Goal: Information Seeking & Learning: Check status

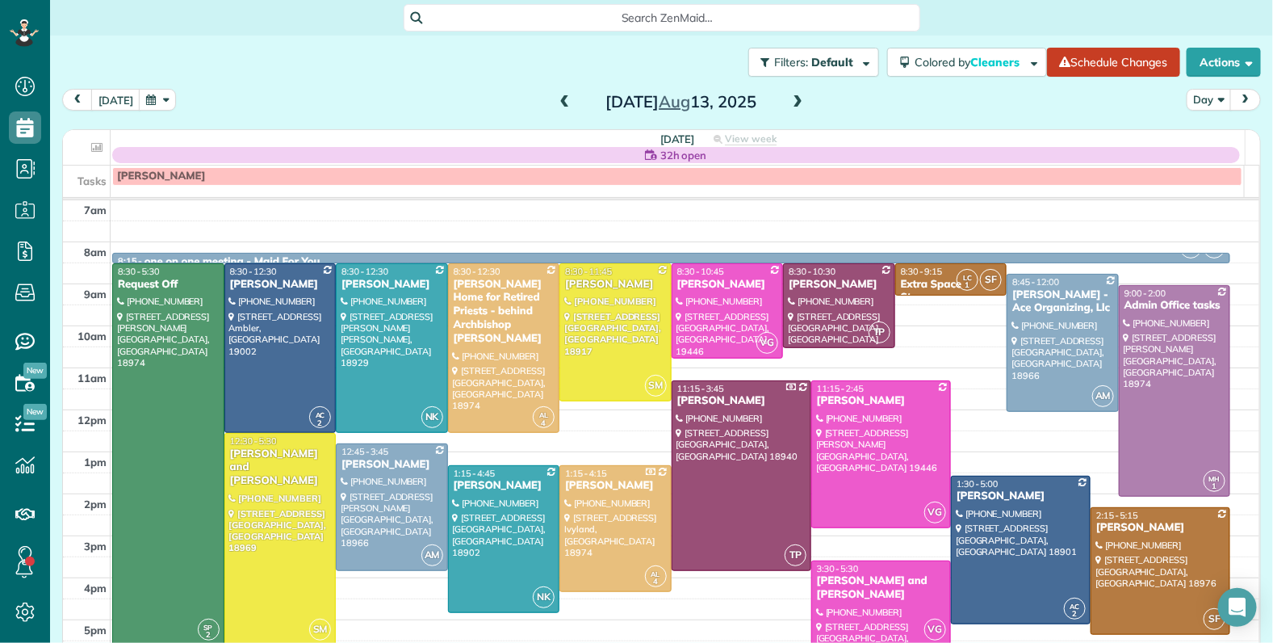
scroll to position [6, 6]
click at [558, 101] on span at bounding box center [565, 102] width 18 height 15
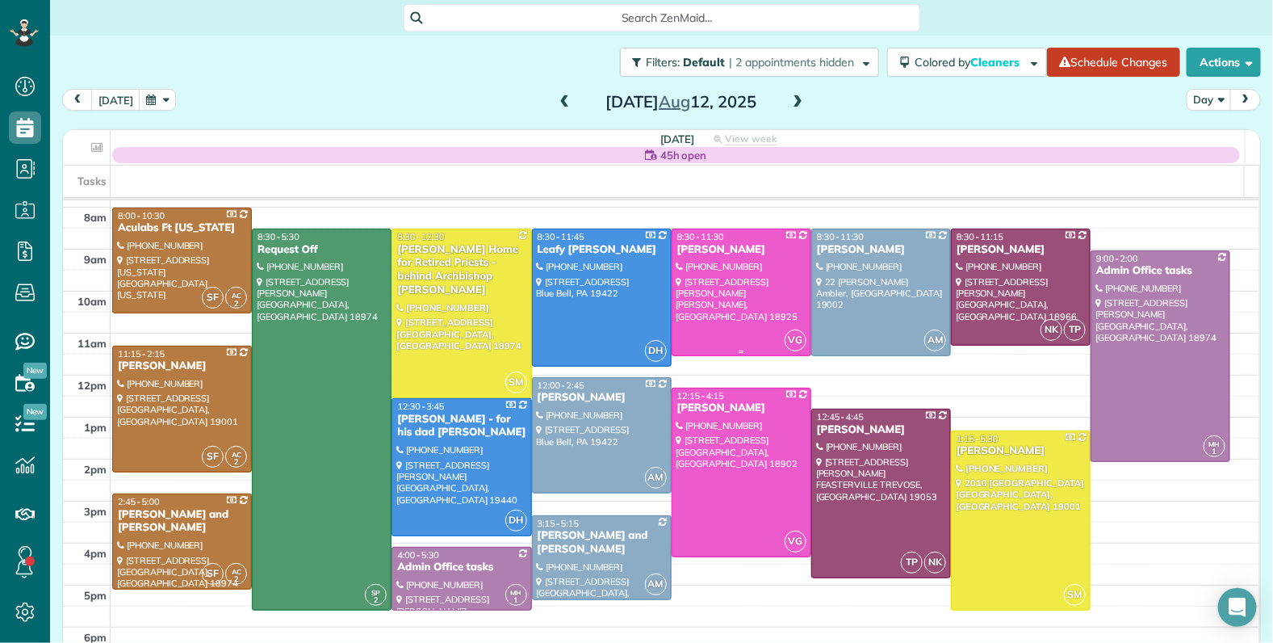
scroll to position [39, 0]
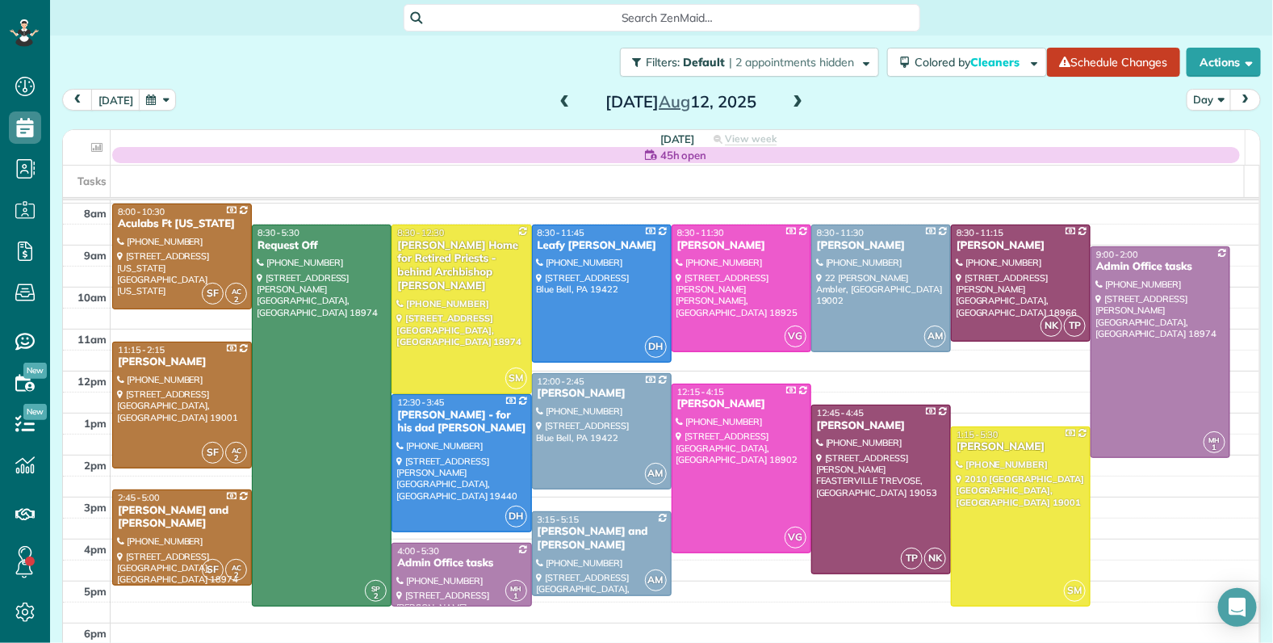
click at [556, 106] on span at bounding box center [565, 102] width 18 height 15
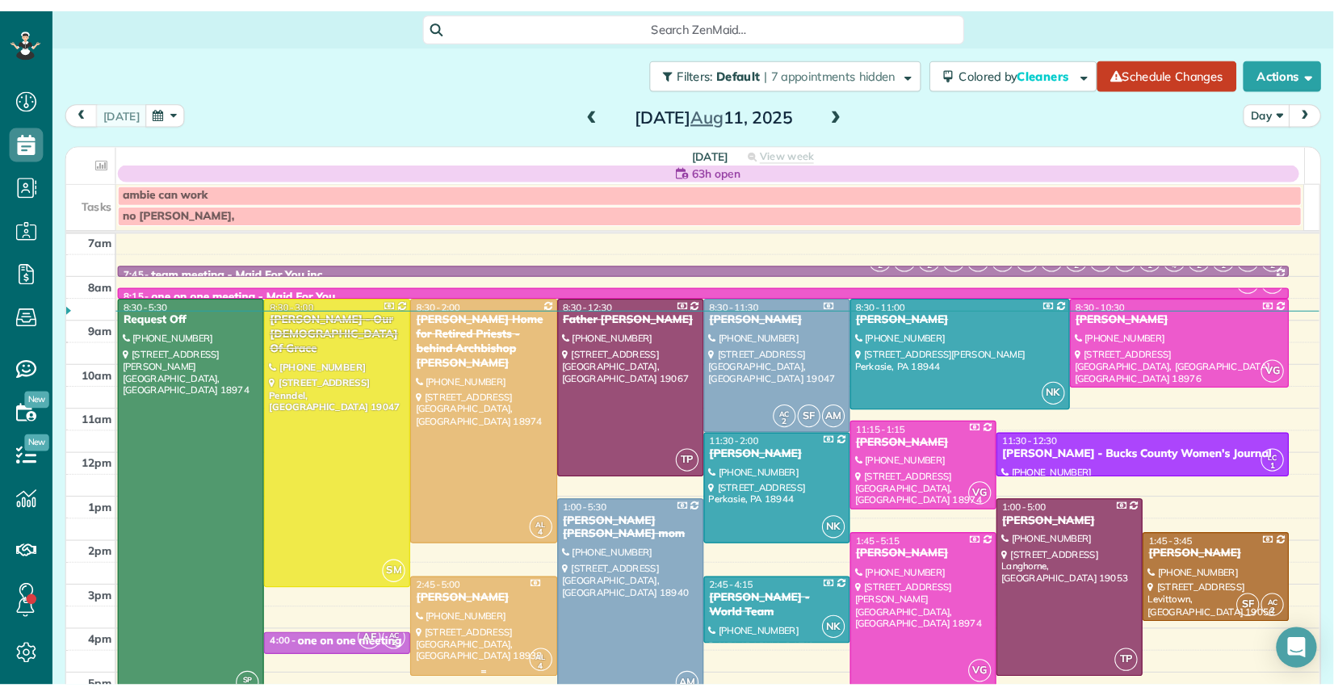
scroll to position [0, 0]
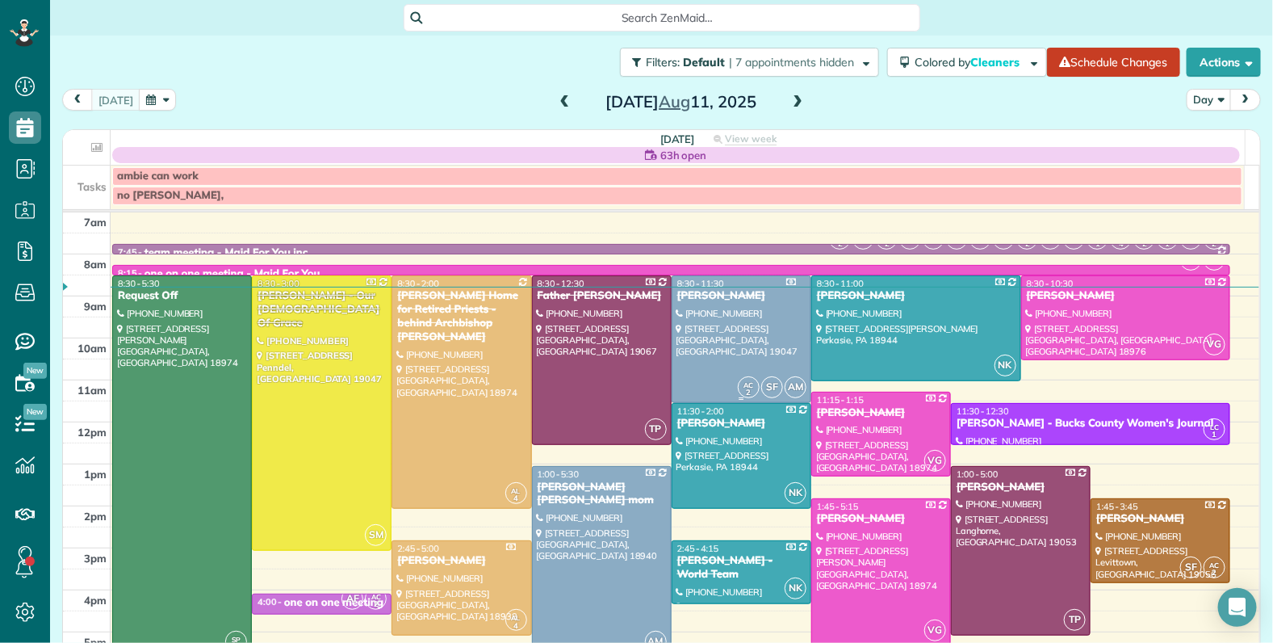
click at [682, 296] on div "Doug Duncan" at bounding box center [741, 296] width 130 height 14
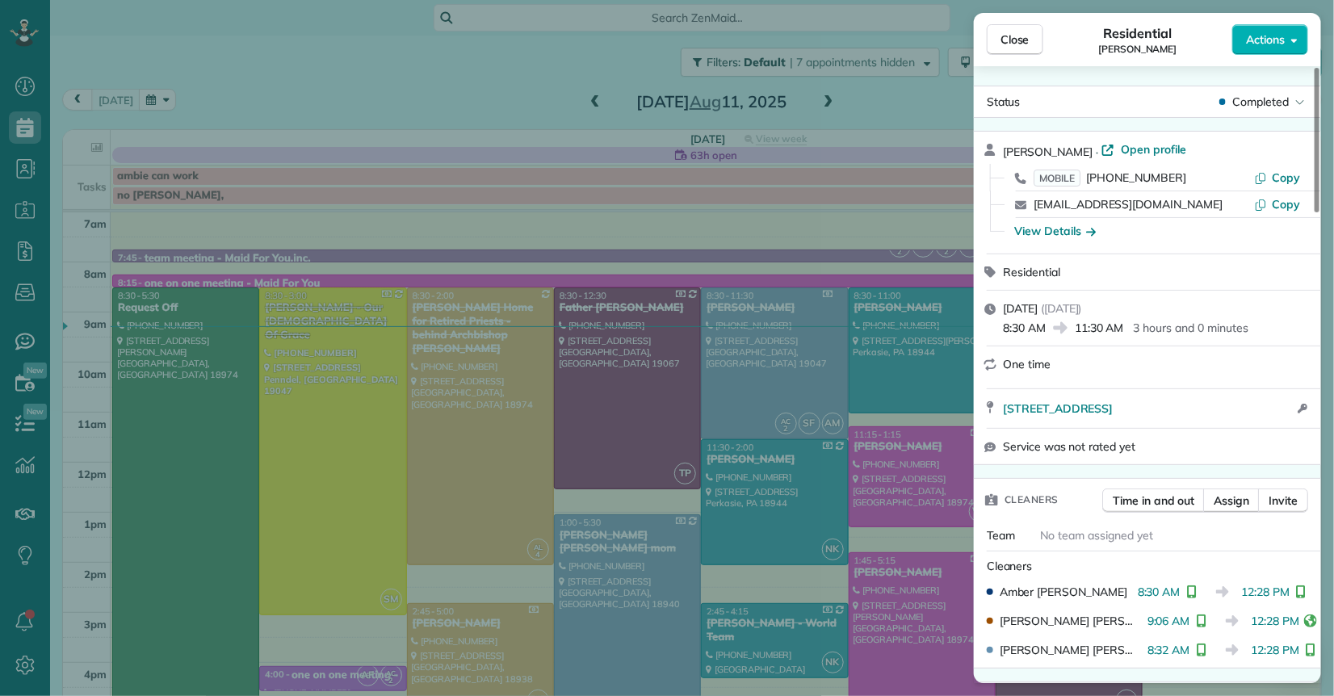
scroll to position [21, 0]
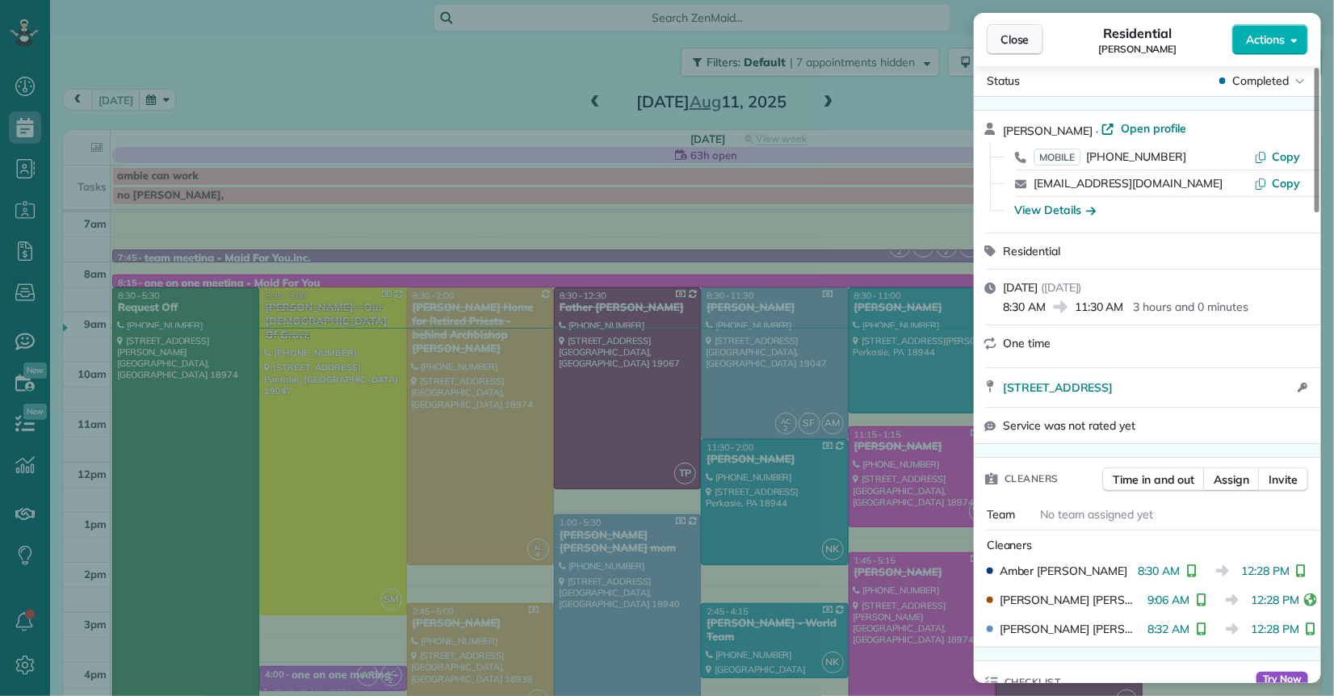
click at [1013, 38] on span "Close" at bounding box center [1014, 39] width 29 height 16
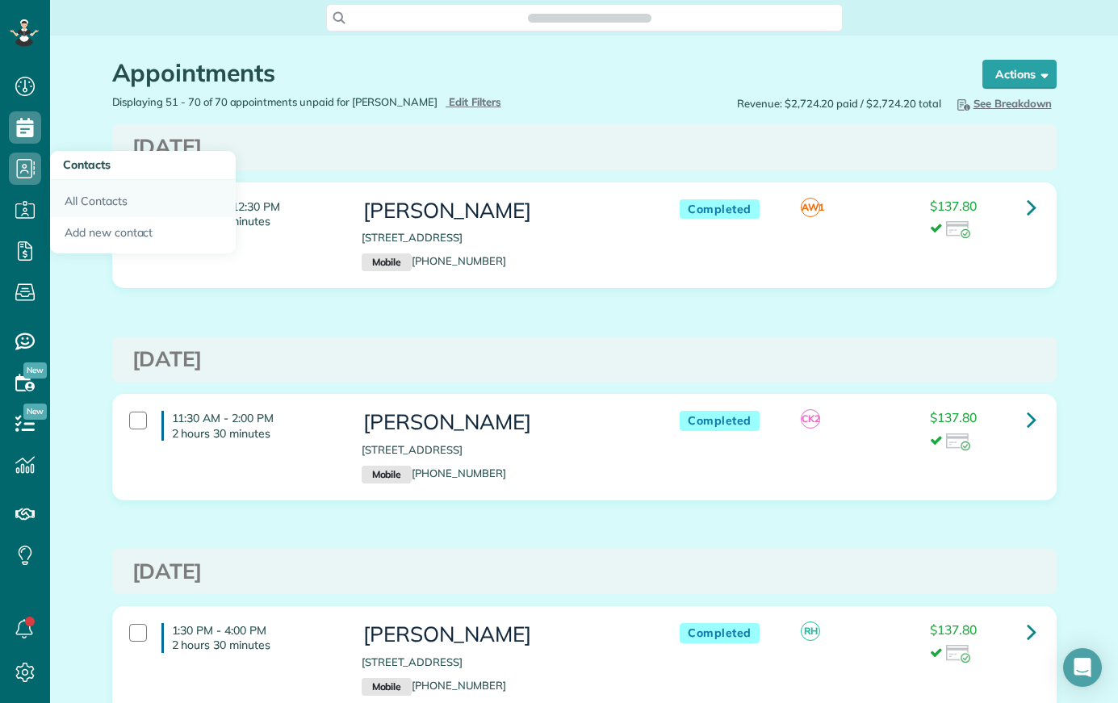
scroll to position [6, 6]
click at [93, 203] on link "All Contacts" at bounding box center [143, 198] width 186 height 37
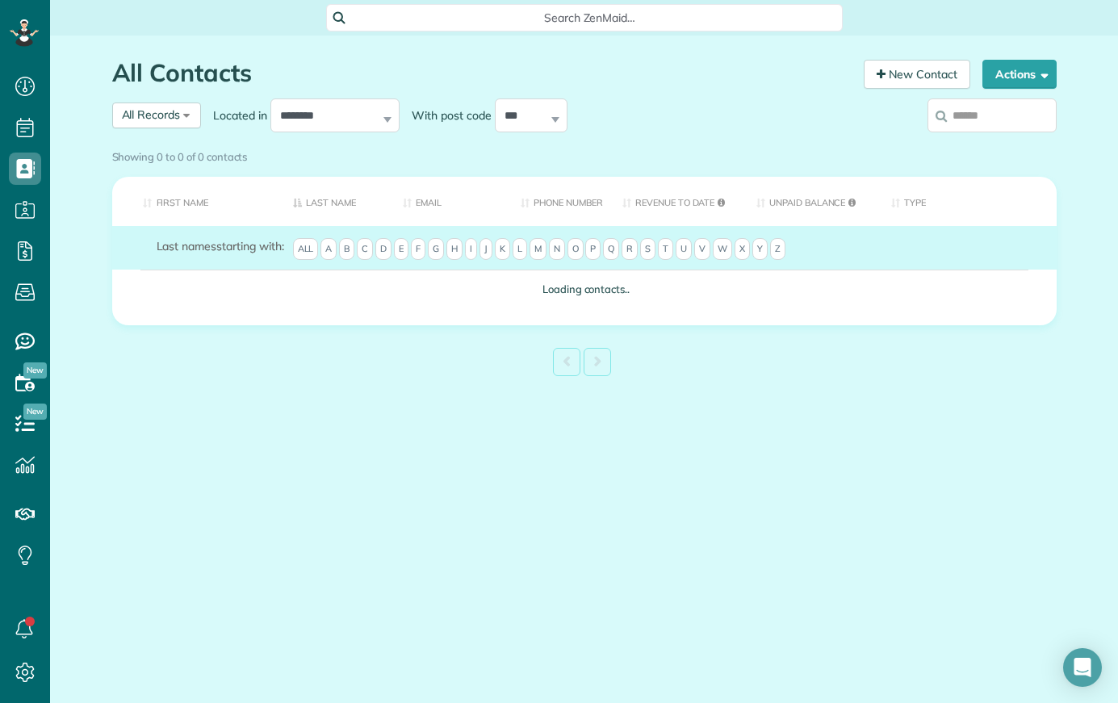
scroll to position [6, 6]
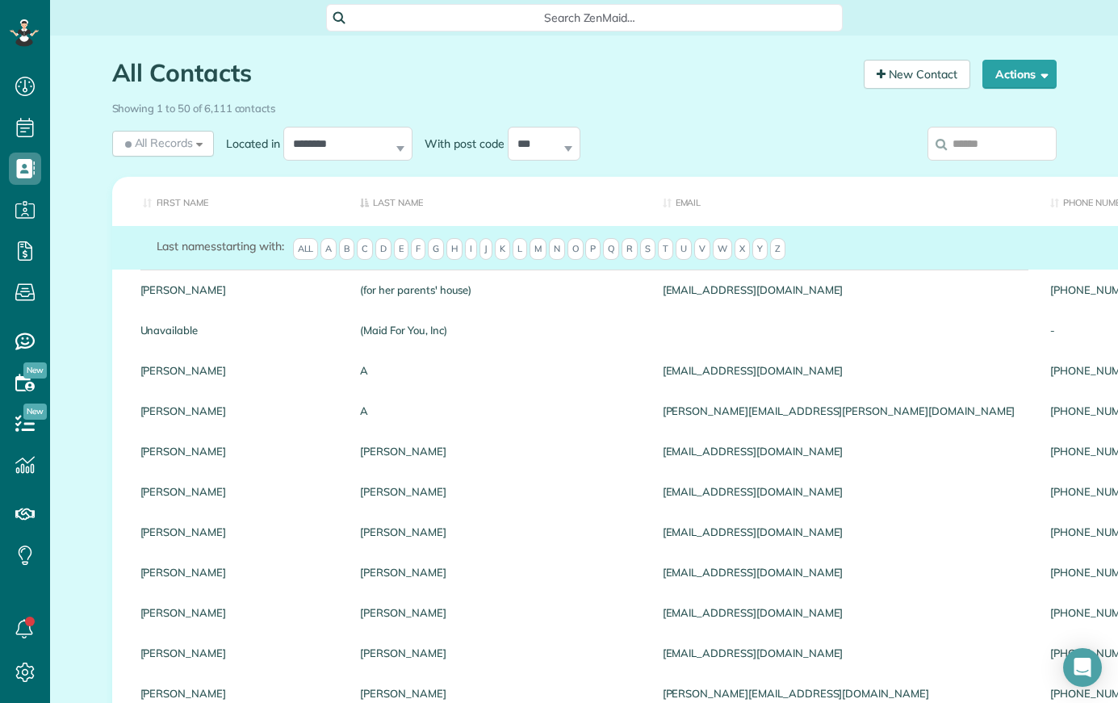
click at [978, 143] on input "search" at bounding box center [991, 144] width 129 height 34
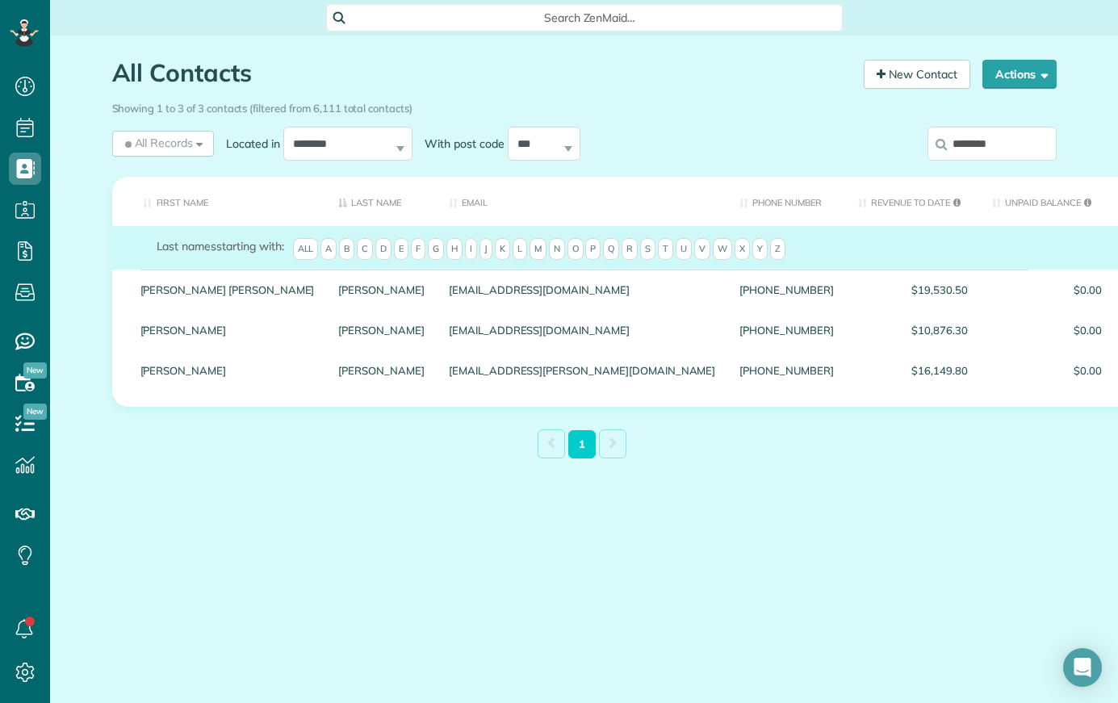
drag, startPoint x: 1011, startPoint y: 146, endPoint x: 926, endPoint y: 135, distance: 85.5
click at [927, 135] on input "********" at bounding box center [991, 144] width 129 height 34
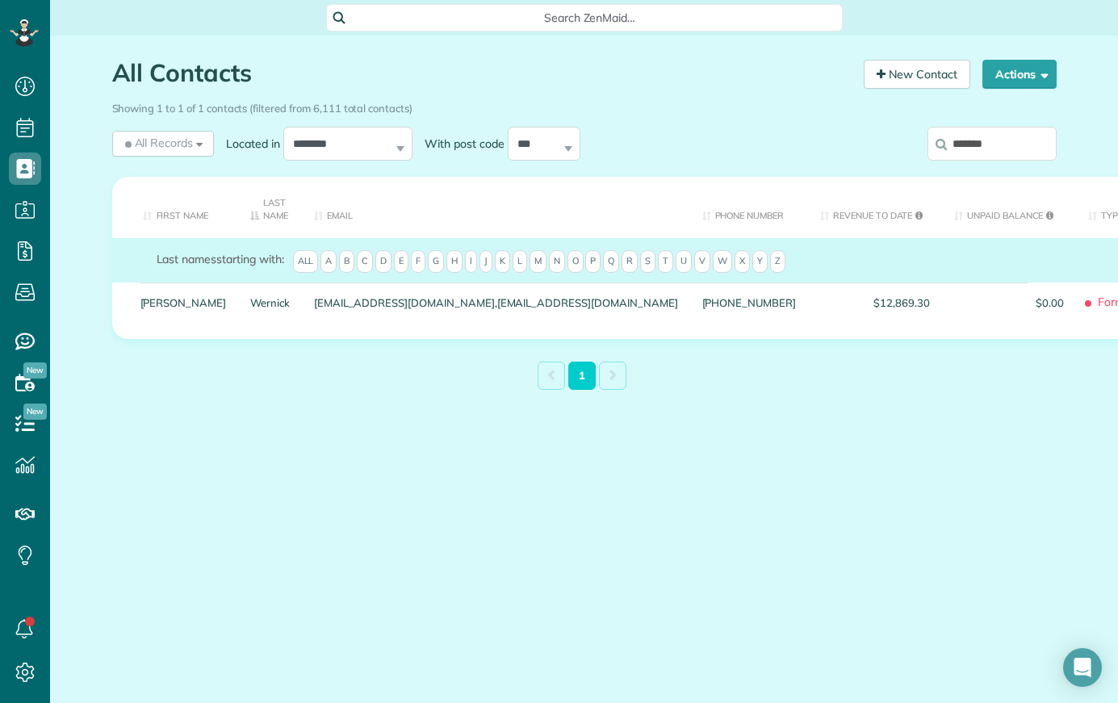
drag, startPoint x: 1006, startPoint y: 141, endPoint x: 944, endPoint y: 137, distance: 62.3
click at [944, 137] on label "*******" at bounding box center [991, 144] width 129 height 42
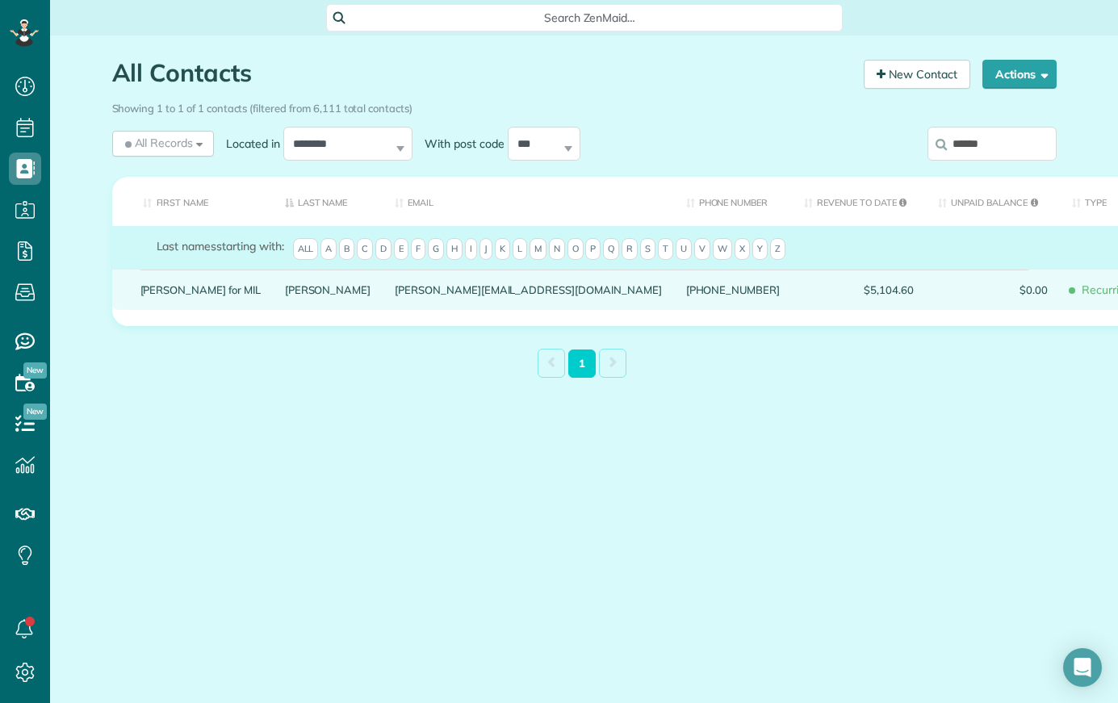
type input "******"
click at [224, 291] on link "Jessica Crespo for MIL" at bounding box center [200, 289] width 120 height 11
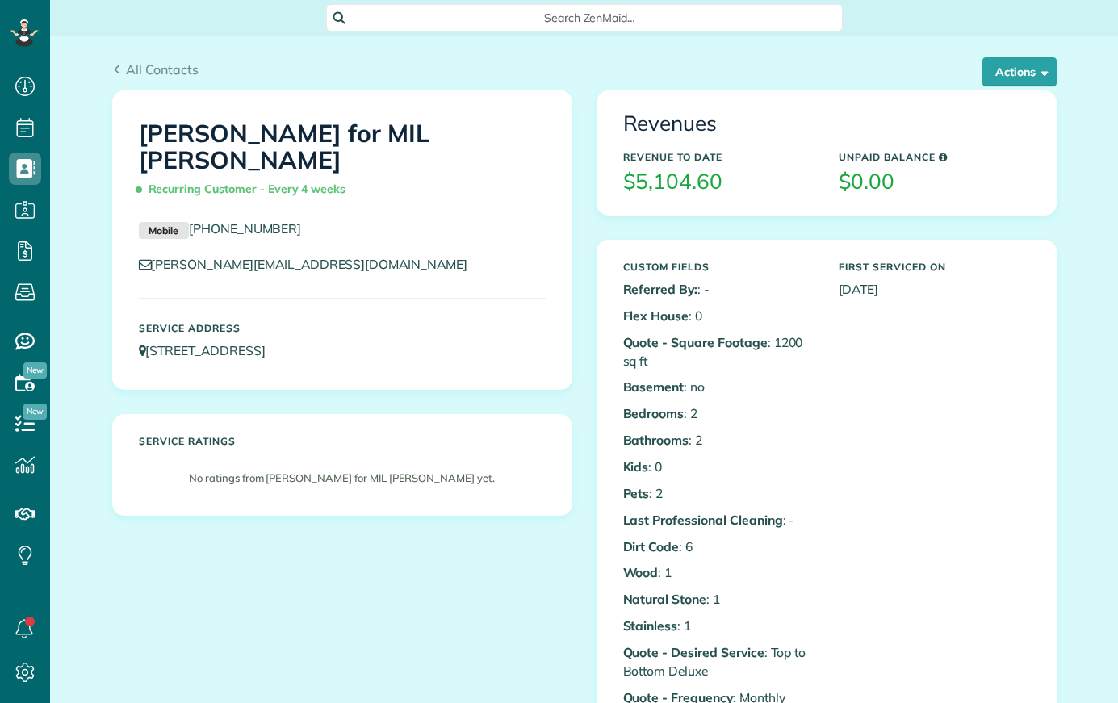
scroll to position [6, 6]
click at [1014, 76] on button "Actions" at bounding box center [1019, 71] width 74 height 29
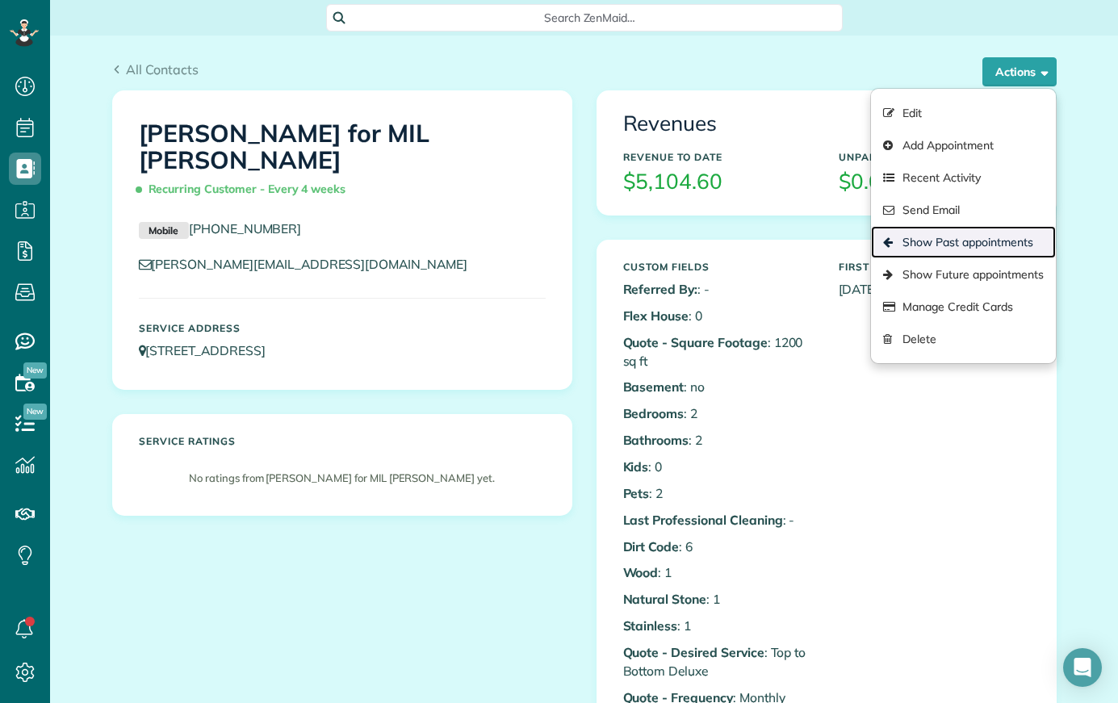
click at [985, 244] on link "Show Past appointments" at bounding box center [963, 242] width 184 height 32
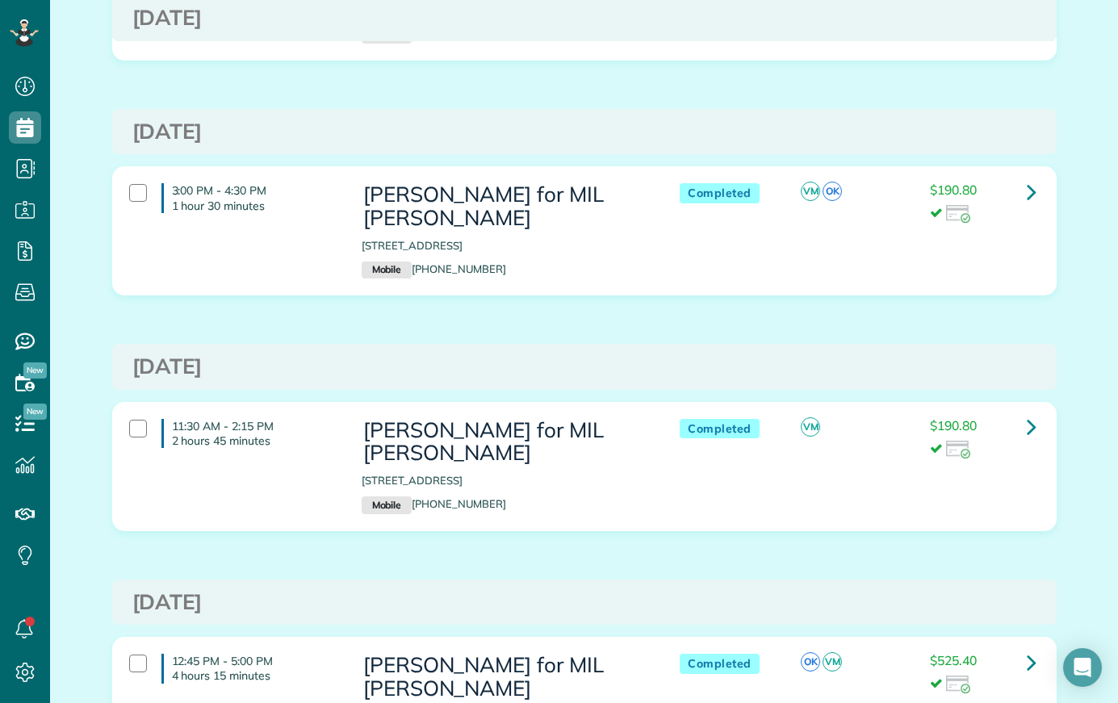
scroll to position [5384, 0]
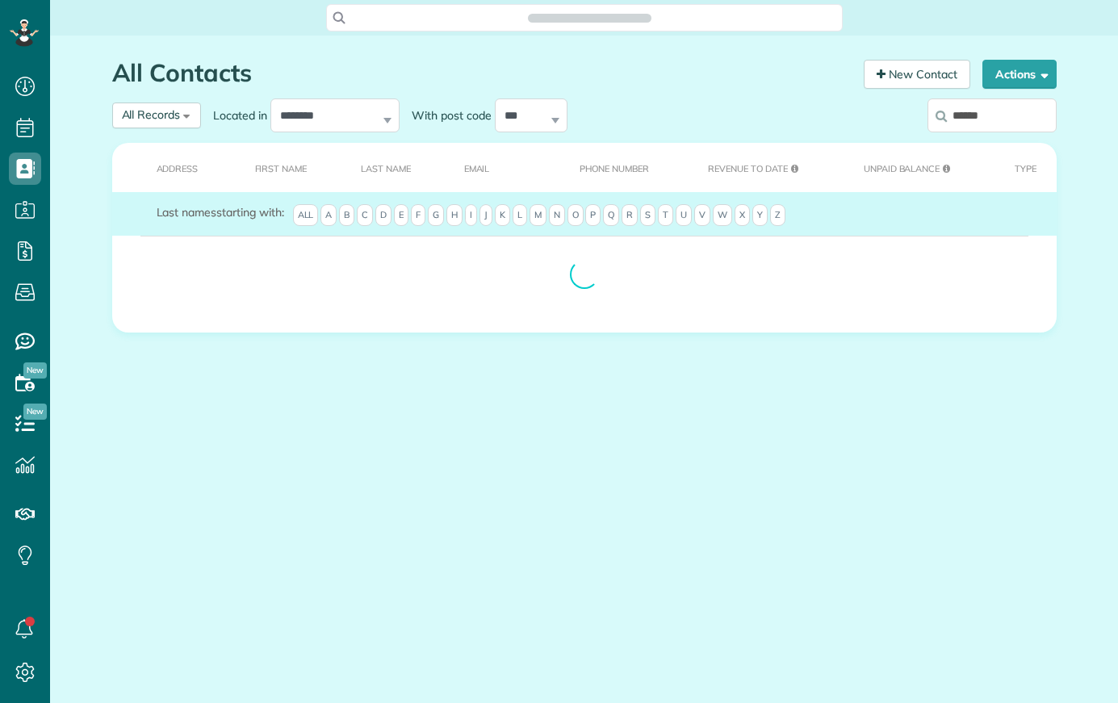
click at [998, 115] on input "******" at bounding box center [991, 115] width 129 height 34
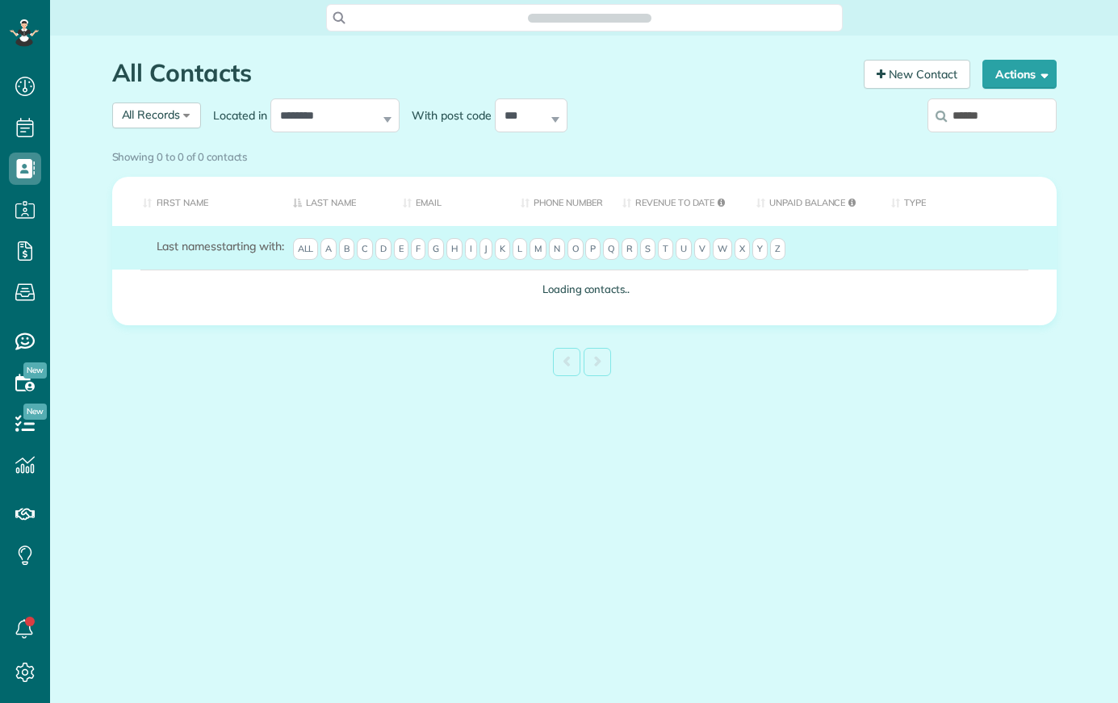
click at [933, 119] on input "******" at bounding box center [991, 115] width 129 height 34
type input "******"
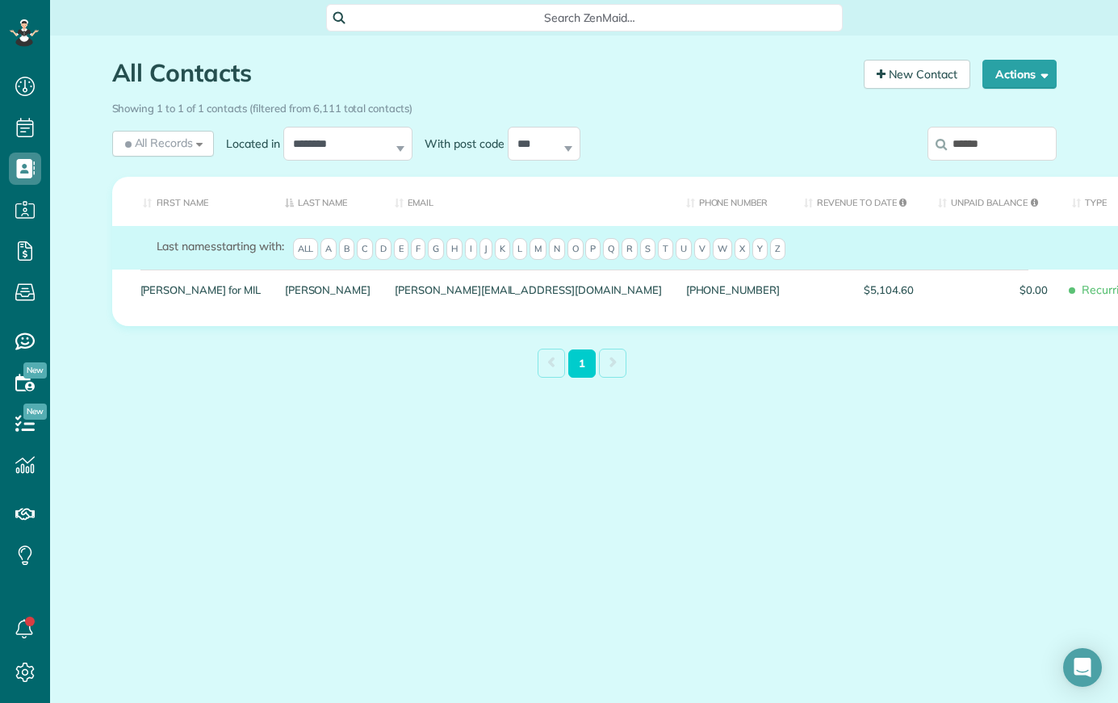
drag, startPoint x: 1004, startPoint y: 145, endPoint x: 939, endPoint y: 144, distance: 65.4
click at [941, 141] on label "******" at bounding box center [991, 144] width 129 height 42
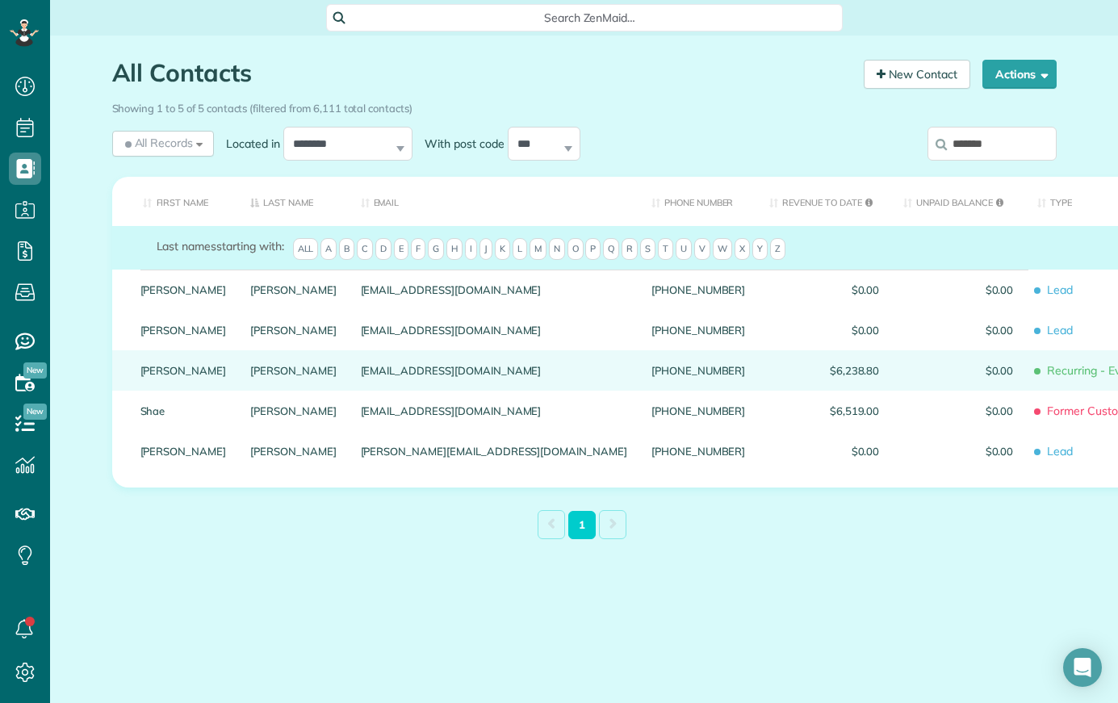
type input "*******"
click at [250, 376] on link "[PERSON_NAME]" at bounding box center [293, 370] width 86 height 11
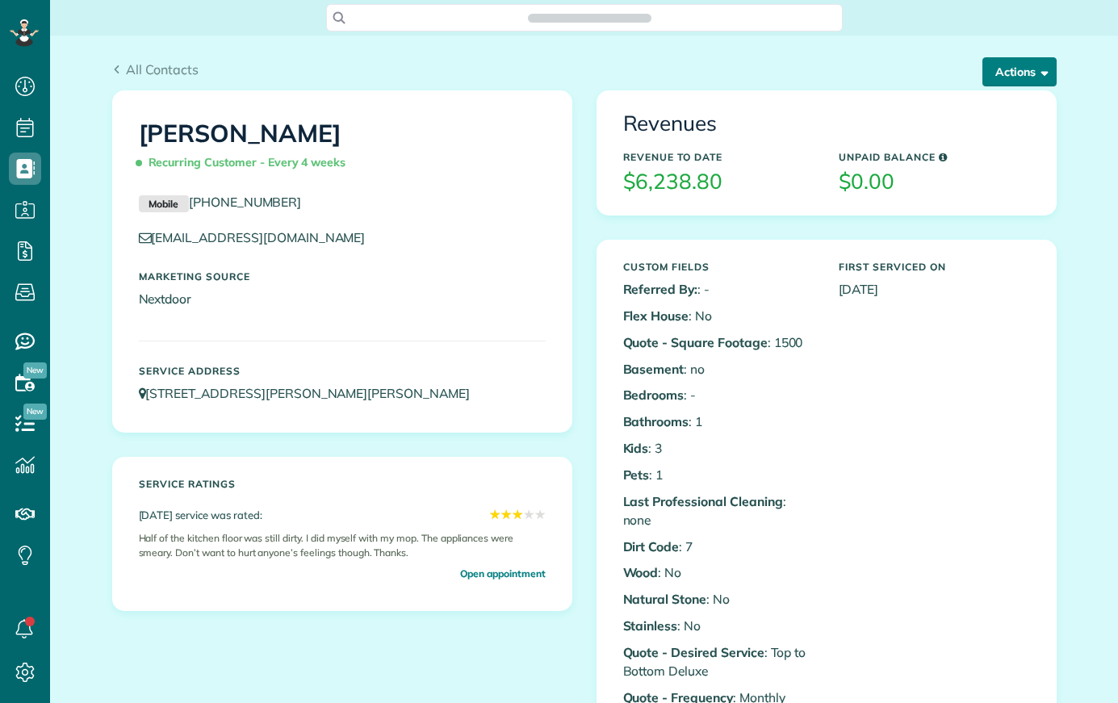
drag, startPoint x: 0, startPoint y: 0, endPoint x: 1018, endPoint y: 69, distance: 1020.2
click at [1018, 69] on button "Actions" at bounding box center [1019, 71] width 74 height 29
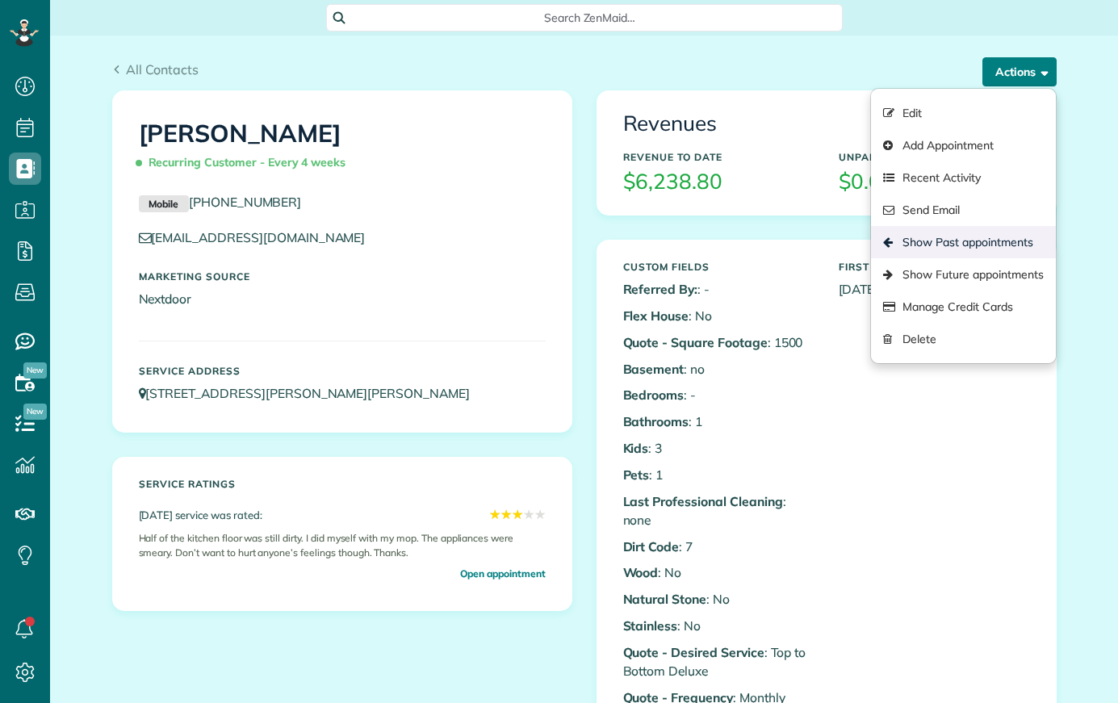
scroll to position [6, 6]
click at [986, 242] on link "Show Past appointments" at bounding box center [963, 242] width 184 height 32
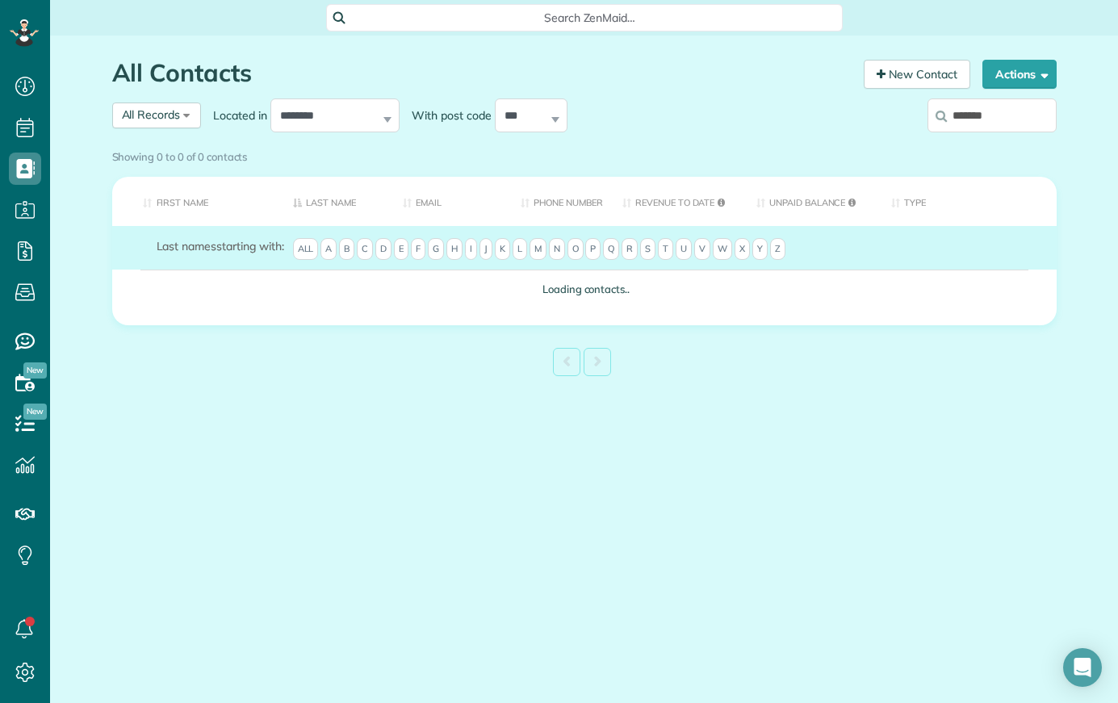
scroll to position [6, 6]
drag, startPoint x: 997, startPoint y: 110, endPoint x: 938, endPoint y: 108, distance: 58.9
click at [938, 107] on input "*******" at bounding box center [991, 115] width 129 height 34
type input "****"
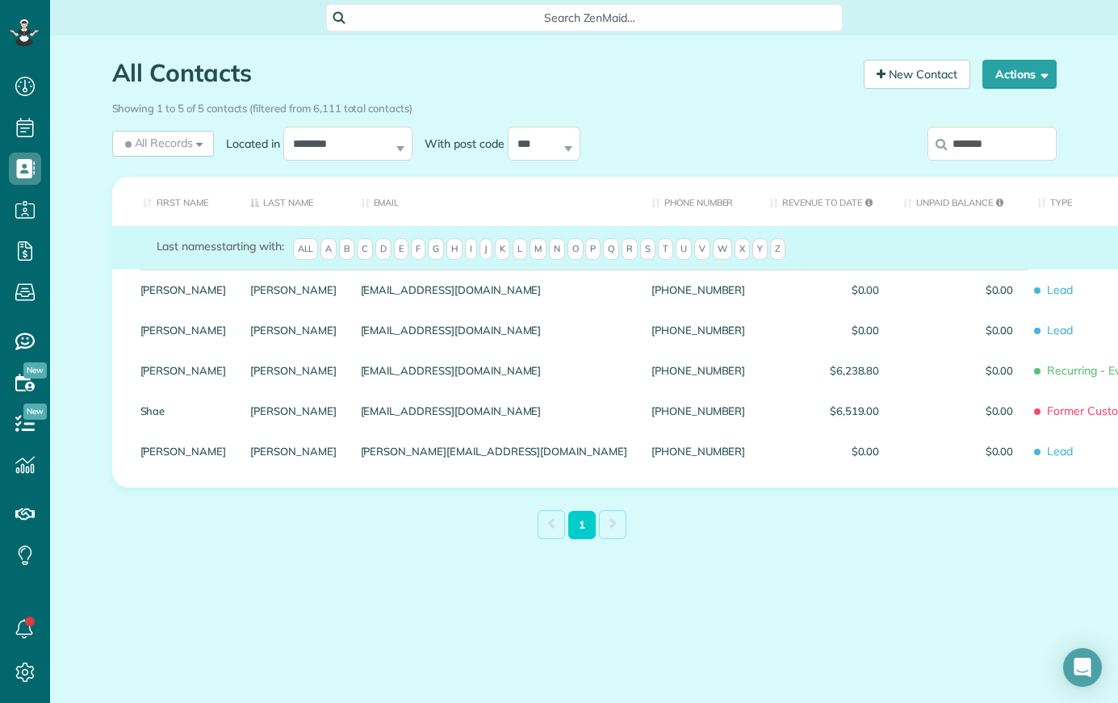
drag, startPoint x: 1016, startPoint y: 145, endPoint x: 938, endPoint y: 145, distance: 78.3
click at [938, 145] on label "*******" at bounding box center [991, 144] width 129 height 42
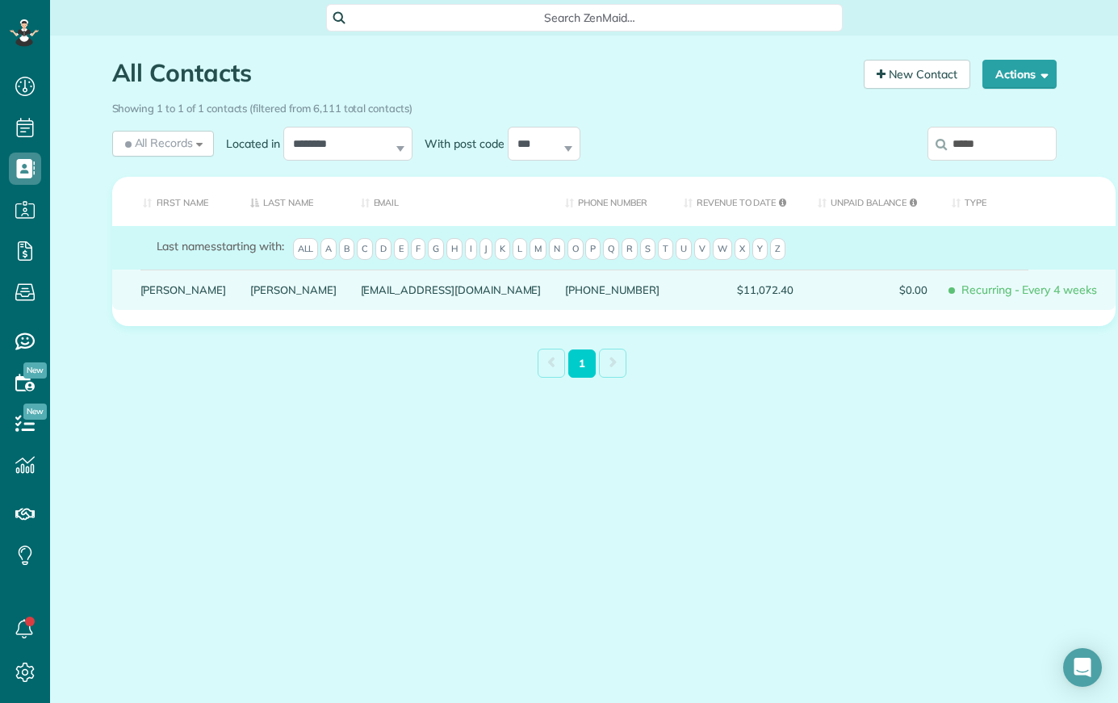
type input "*****"
click at [250, 295] on link "Kosak" at bounding box center [293, 289] width 86 height 11
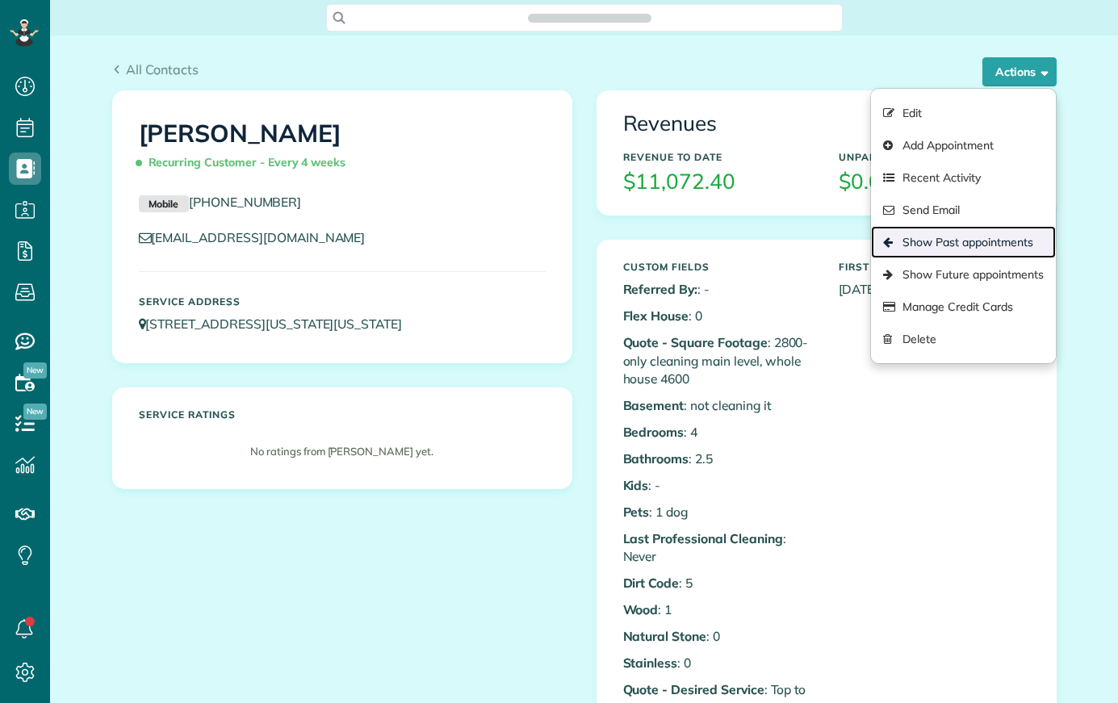
click at [959, 238] on link "Show Past appointments" at bounding box center [963, 242] width 184 height 32
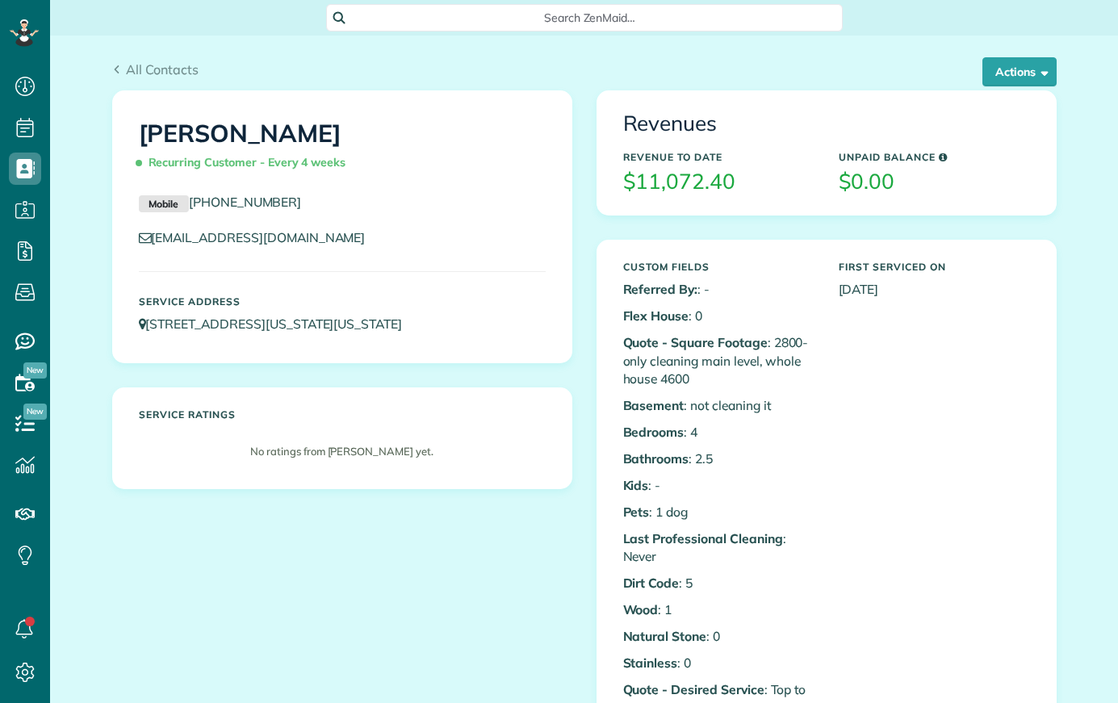
scroll to position [6, 6]
click at [126, 60] on div "All Contacts Actions Edit Add Appointment Recent Activity Send Email Show Past …" at bounding box center [584, 63] width 969 height 55
click at [127, 61] on span "All Contacts" at bounding box center [162, 69] width 73 height 16
click at [131, 69] on span "All Contacts" at bounding box center [162, 69] width 73 height 16
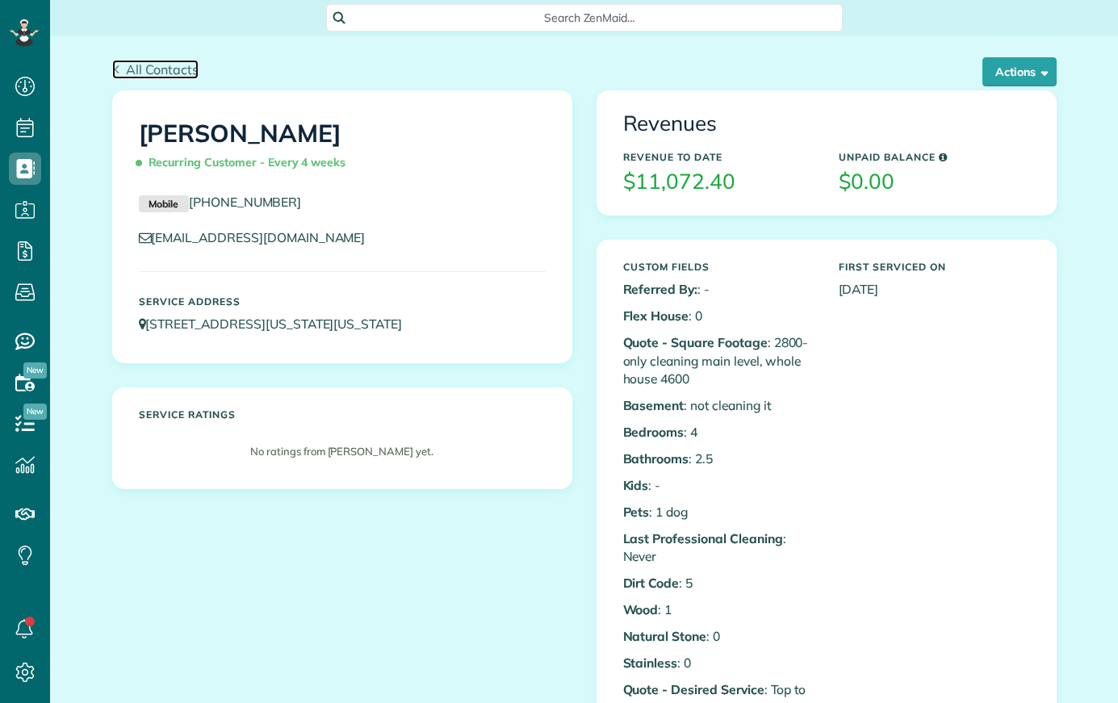
click at [131, 69] on span "All Contacts" at bounding box center [162, 69] width 73 height 16
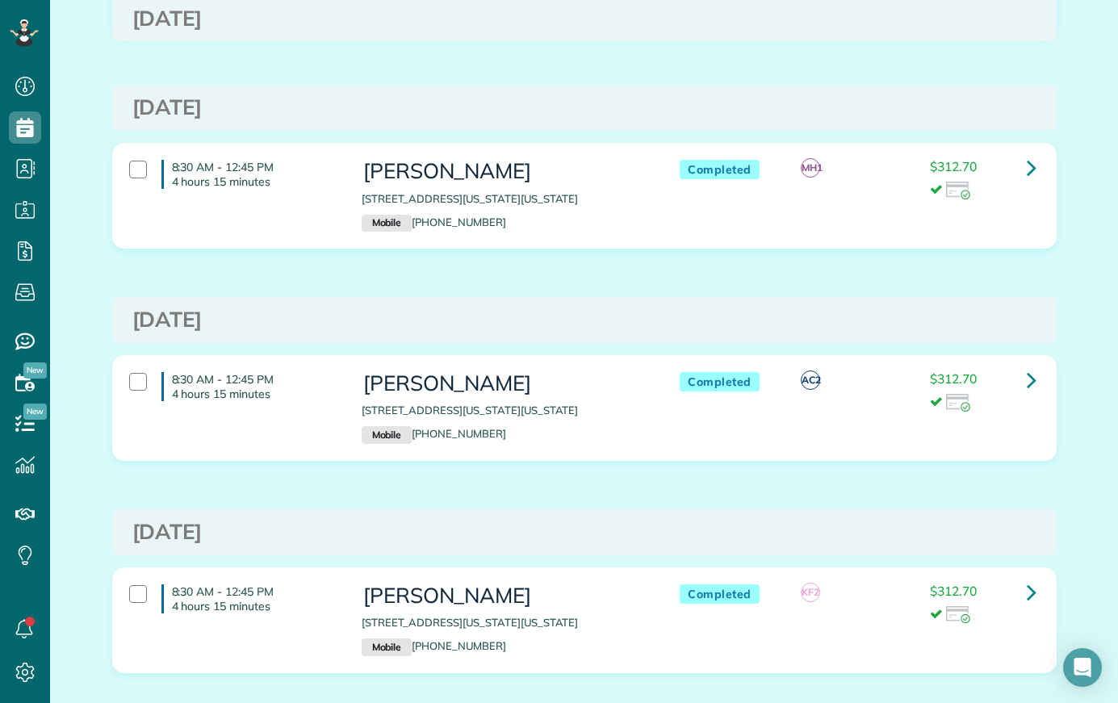
scroll to position [6718, 0]
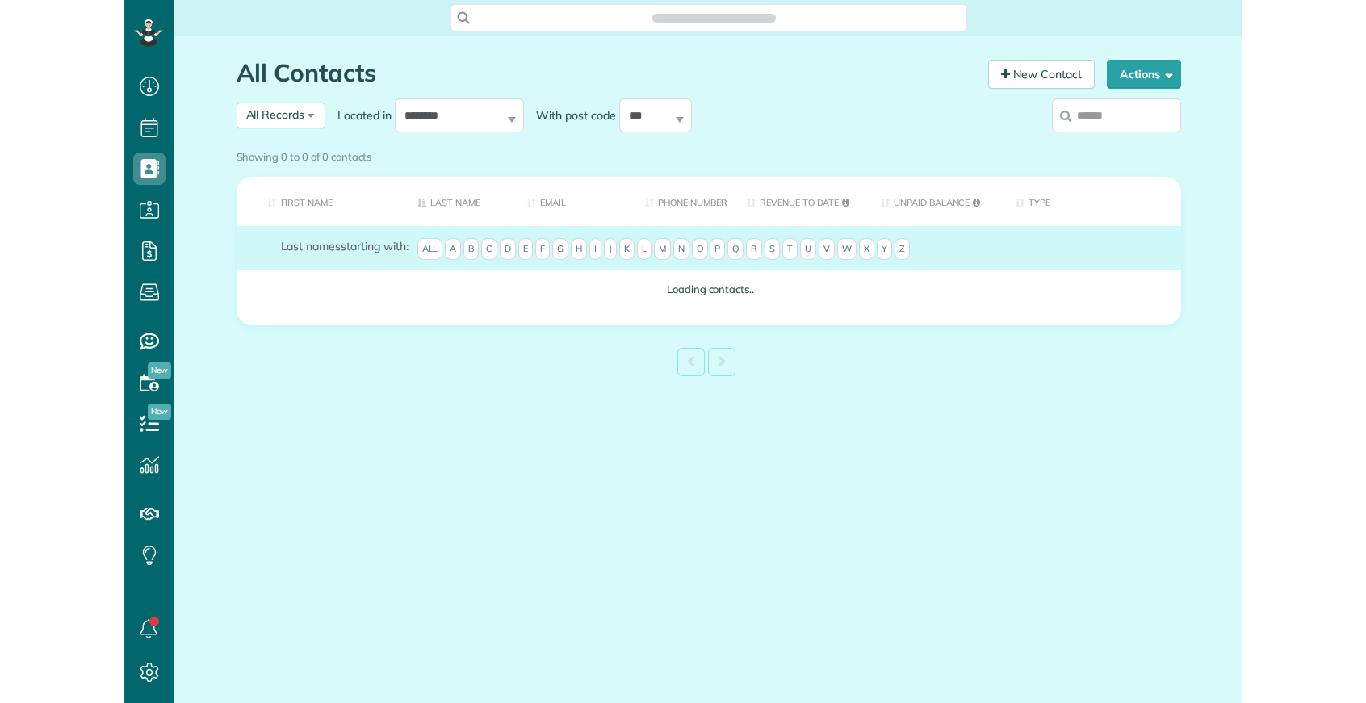
scroll to position [6, 6]
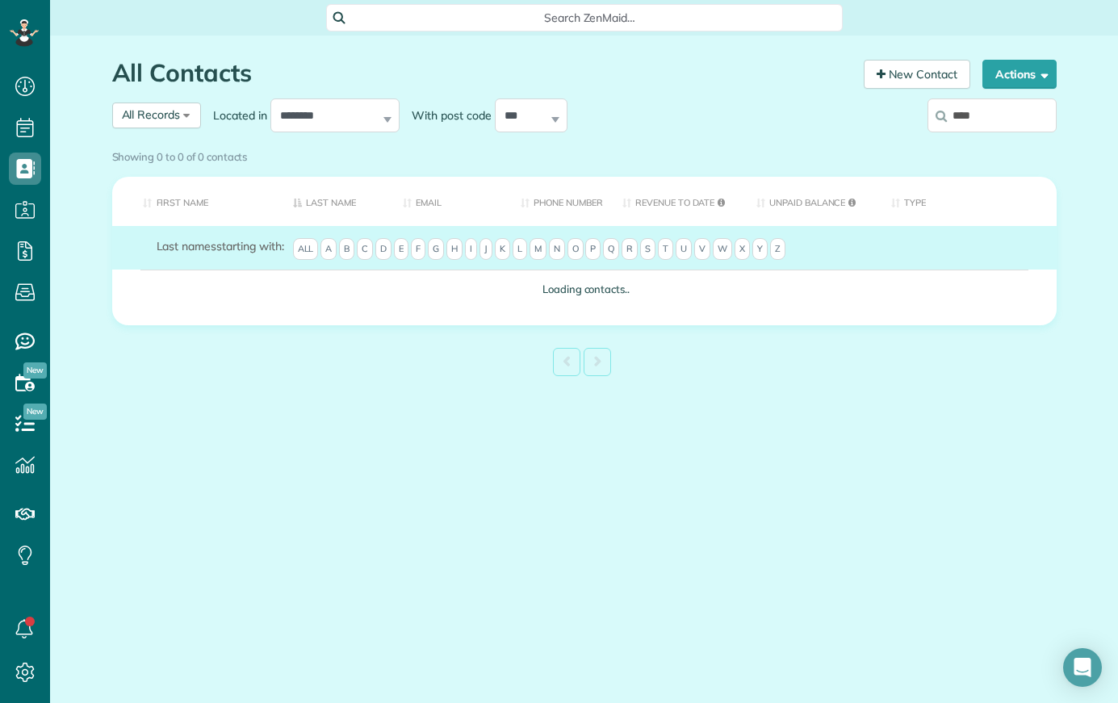
type input "****"
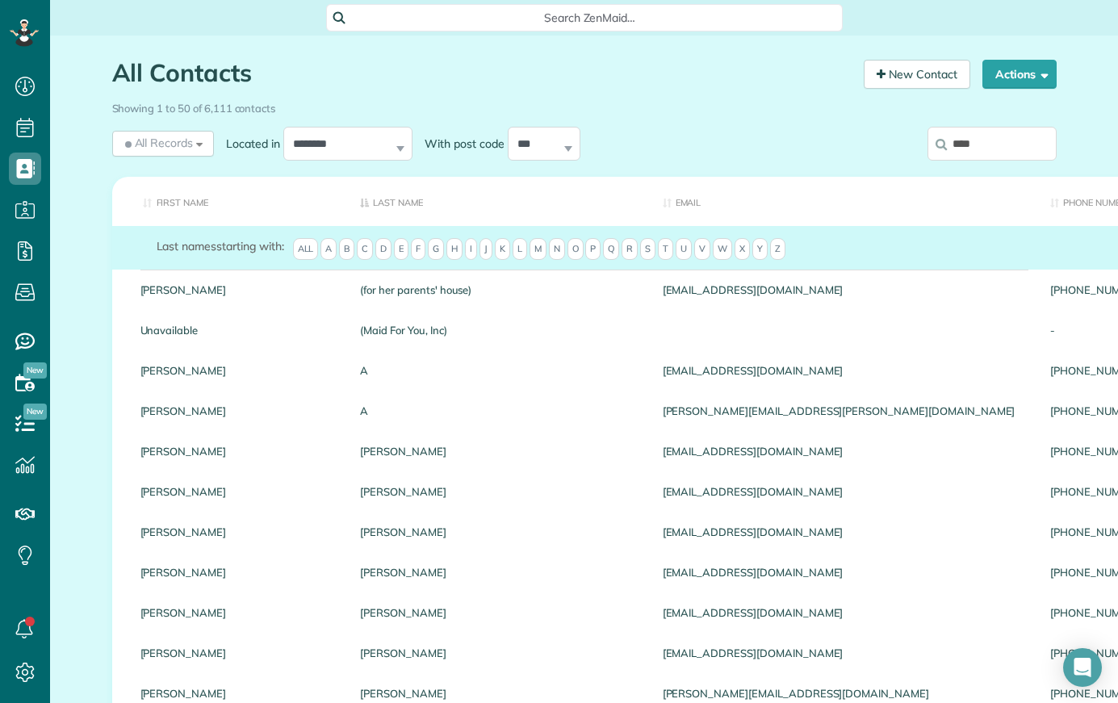
drag, startPoint x: 991, startPoint y: 141, endPoint x: 910, endPoint y: 445, distance: 314.3
click at [991, 142] on input "****" at bounding box center [991, 144] width 129 height 34
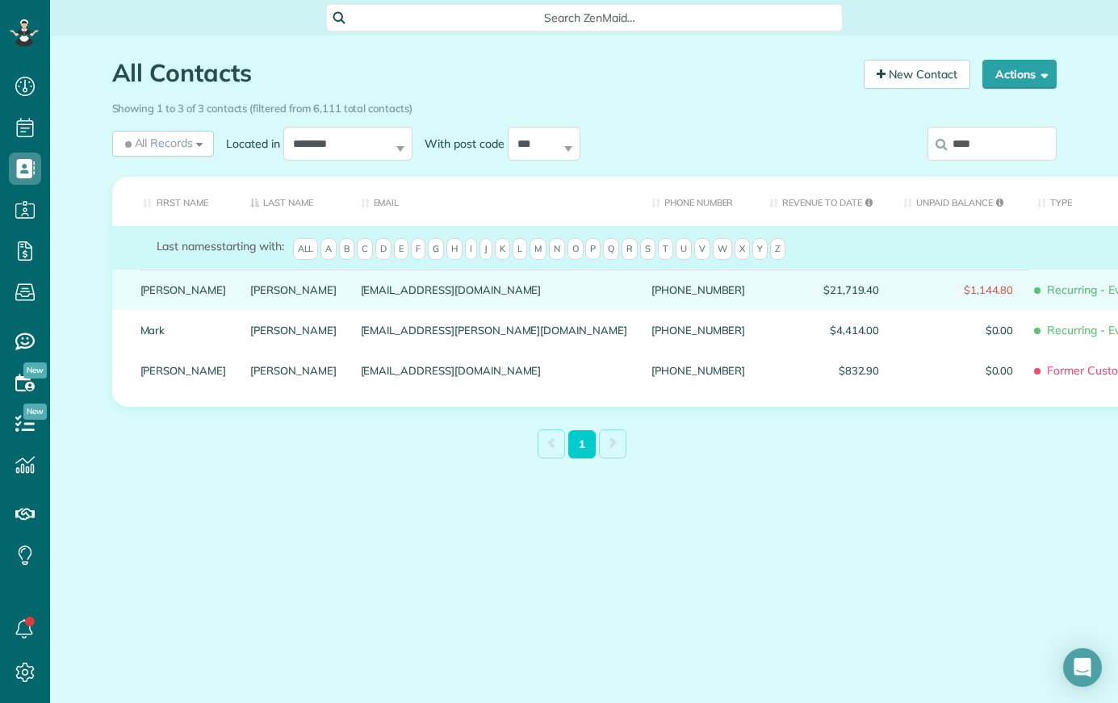
click at [182, 303] on div "Suzanne" at bounding box center [183, 290] width 111 height 40
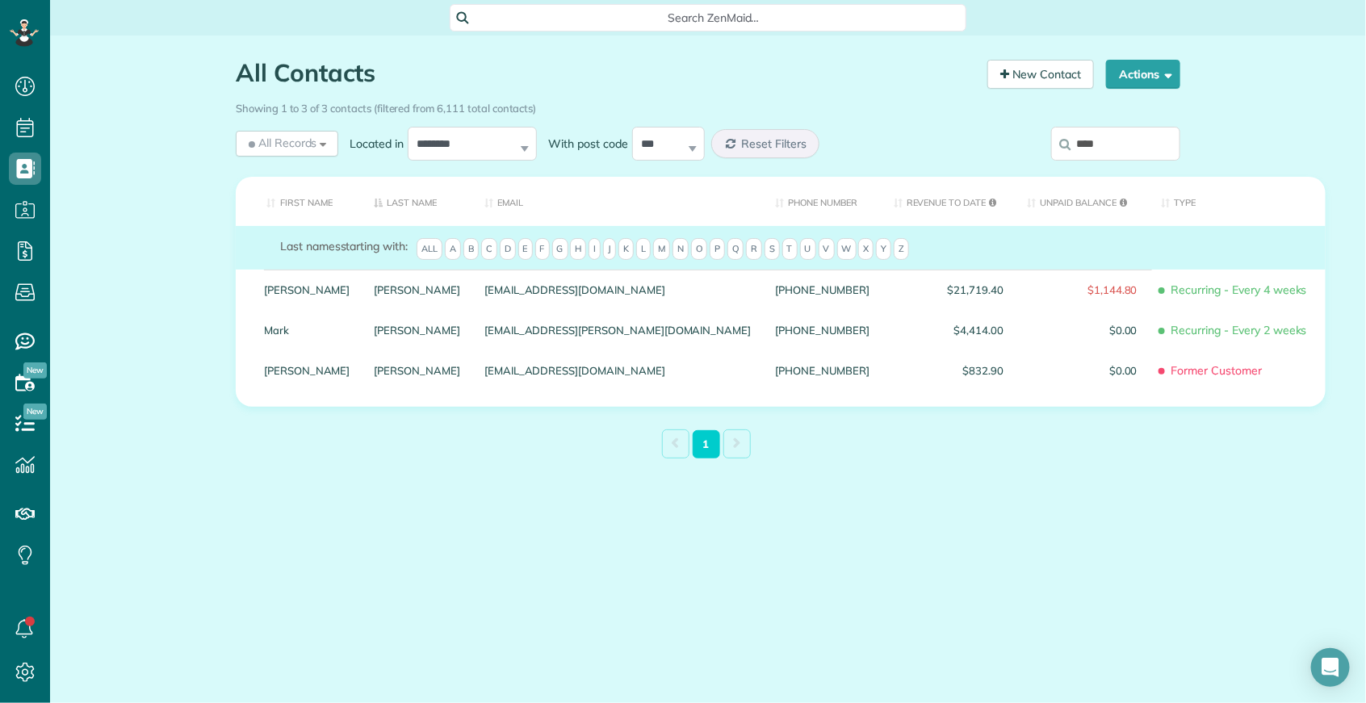
click at [715, 542] on div "All Contacts Contacts in ZenMaid [2 min] New Contact Actions New Contact Export…" at bounding box center [708, 298] width 969 height 525
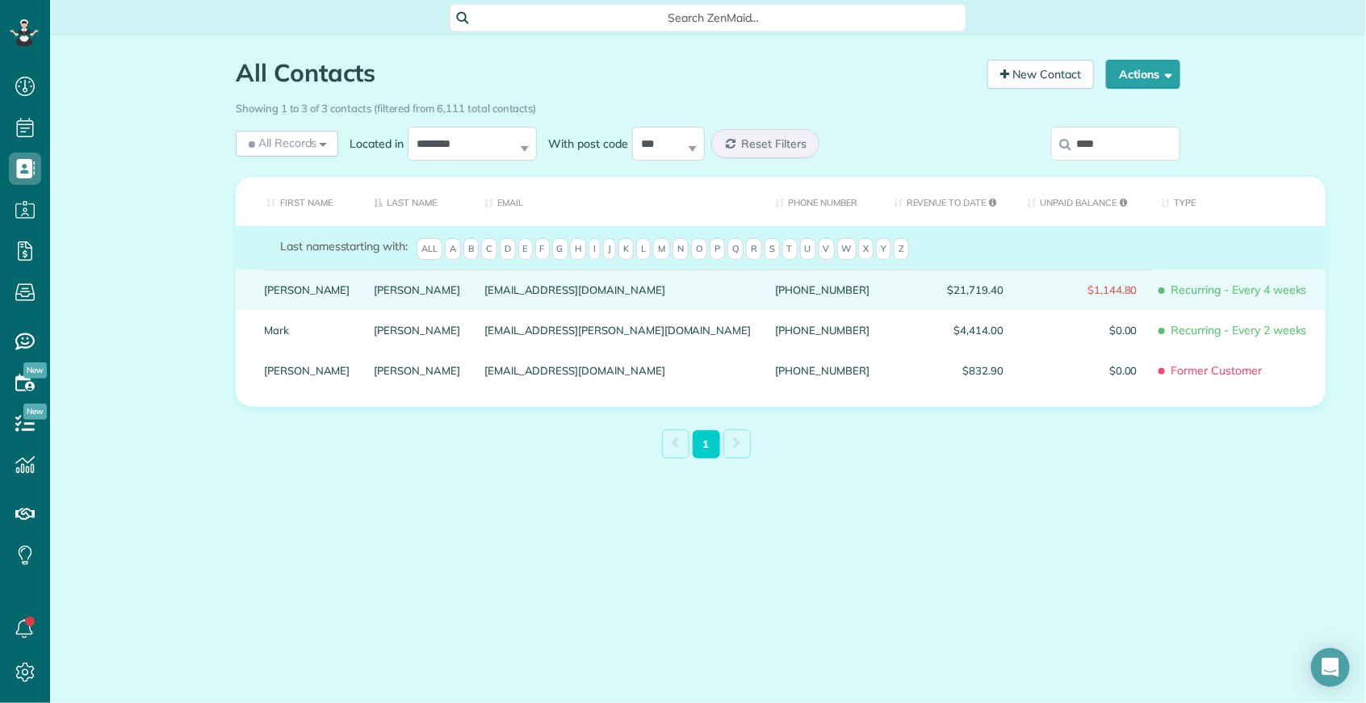
drag, startPoint x: 312, startPoint y: 312, endPoint x: 284, endPoint y: 296, distance: 32.5
click at [312, 310] on div "Suzanne" at bounding box center [307, 290] width 111 height 40
click at [292, 309] on div "Suzanne" at bounding box center [307, 290] width 111 height 40
click at [291, 295] on link "Suzanne" at bounding box center [307, 289] width 86 height 11
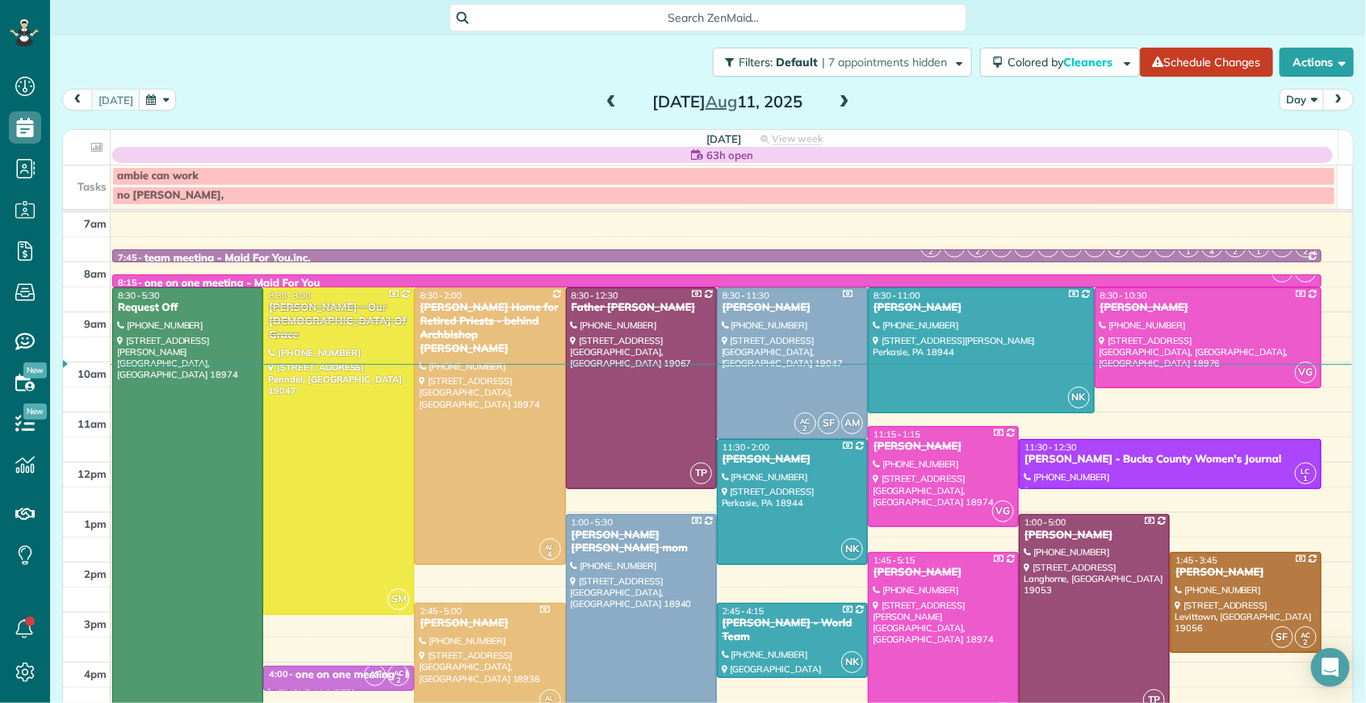
scroll to position [6, 6]
click at [156, 98] on button "button" at bounding box center [157, 100] width 37 height 22
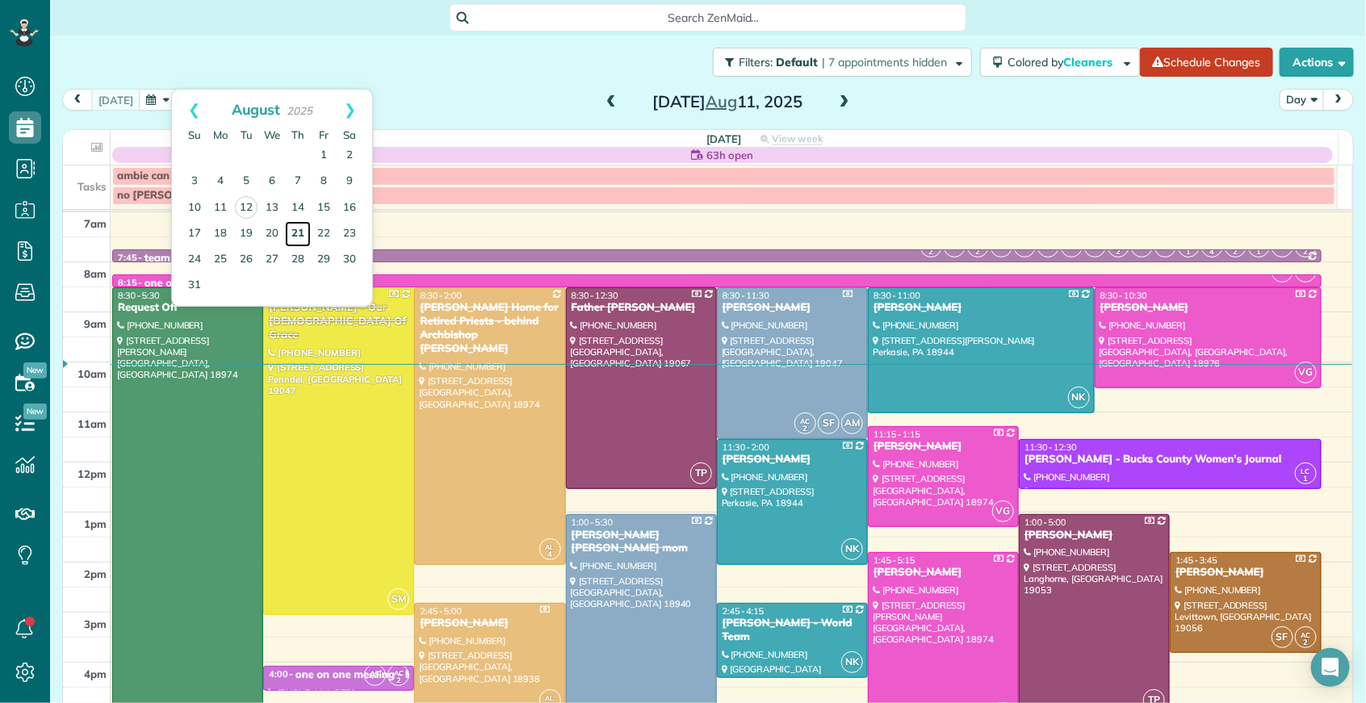
click at [300, 230] on link "21" at bounding box center [298, 234] width 26 height 26
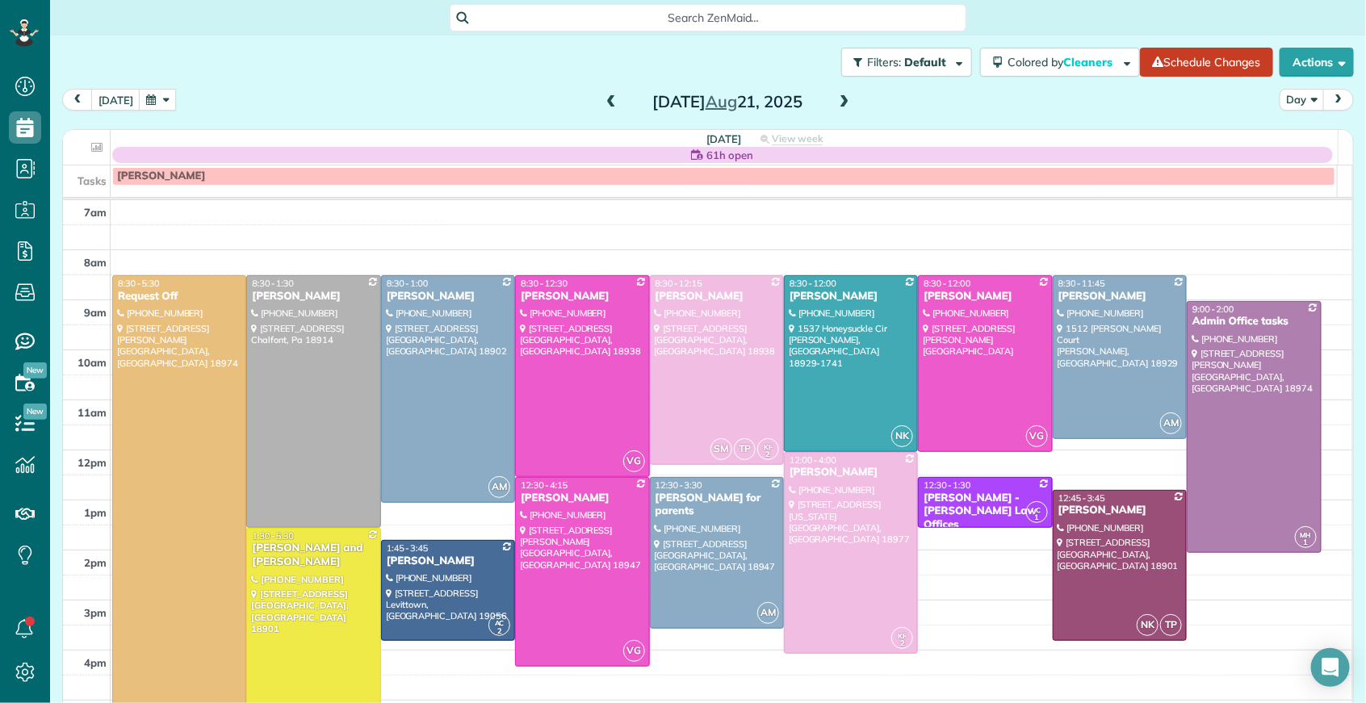
click at [838, 97] on span at bounding box center [844, 102] width 18 height 15
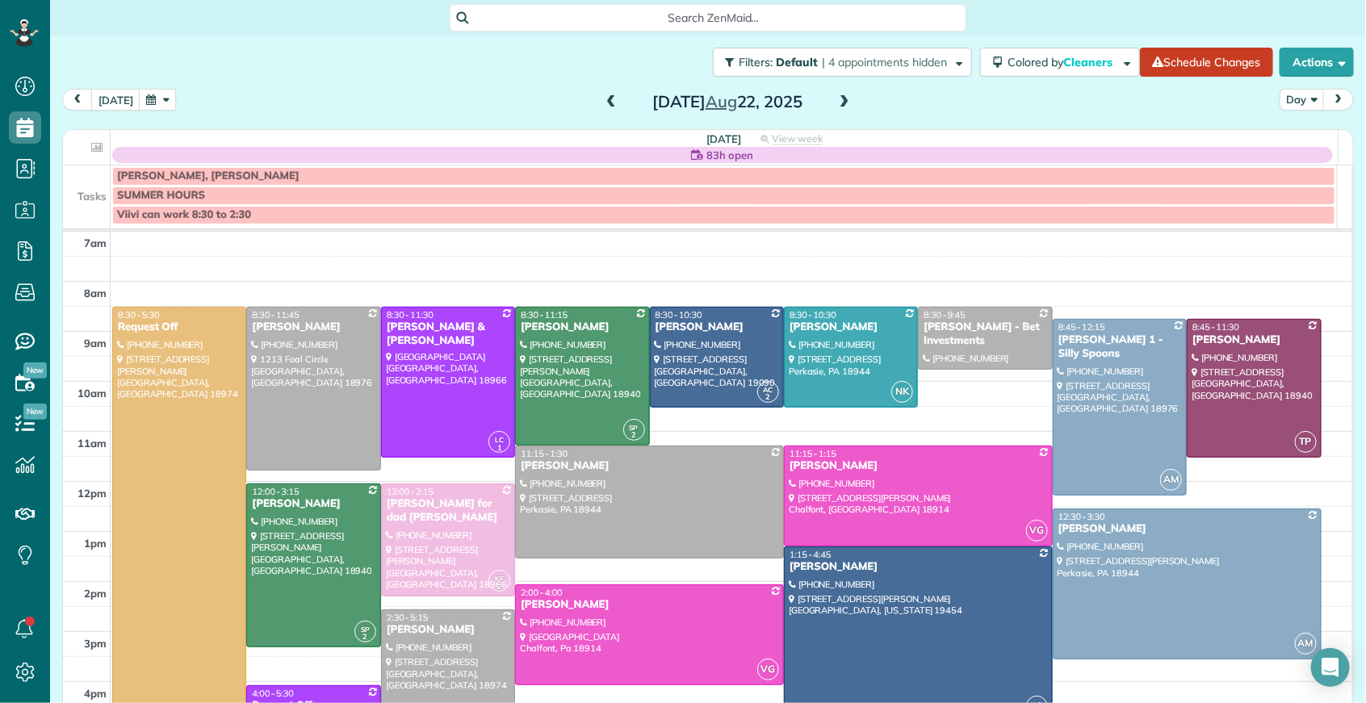
click at [835, 101] on span at bounding box center [844, 102] width 18 height 15
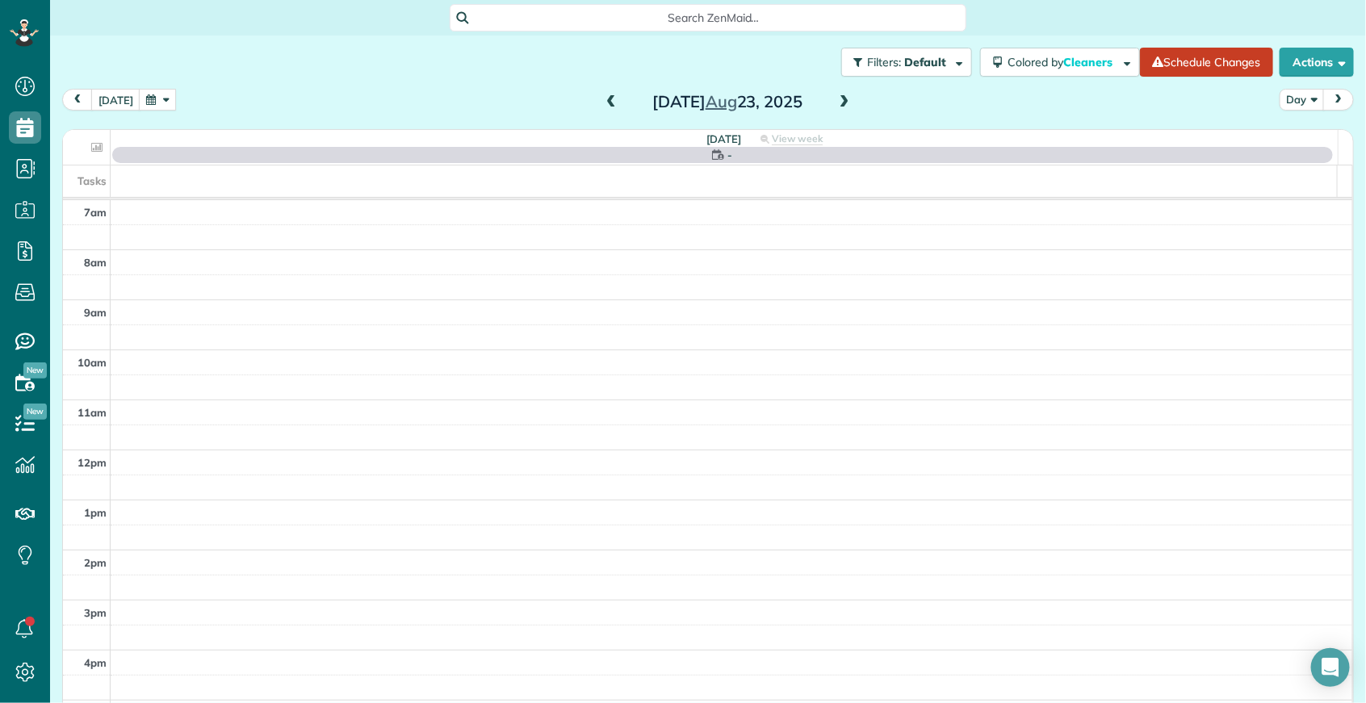
click at [835, 101] on span at bounding box center [844, 102] width 18 height 15
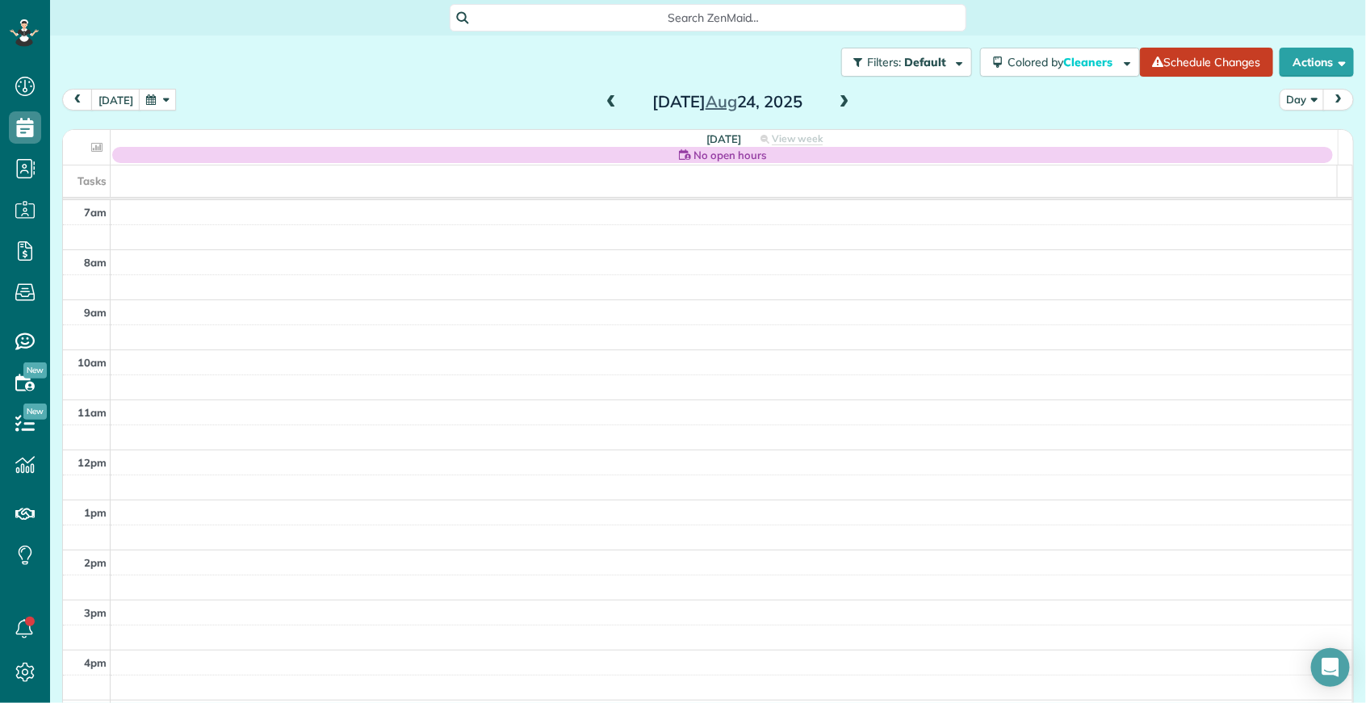
click at [835, 102] on span at bounding box center [844, 102] width 18 height 15
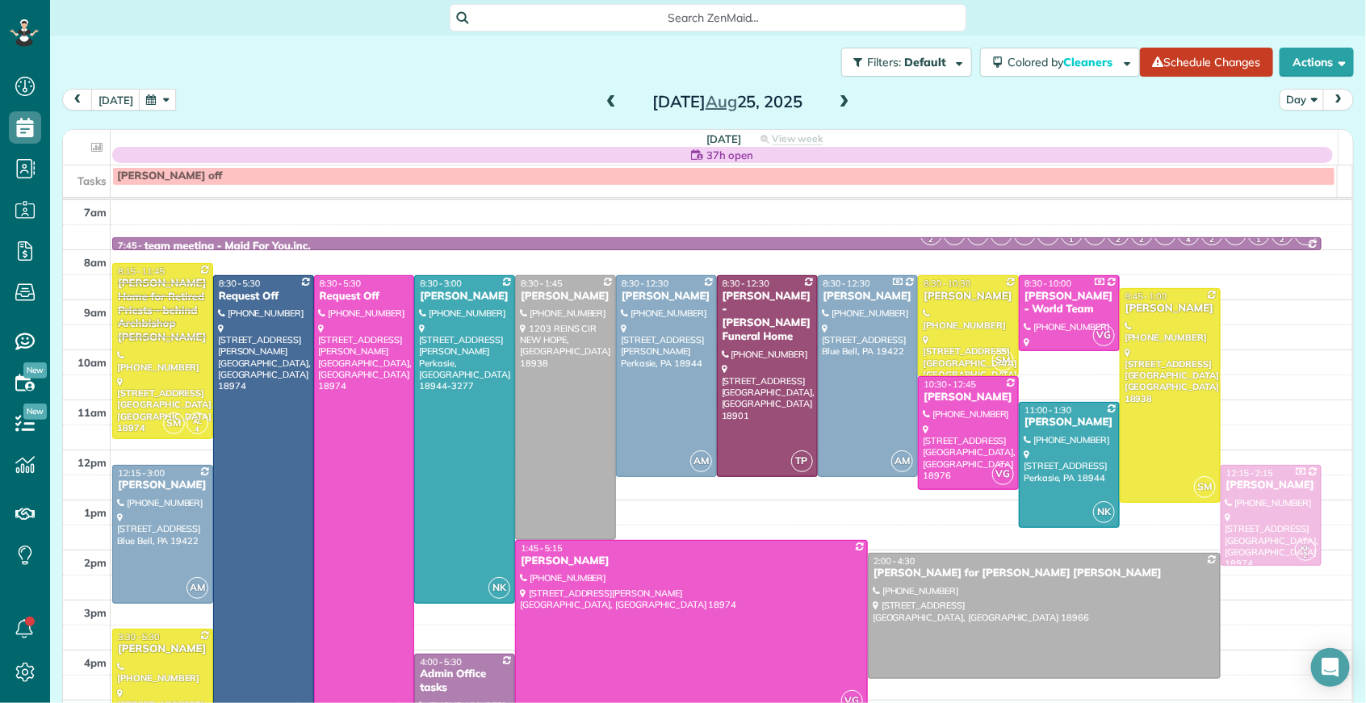
click at [835, 104] on span at bounding box center [844, 102] width 18 height 15
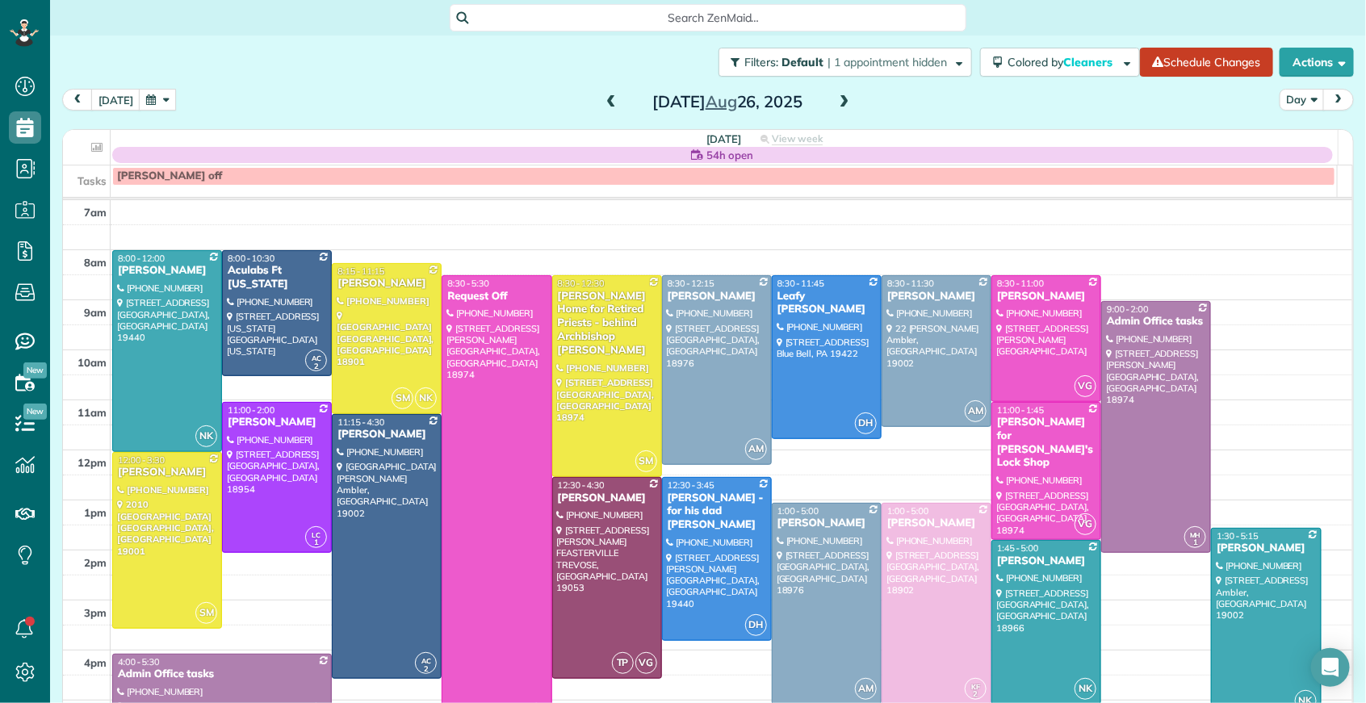
click at [835, 104] on span at bounding box center [844, 102] width 18 height 15
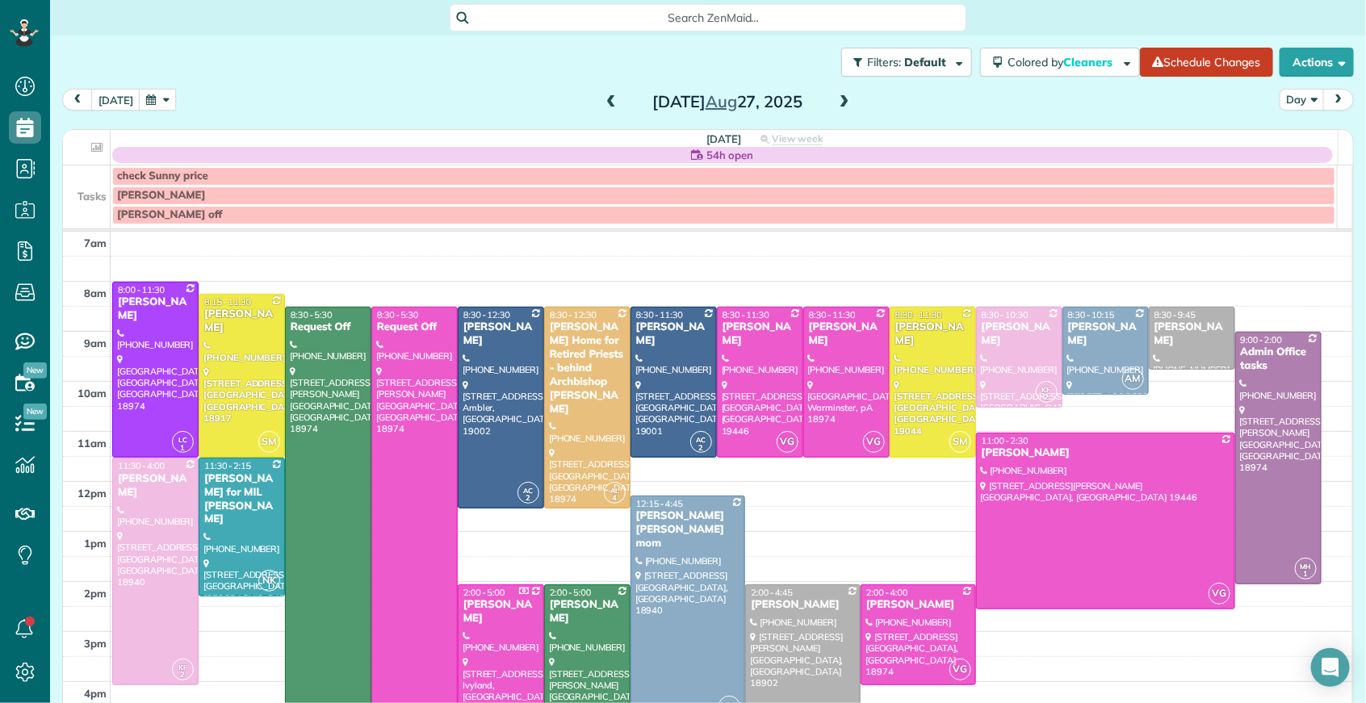
click at [835, 104] on span at bounding box center [844, 102] width 18 height 15
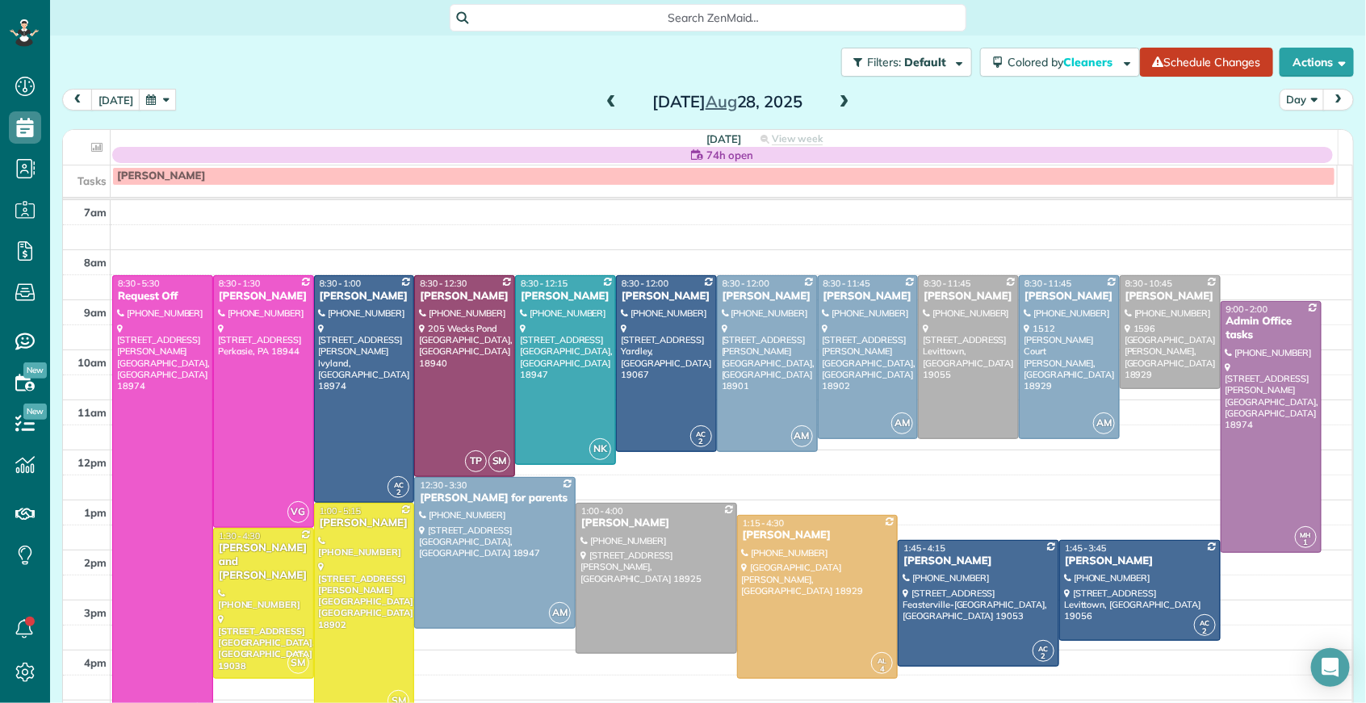
click at [835, 104] on span at bounding box center [844, 102] width 18 height 15
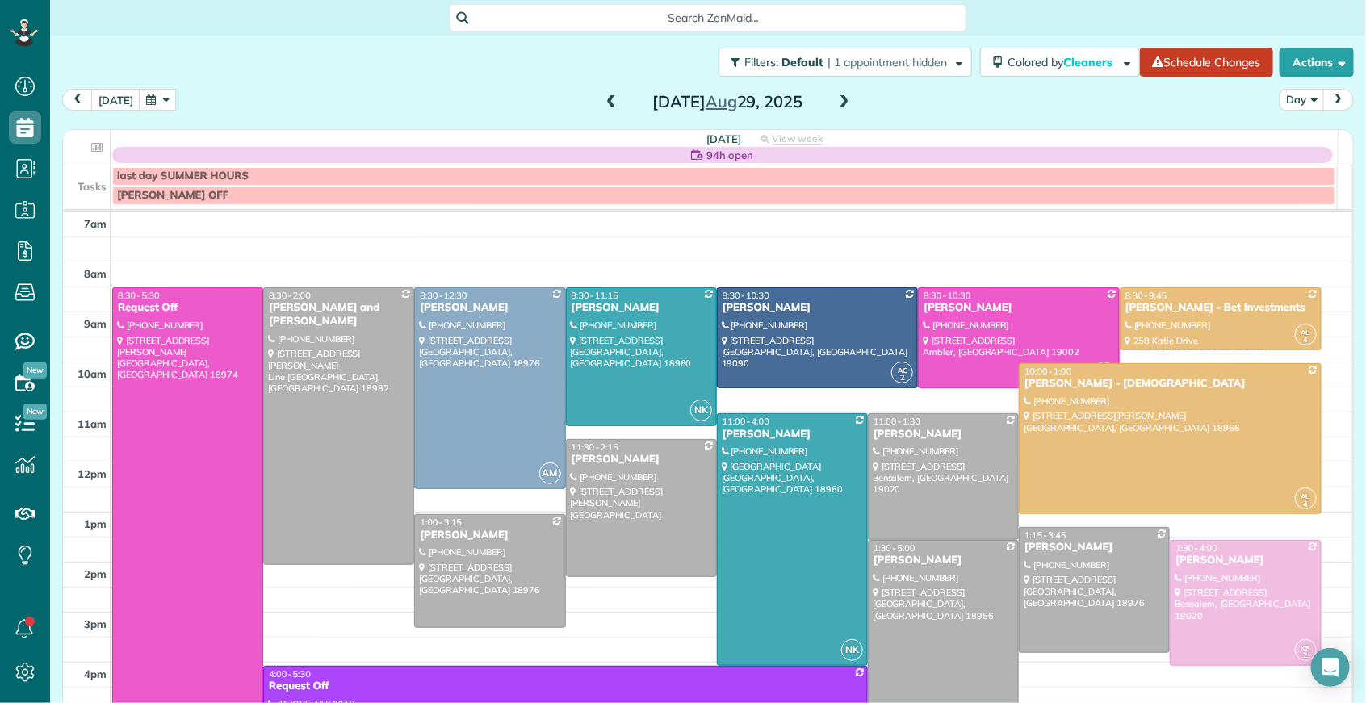
click at [602, 102] on span at bounding box center [611, 102] width 18 height 15
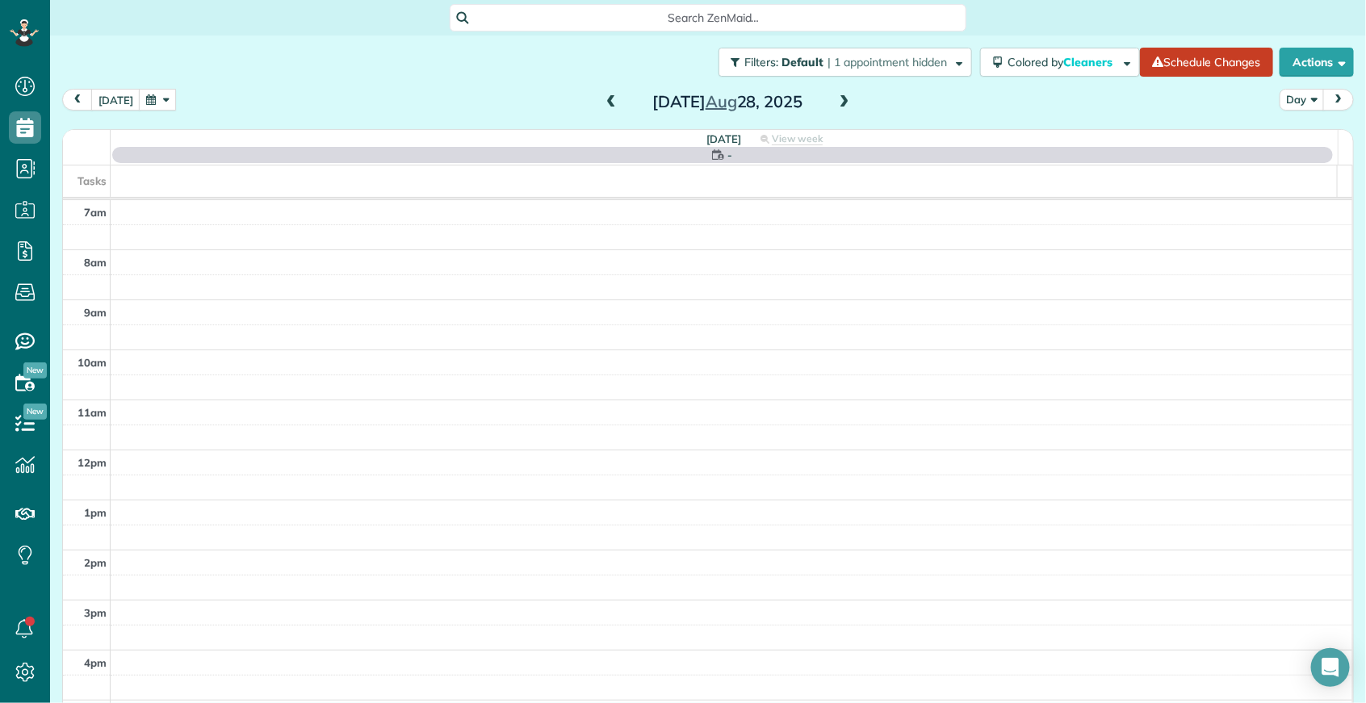
click at [602, 102] on span at bounding box center [611, 102] width 18 height 15
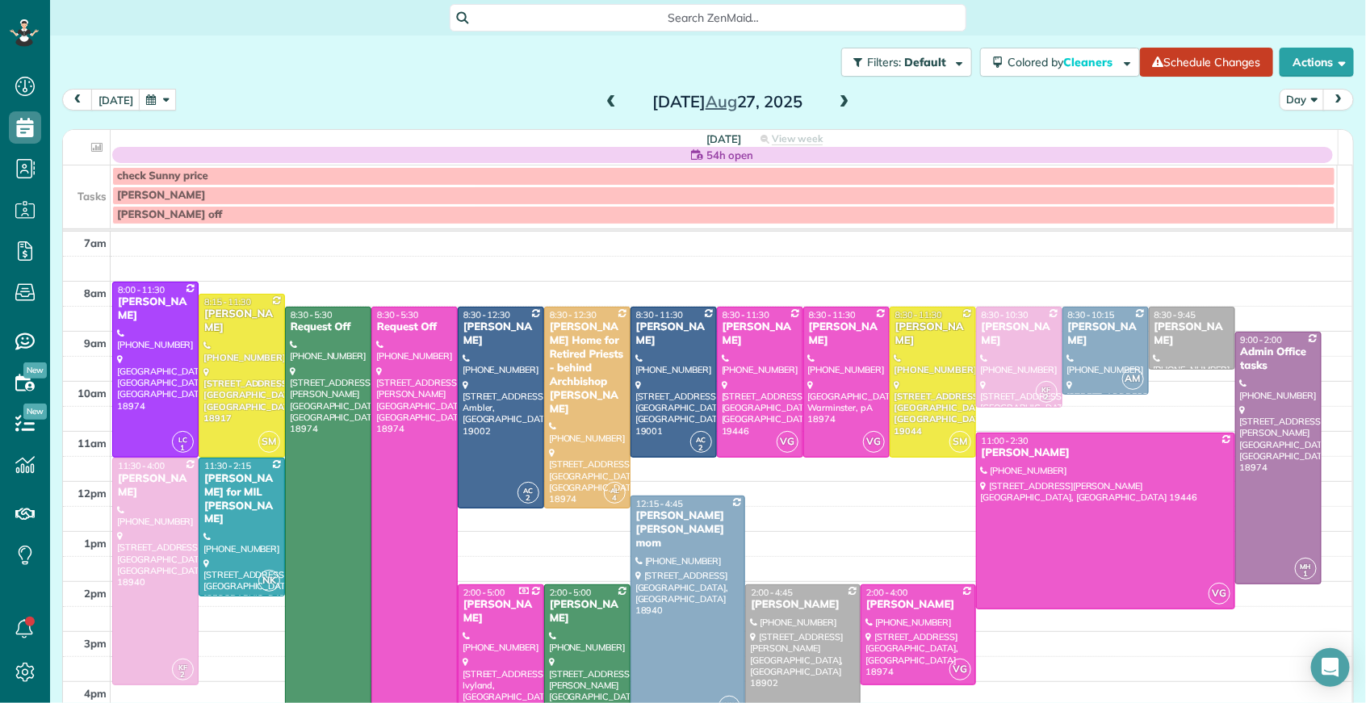
click at [602, 102] on span at bounding box center [611, 102] width 18 height 15
click at [602, 101] on span at bounding box center [611, 102] width 18 height 15
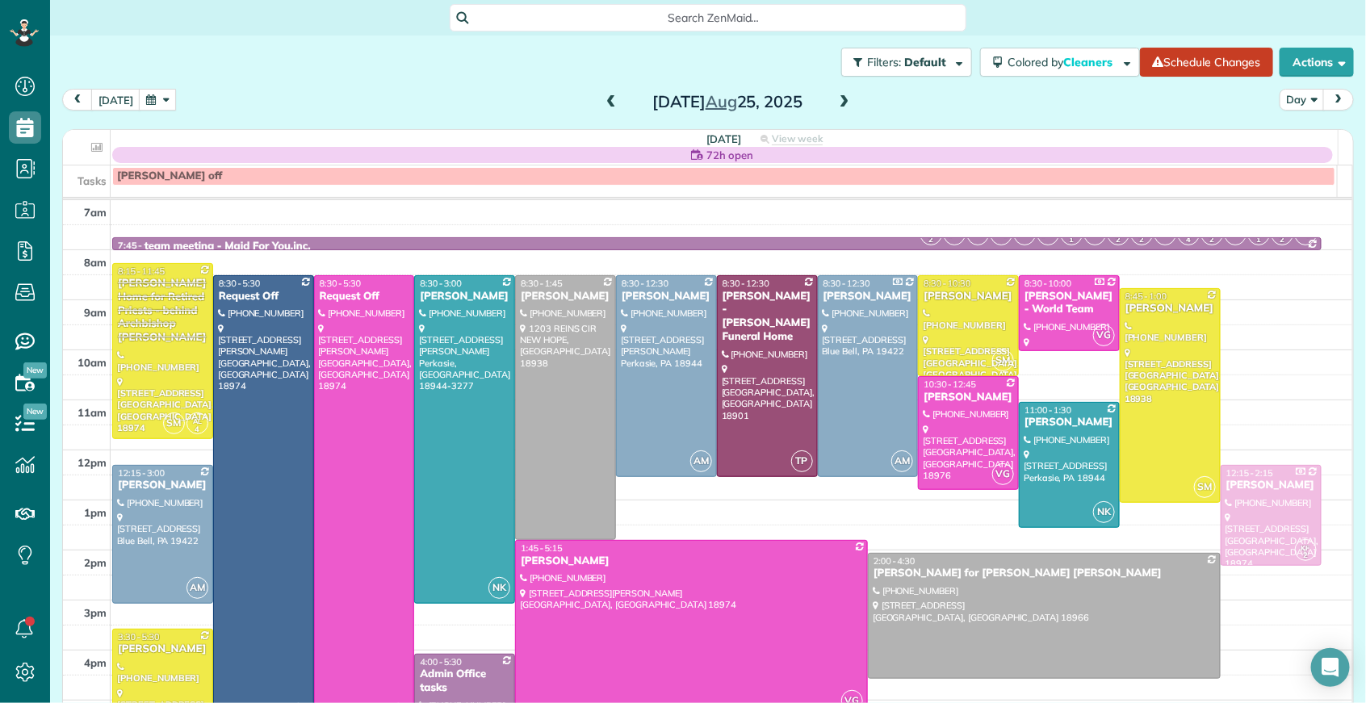
click at [609, 99] on span at bounding box center [611, 102] width 18 height 15
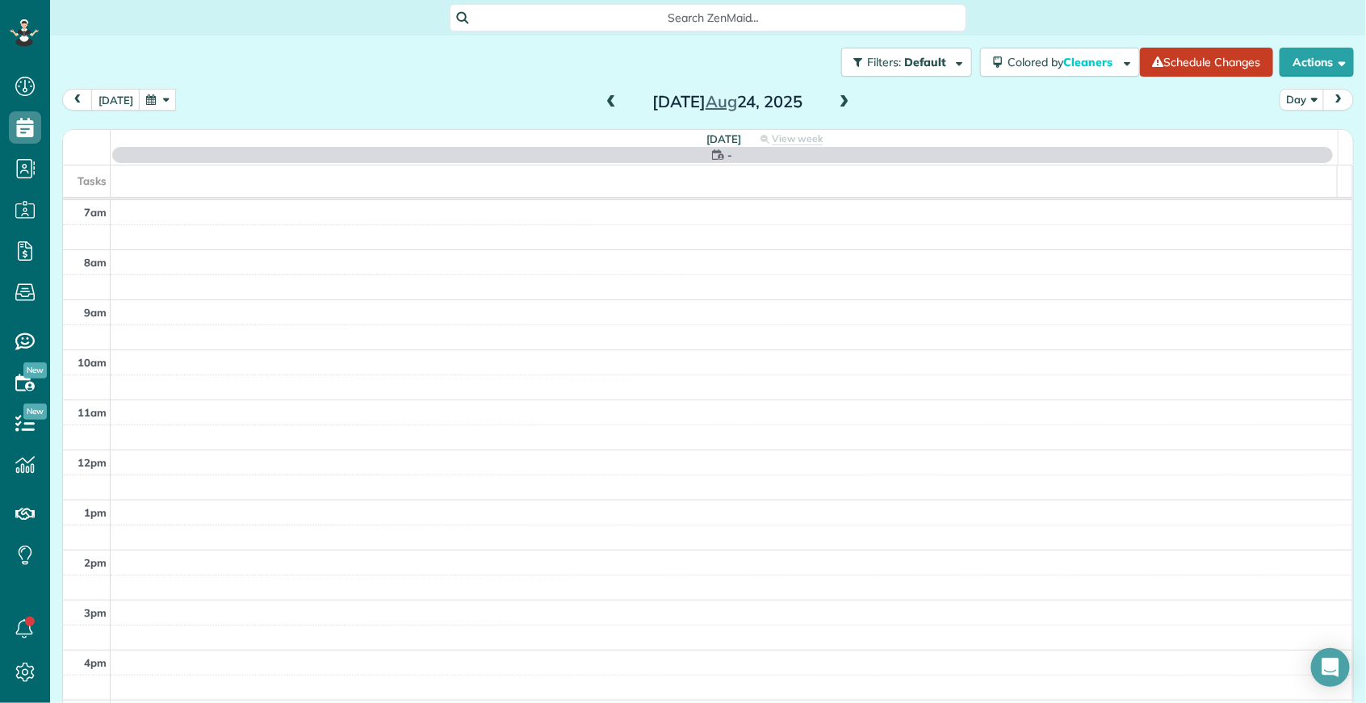
click at [609, 99] on span at bounding box center [611, 102] width 18 height 15
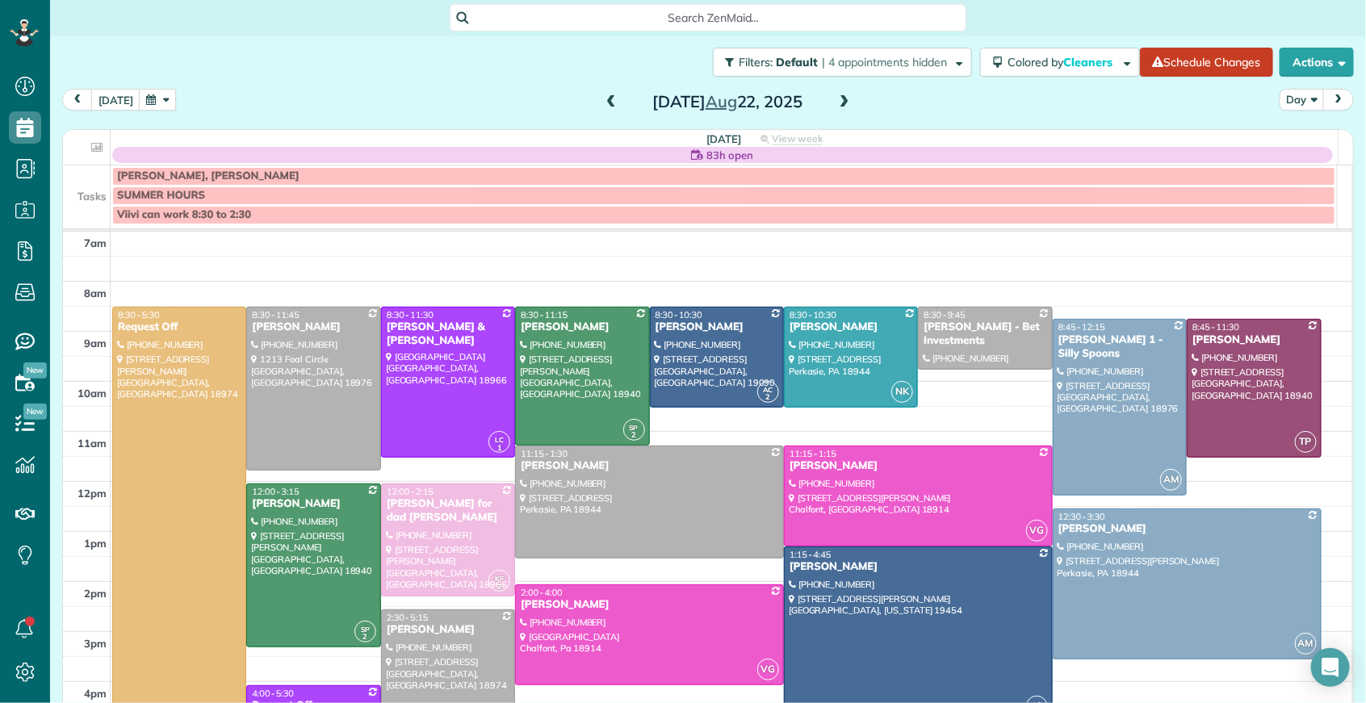
click at [609, 99] on span at bounding box center [611, 102] width 18 height 15
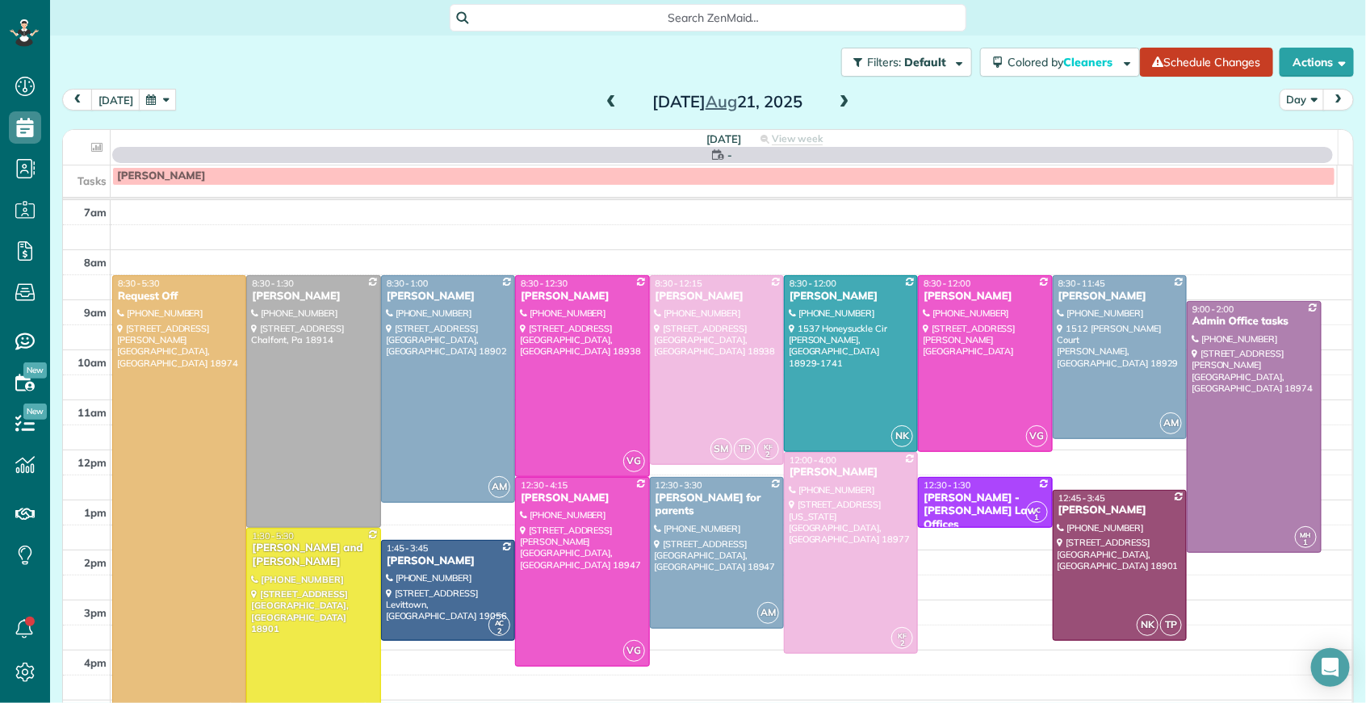
click at [609, 99] on span at bounding box center [611, 102] width 18 height 15
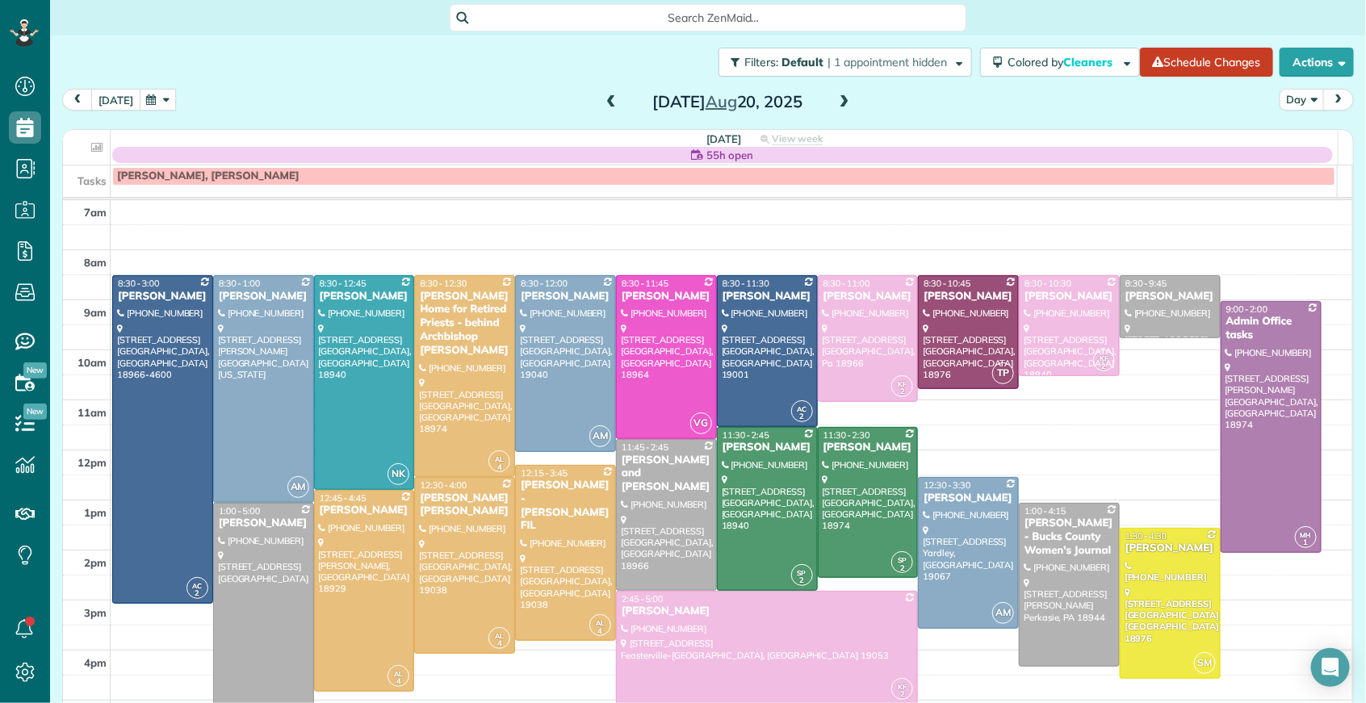
click at [115, 103] on button "[DATE]" at bounding box center [115, 100] width 49 height 22
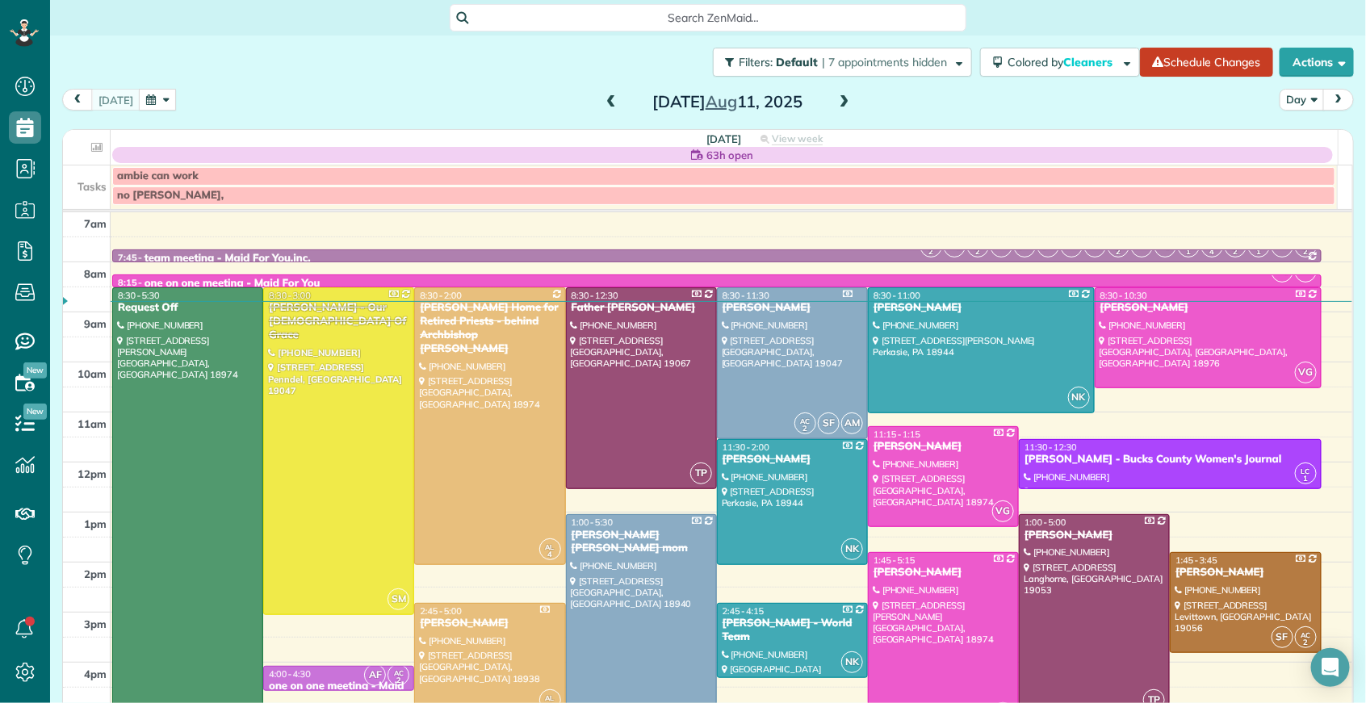
click at [835, 105] on span at bounding box center [844, 102] width 18 height 15
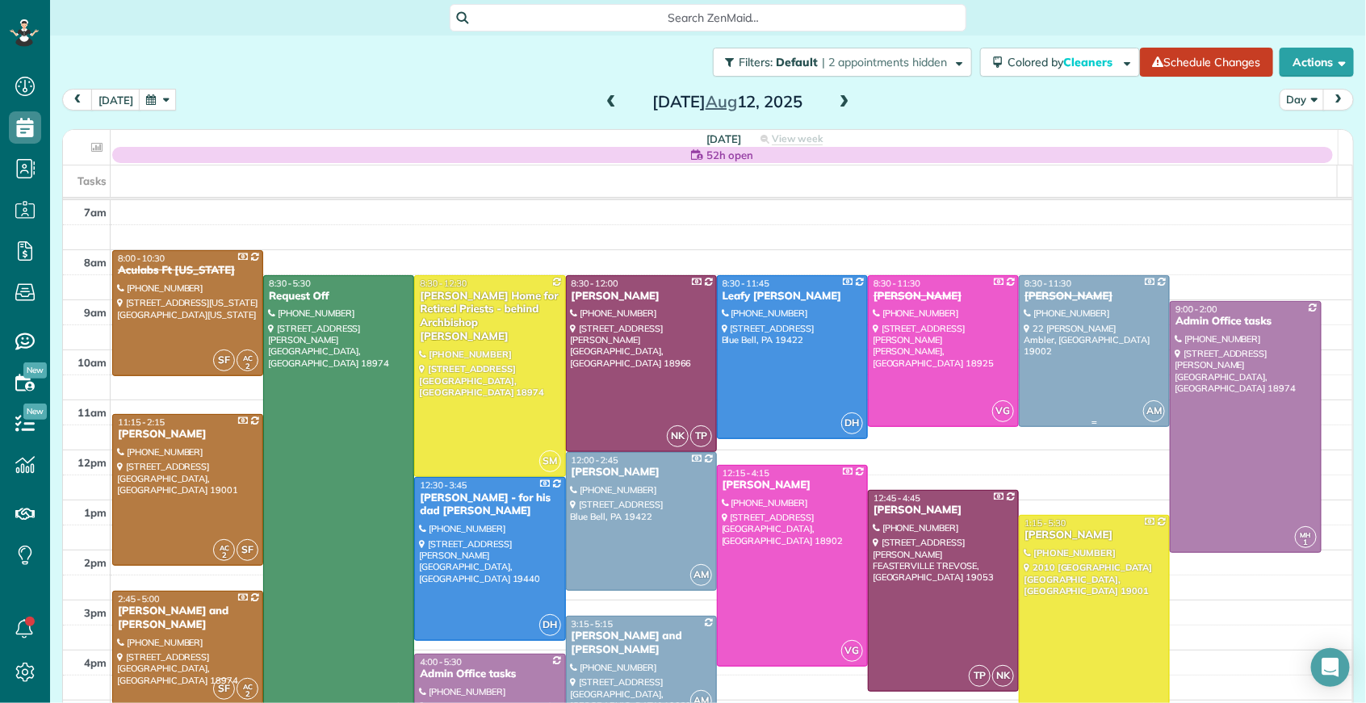
click at [1030, 287] on span "8:30 - 11:30" at bounding box center [1047, 283] width 47 height 11
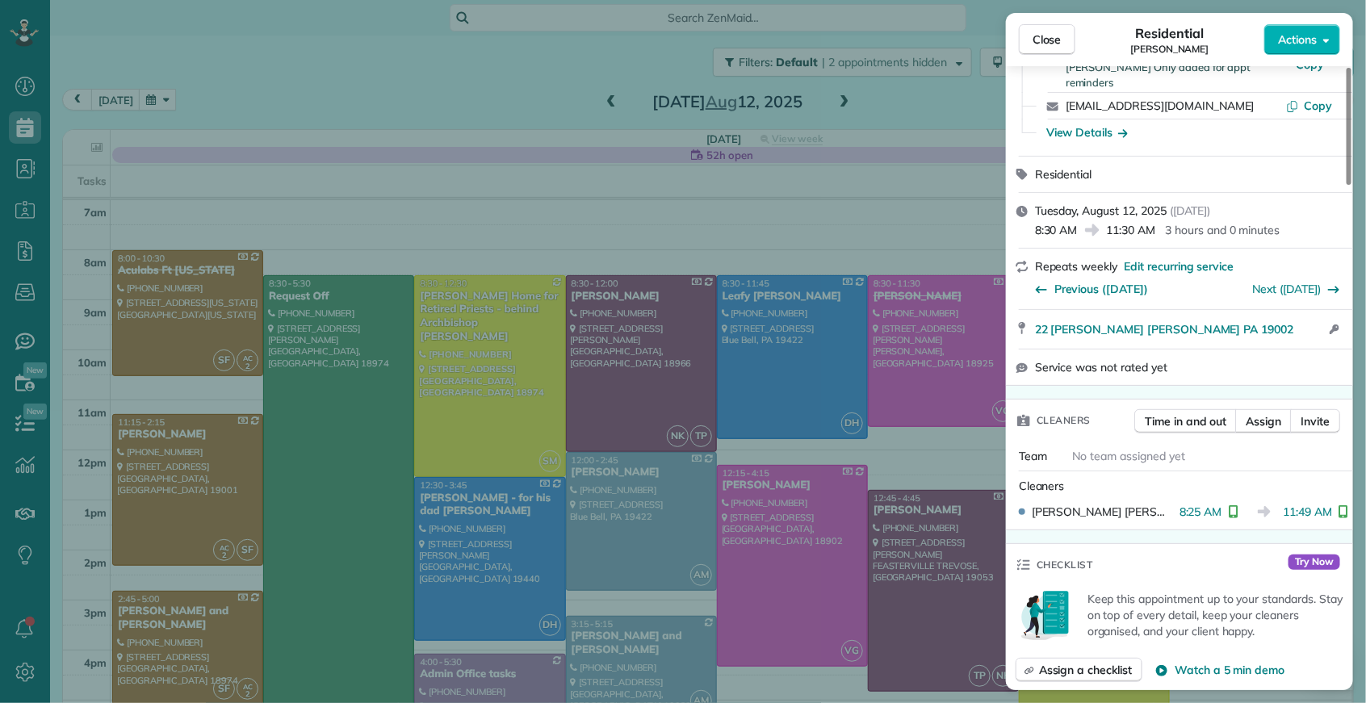
scroll to position [313, 0]
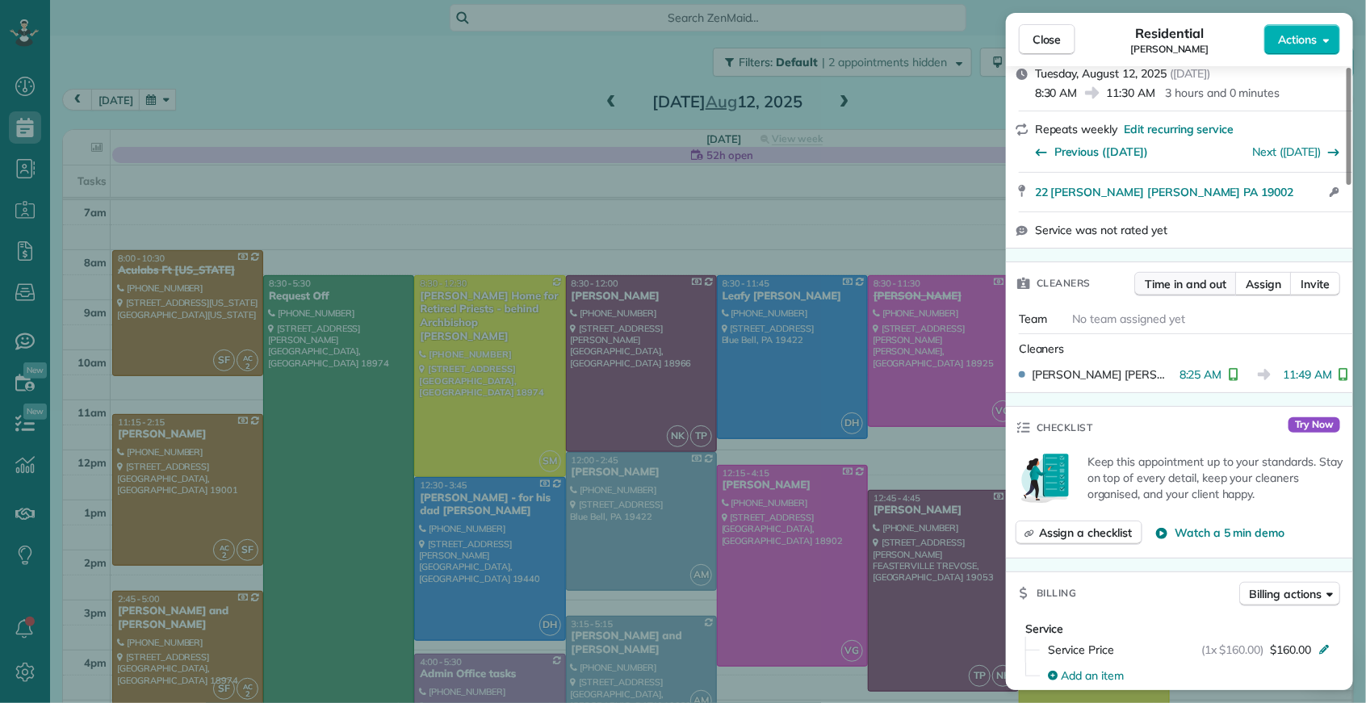
click at [1170, 276] on span "Time in and out" at bounding box center [1186, 284] width 82 height 16
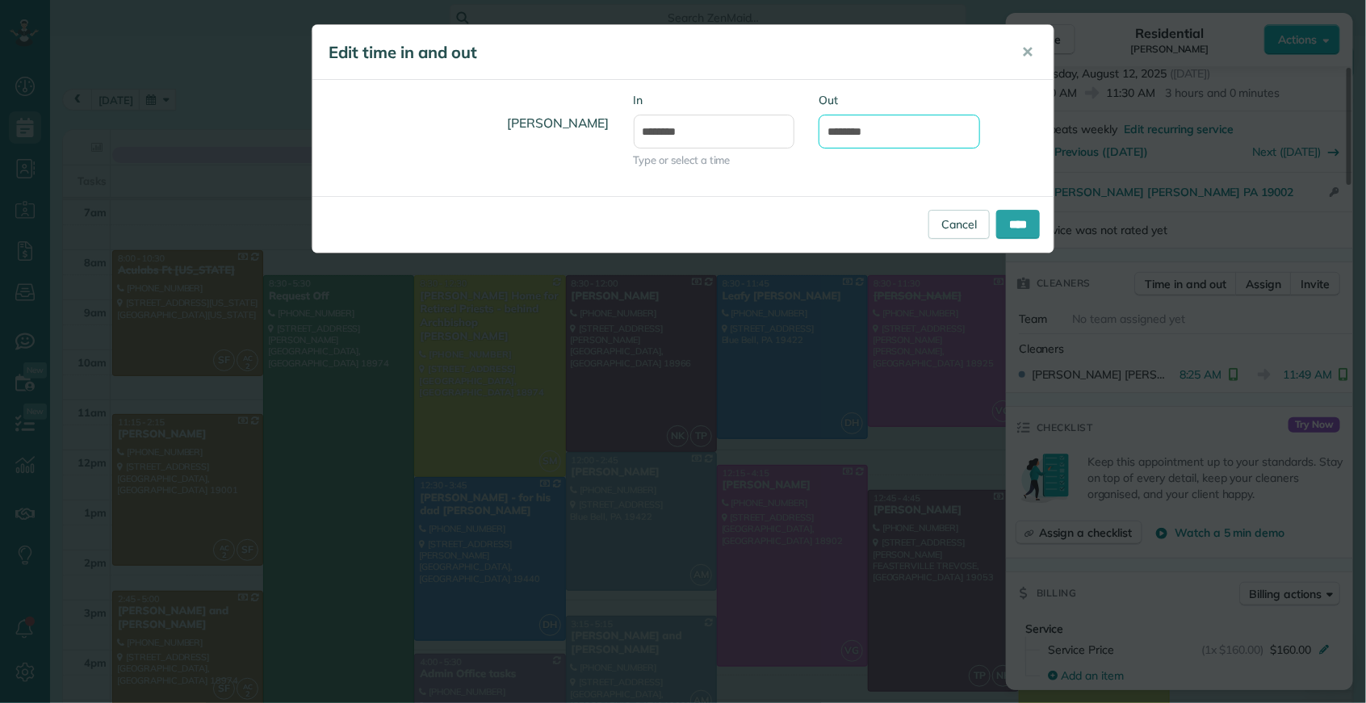
click at [858, 128] on input "********" at bounding box center [899, 132] width 161 height 34
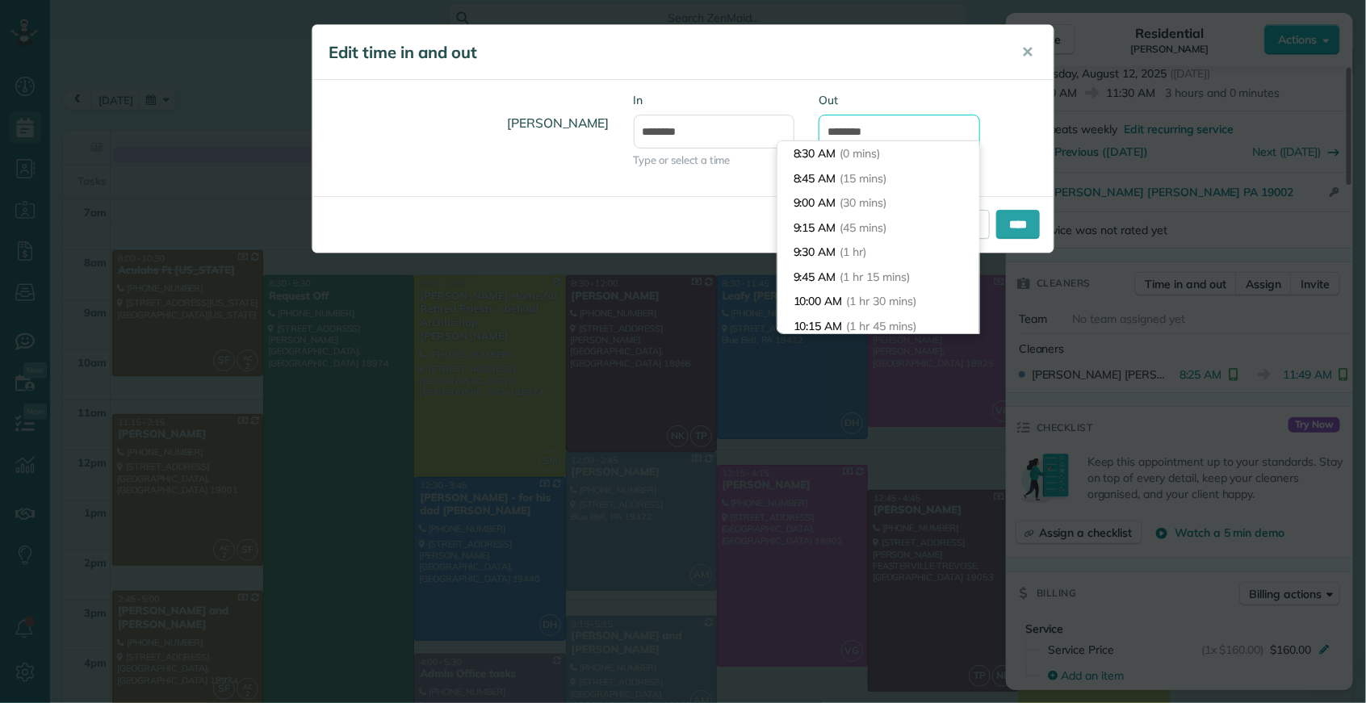
scroll to position [295, 0]
type input "********"
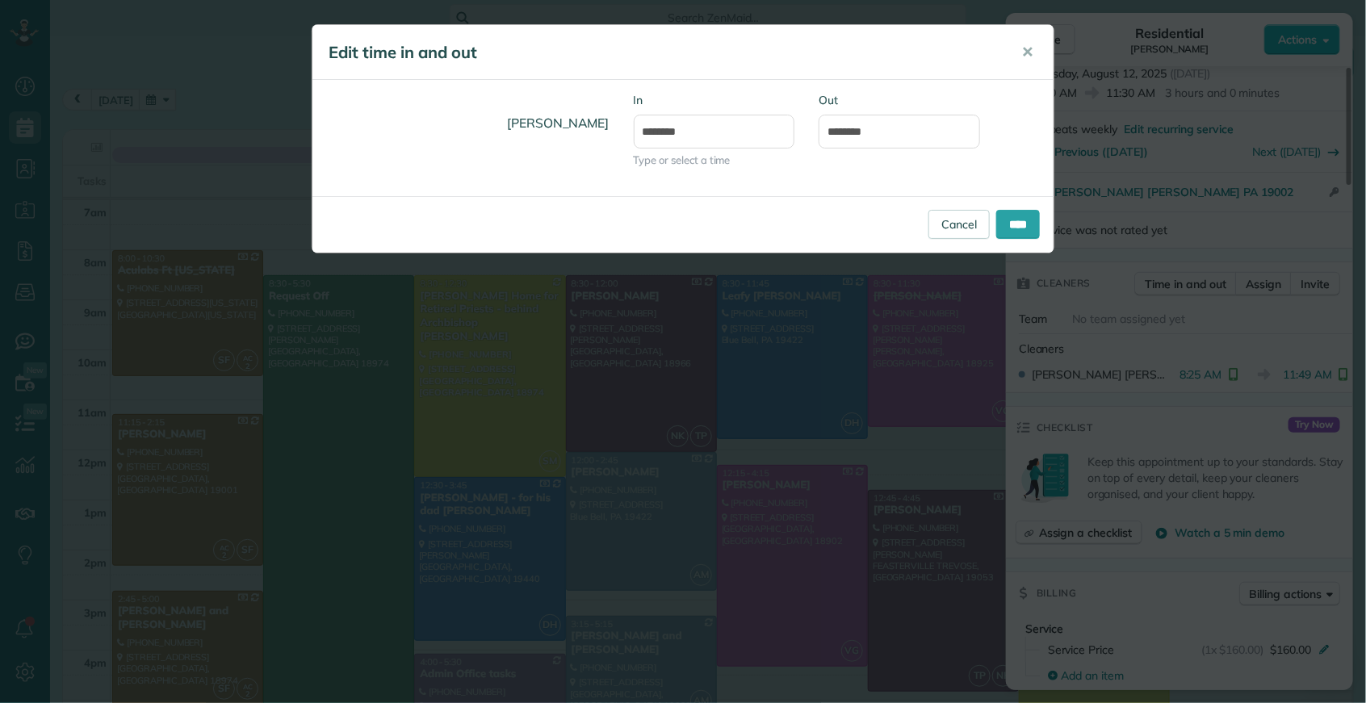
click at [845, 164] on body "Dashboard Scheduling Calendar View List View Dispatch View - Weekly scheduling …" at bounding box center [683, 351] width 1366 height 703
click at [1024, 224] on input "****" at bounding box center [1018, 224] width 44 height 29
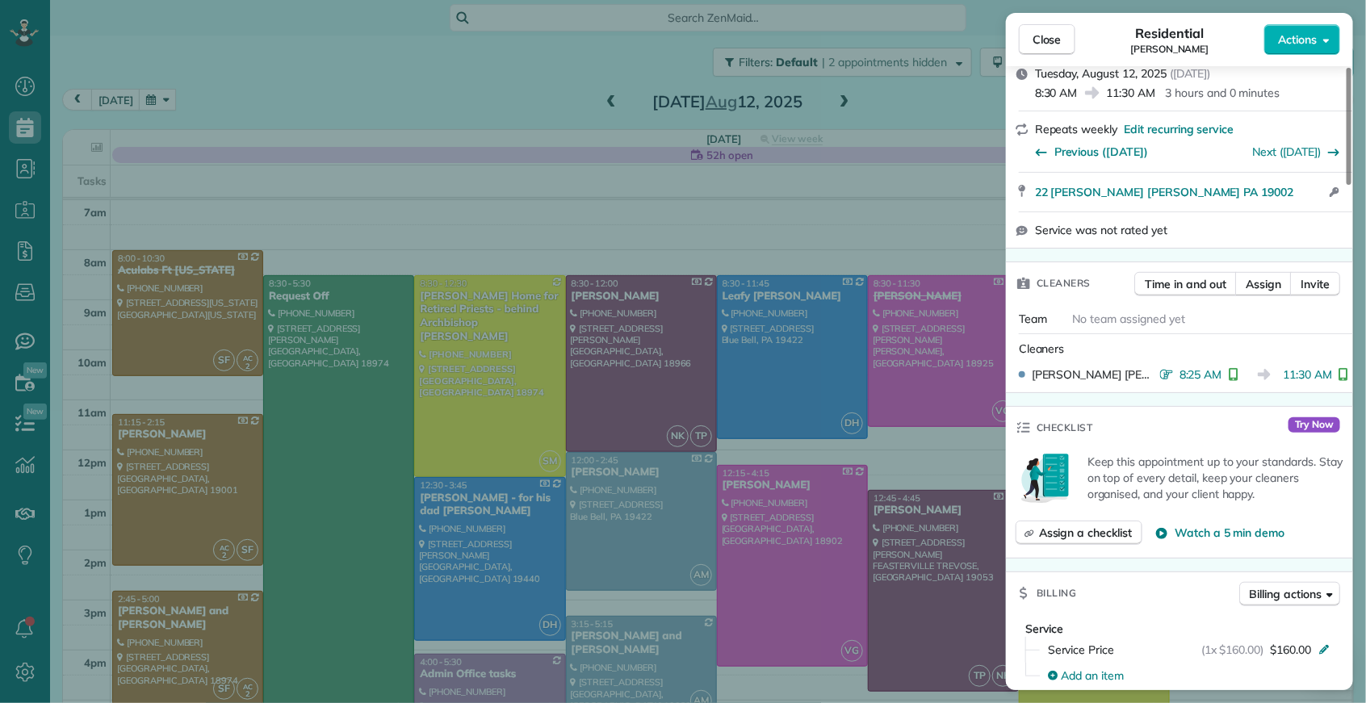
drag, startPoint x: 1046, startPoint y: 48, endPoint x: 600, endPoint y: 100, distance: 449.5
click at [1046, 48] on button "Close" at bounding box center [1047, 39] width 57 height 31
click at [600, 100] on div "Close Residential Alex Zega Actions Status Completed Alex Zega · Open profile M…" at bounding box center [683, 351] width 1366 height 703
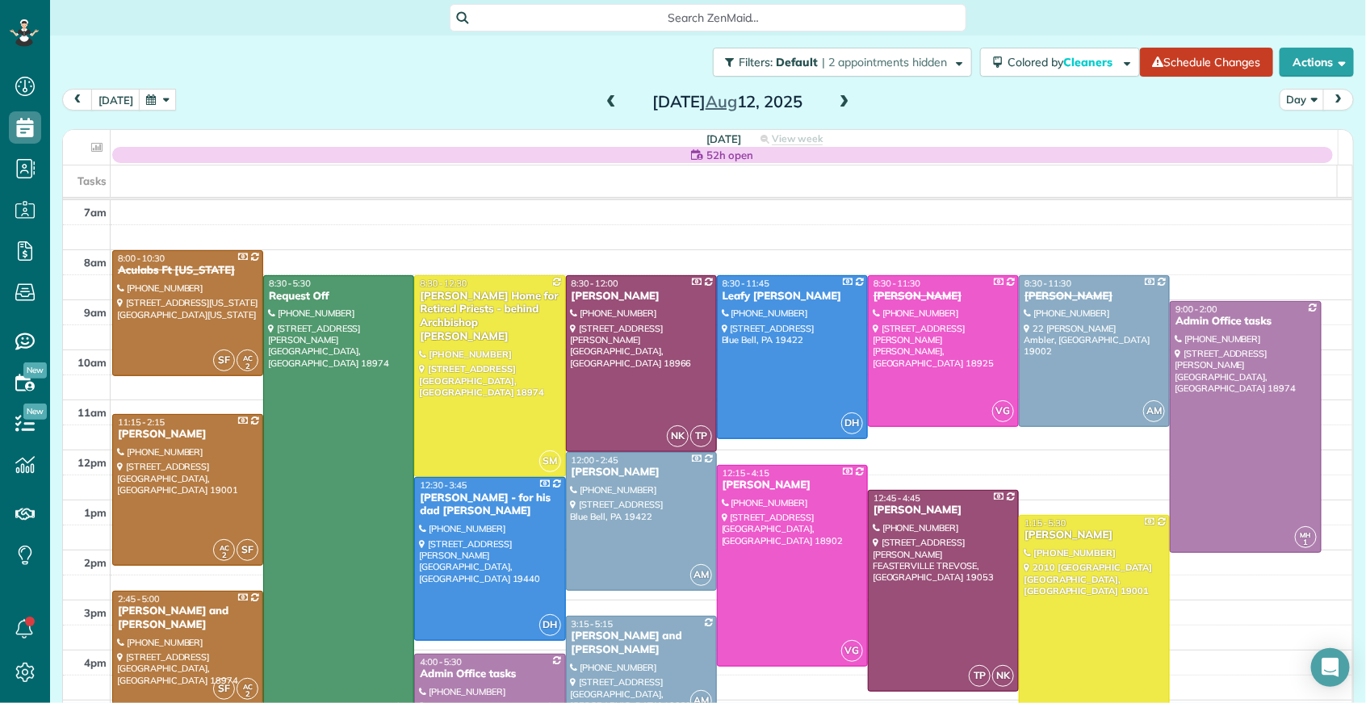
click at [601, 105] on div "Close Residential Alex Zega Actions Status Completed Alex Zega · Open profile M…" at bounding box center [683, 351] width 1366 height 703
click at [603, 100] on span at bounding box center [611, 102] width 18 height 15
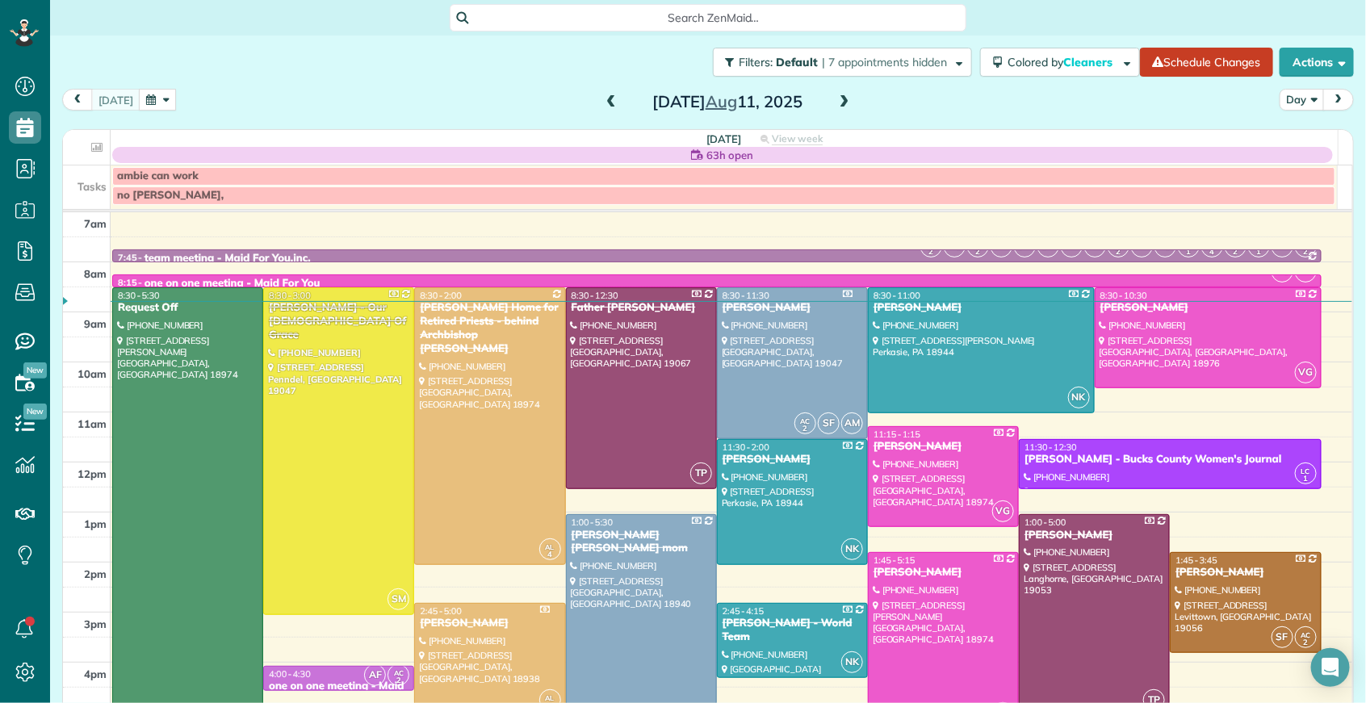
click at [1034, 533] on div "Meghan Strong" at bounding box center [1094, 536] width 141 height 14
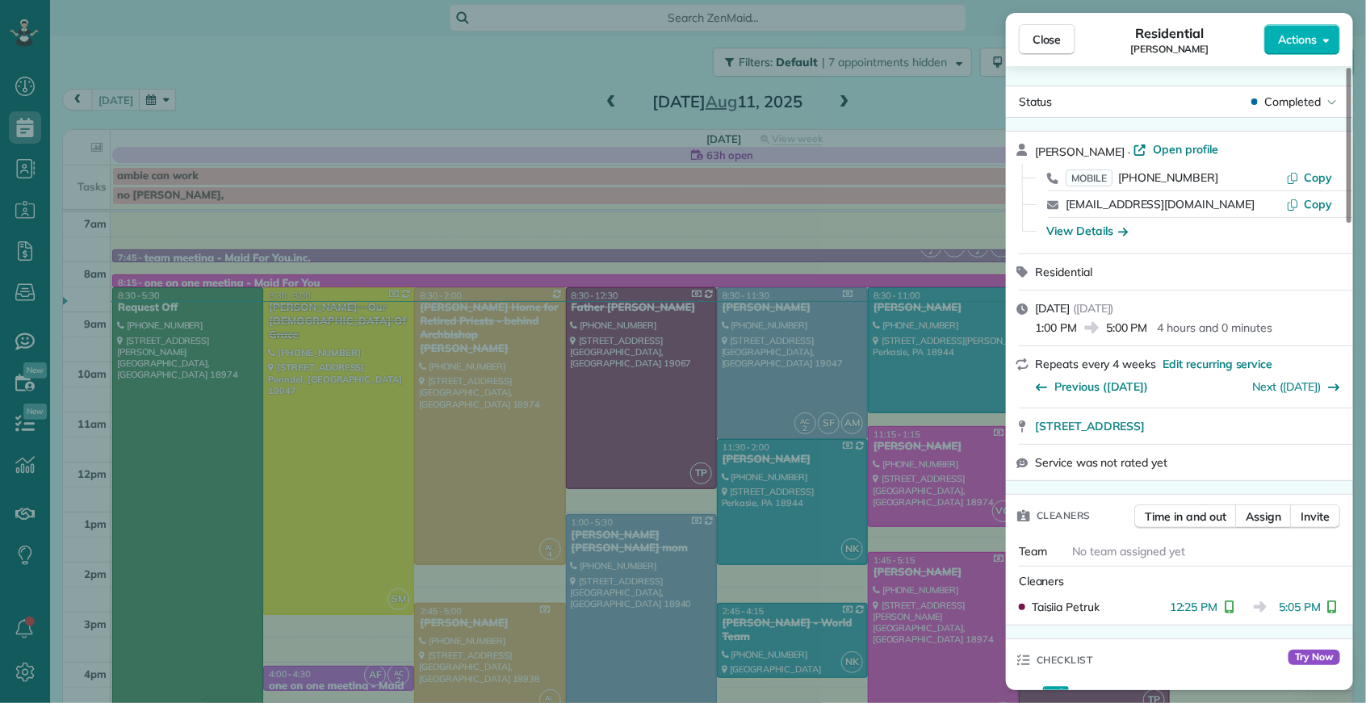
scroll to position [4, 0]
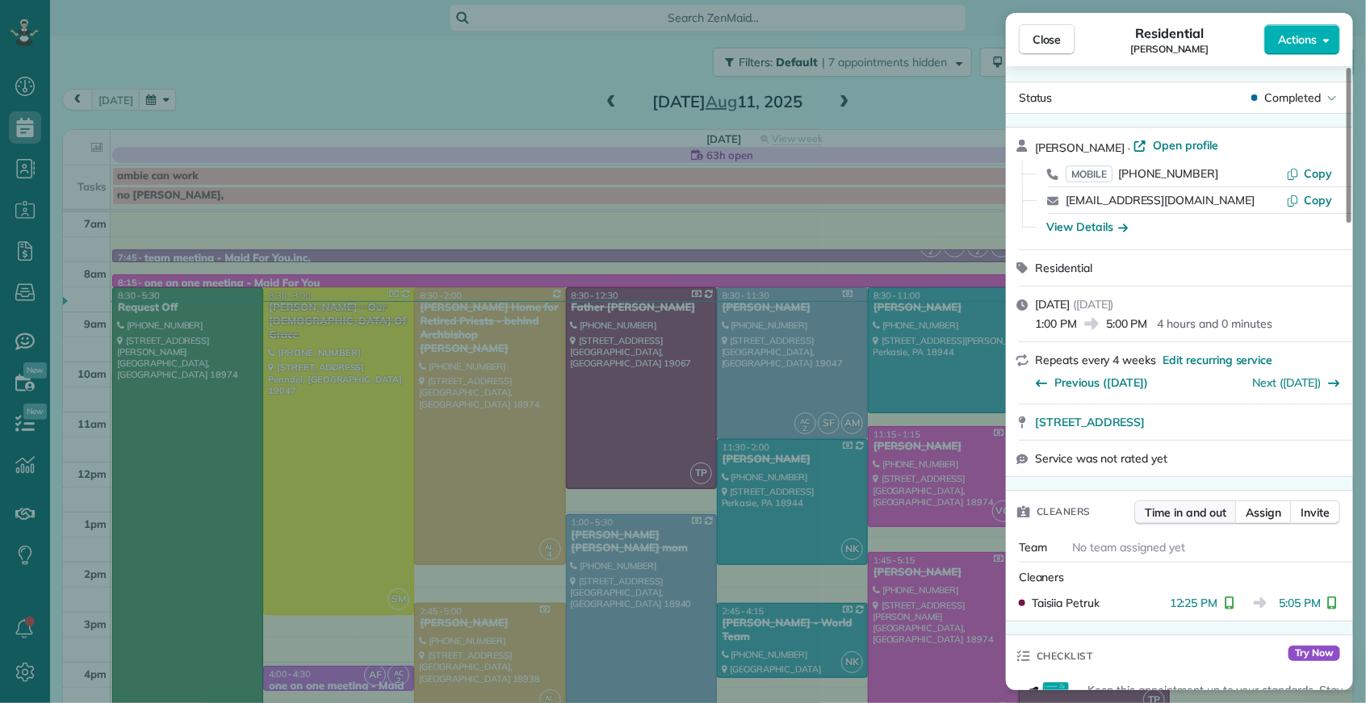
click at [1164, 513] on span "Time in and out" at bounding box center [1186, 513] width 82 height 16
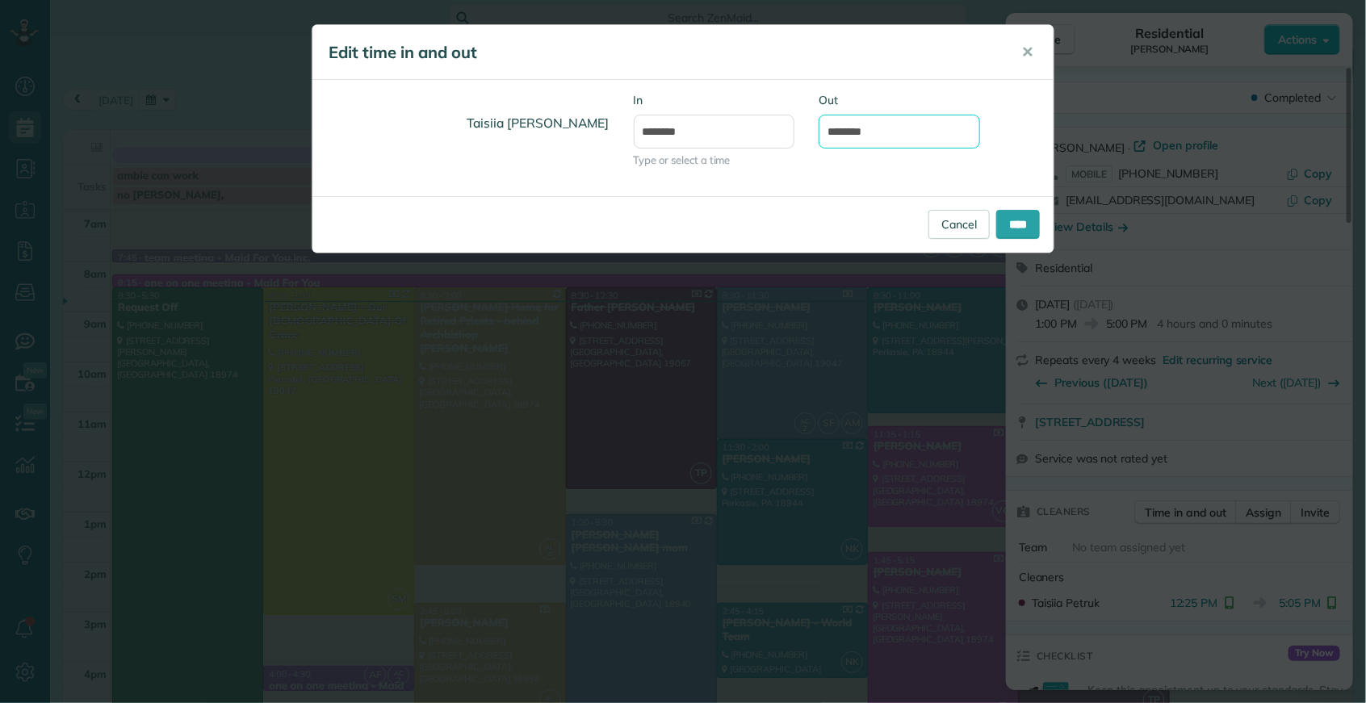
click at [857, 129] on input "*******" at bounding box center [899, 132] width 161 height 34
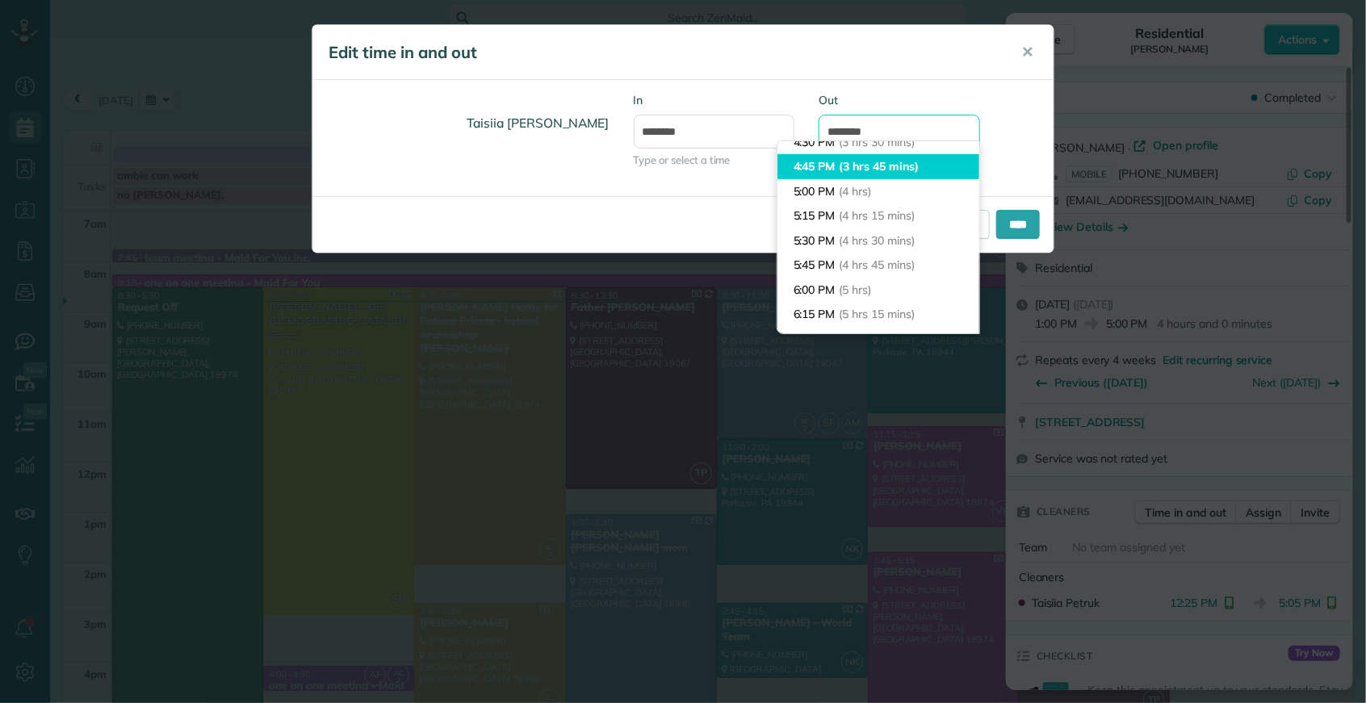
scroll to position [355, 0]
click at [825, 147] on body "Dashboard Scheduling Calendar View List View Dispatch View - Weekly scheduling …" at bounding box center [683, 351] width 1366 height 703
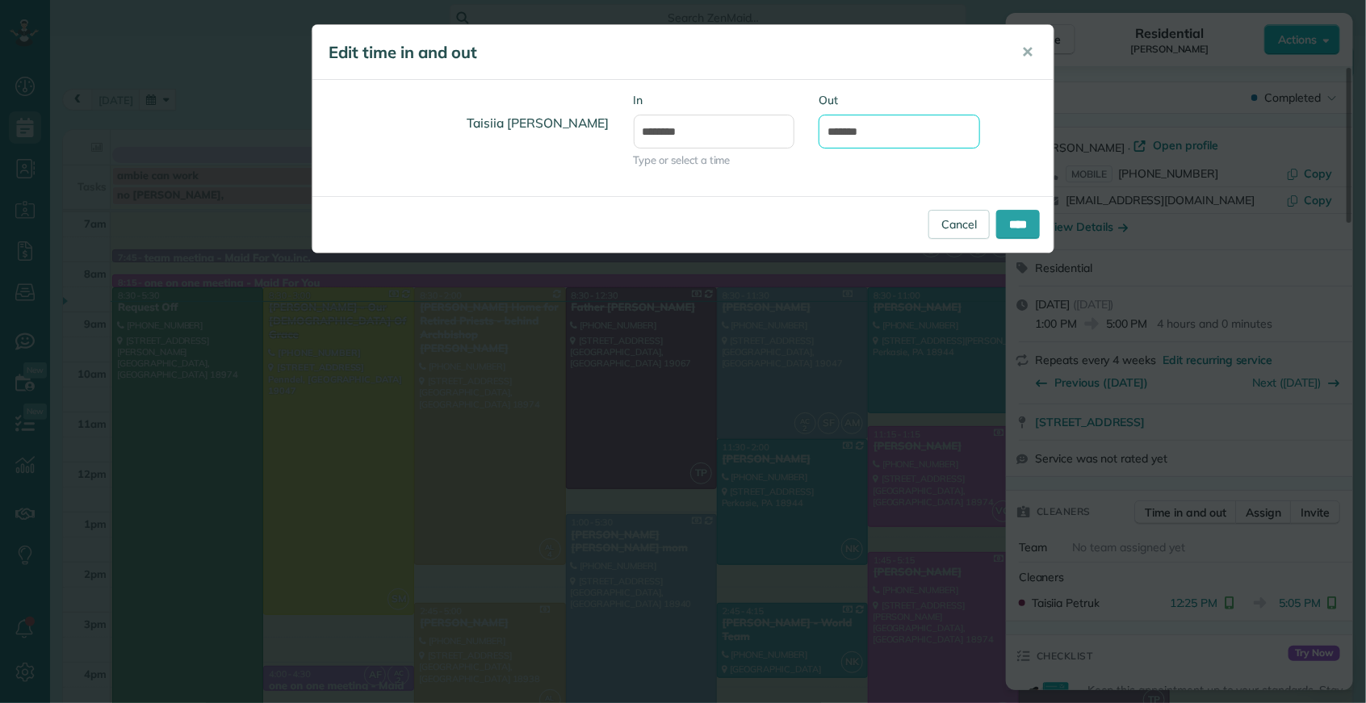
click at [844, 129] on input "*******" at bounding box center [899, 132] width 161 height 34
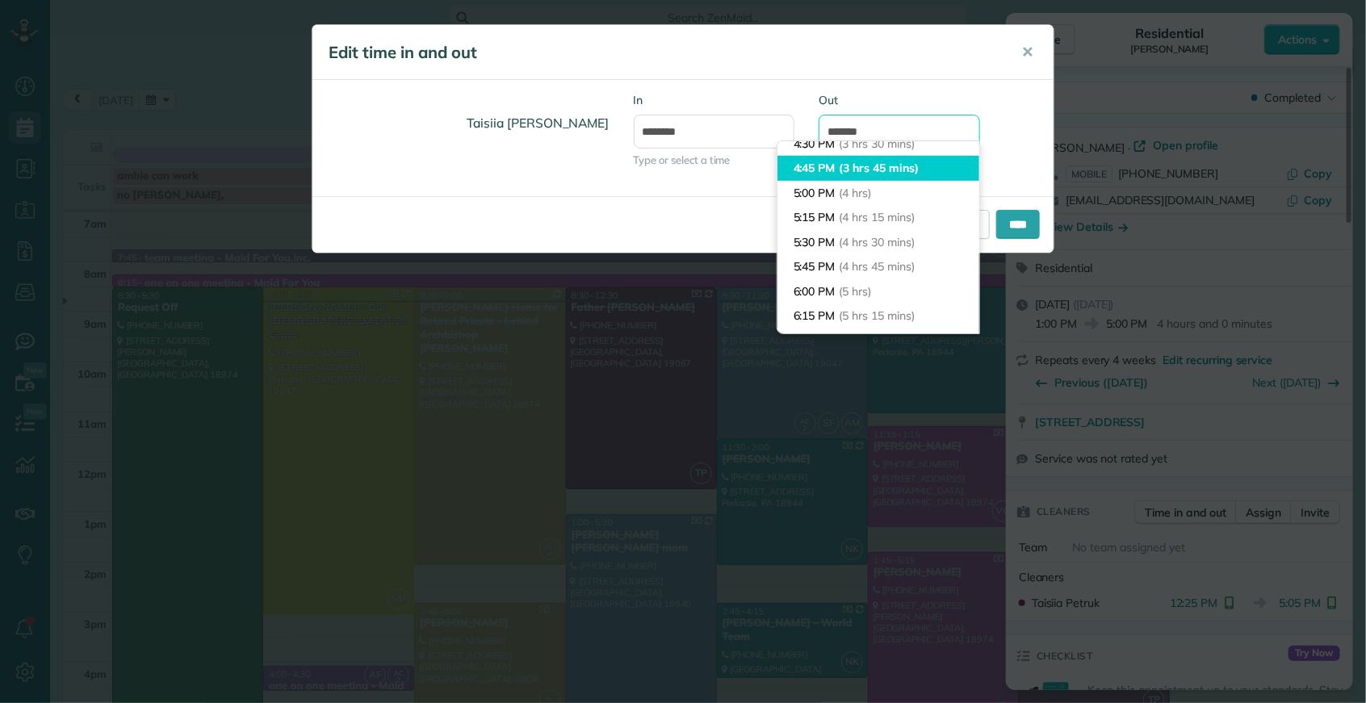
scroll to position [320, 0]
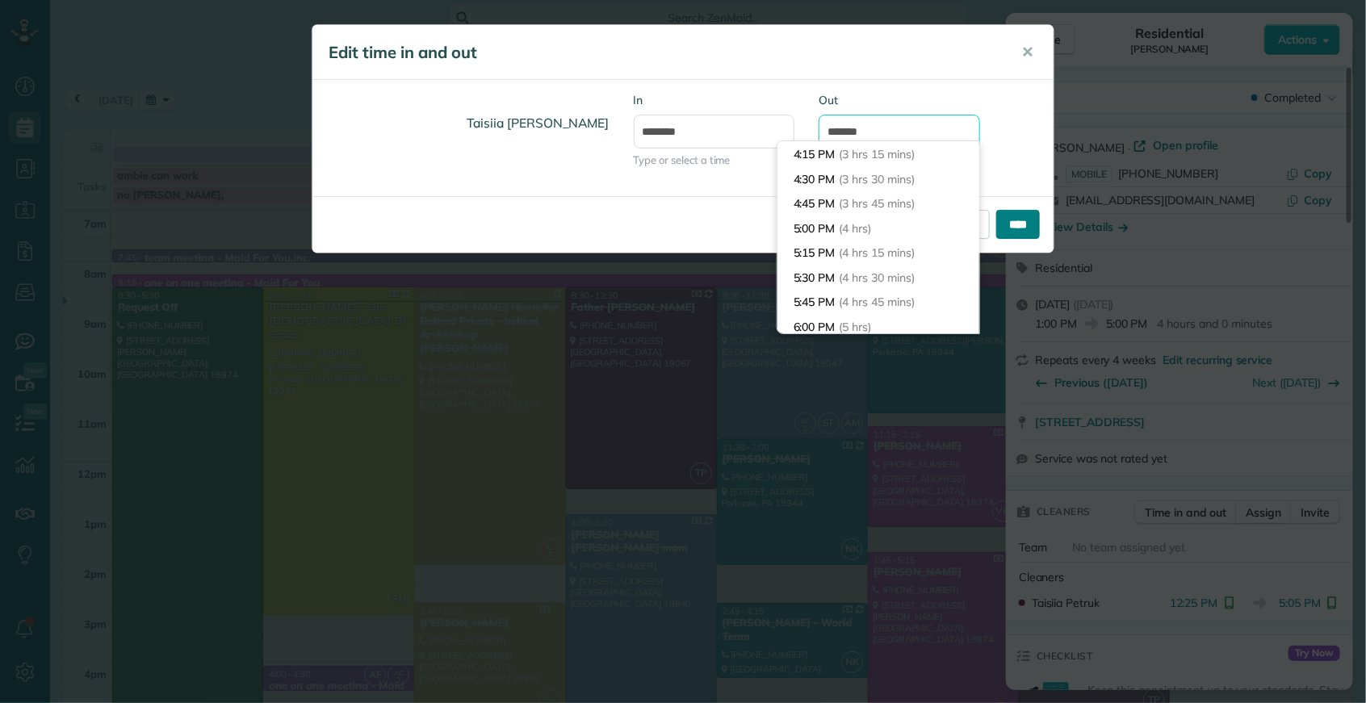
type input "*******"
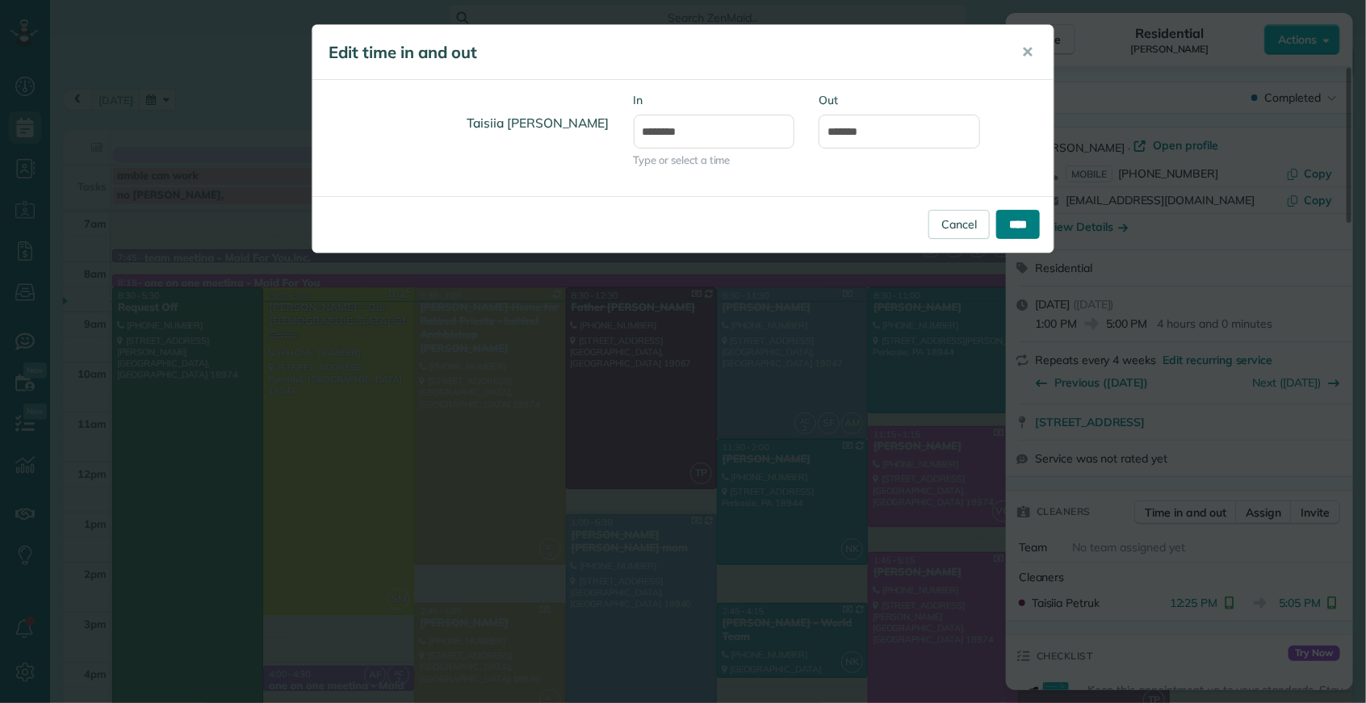
click at [1015, 218] on input "****" at bounding box center [1018, 224] width 44 height 29
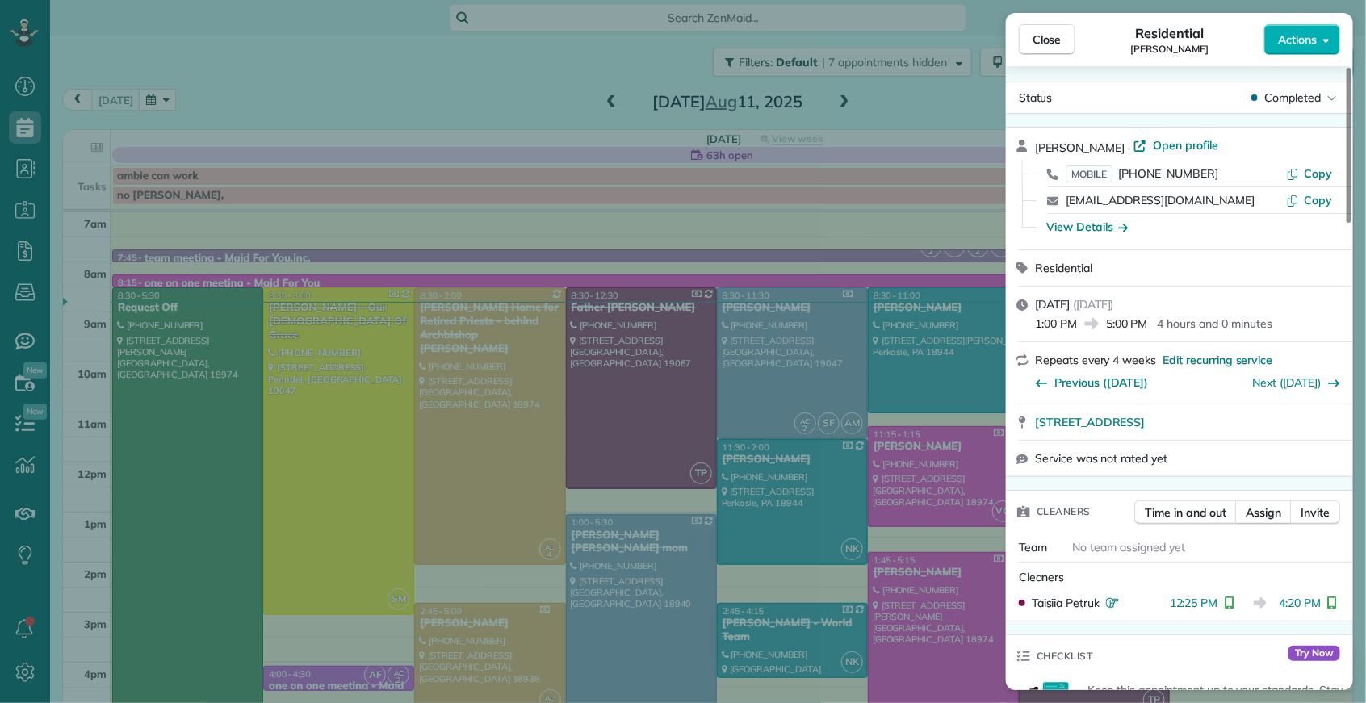
drag, startPoint x: 1042, startPoint y: 40, endPoint x: 624, endPoint y: 111, distance: 424.0
click at [1043, 40] on span "Close" at bounding box center [1046, 39] width 29 height 16
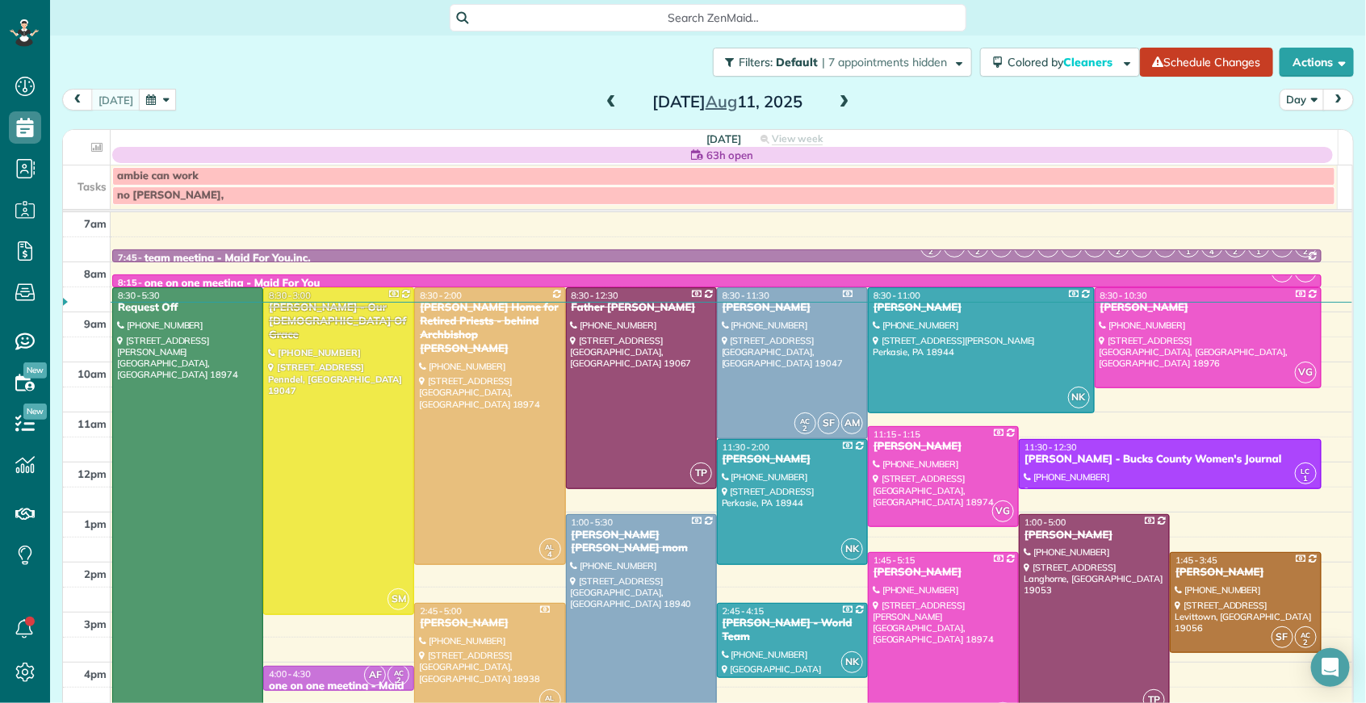
click at [598, 106] on div "Monday Aug 11, 2025" at bounding box center [727, 102] width 258 height 26
click at [602, 103] on span at bounding box center [611, 102] width 18 height 15
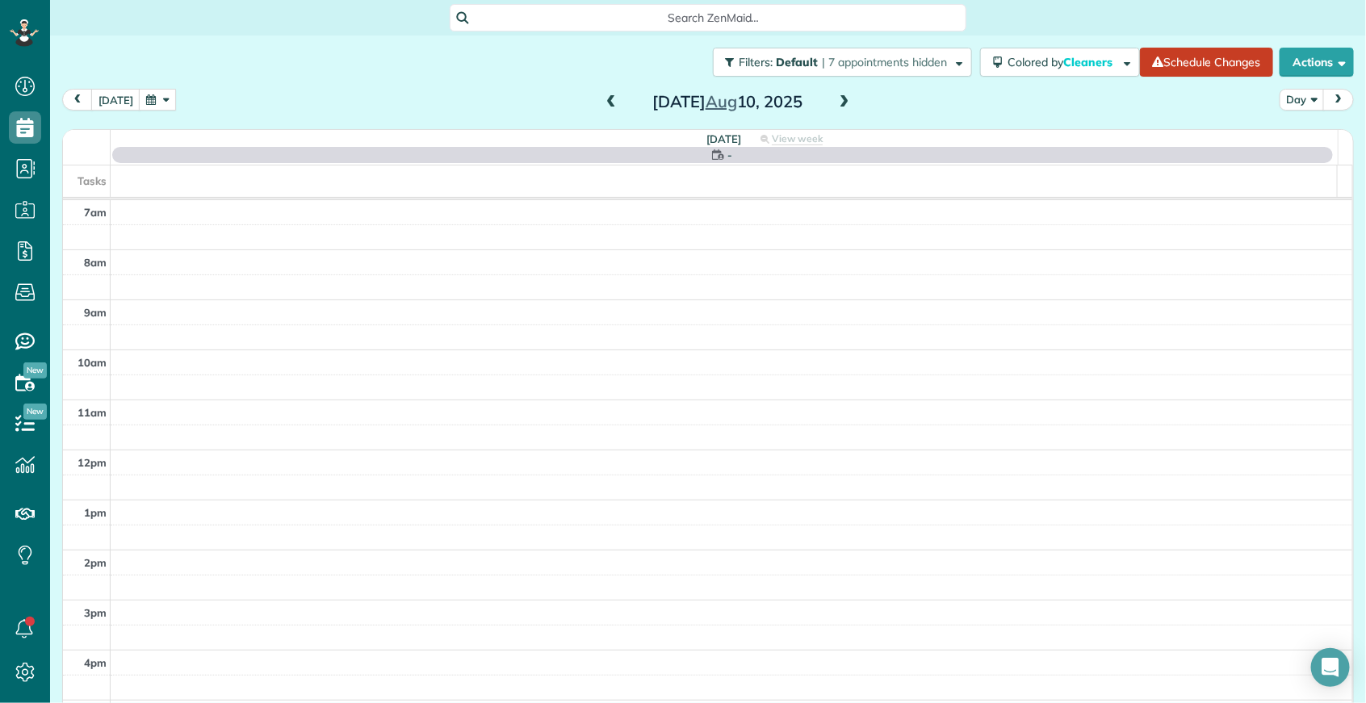
click at [602, 103] on span at bounding box center [611, 102] width 18 height 15
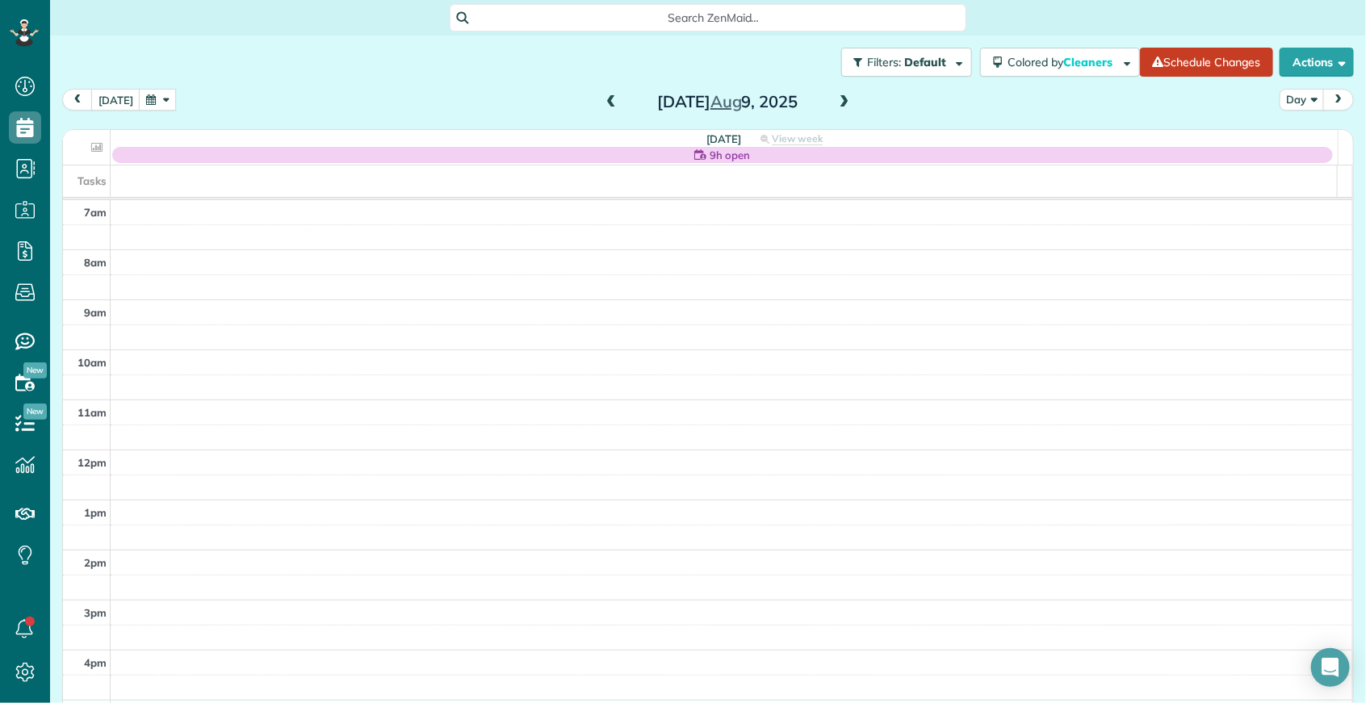
click at [602, 103] on span at bounding box center [611, 102] width 18 height 15
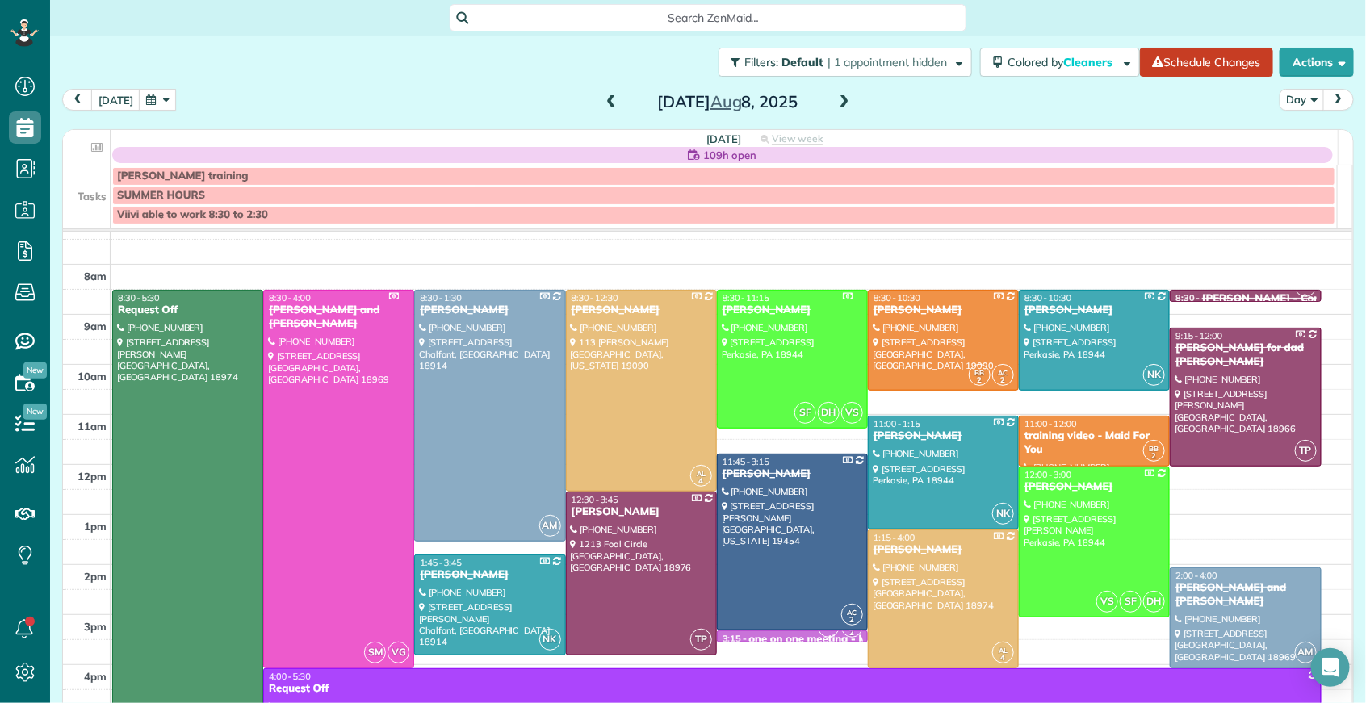
scroll to position [123, 0]
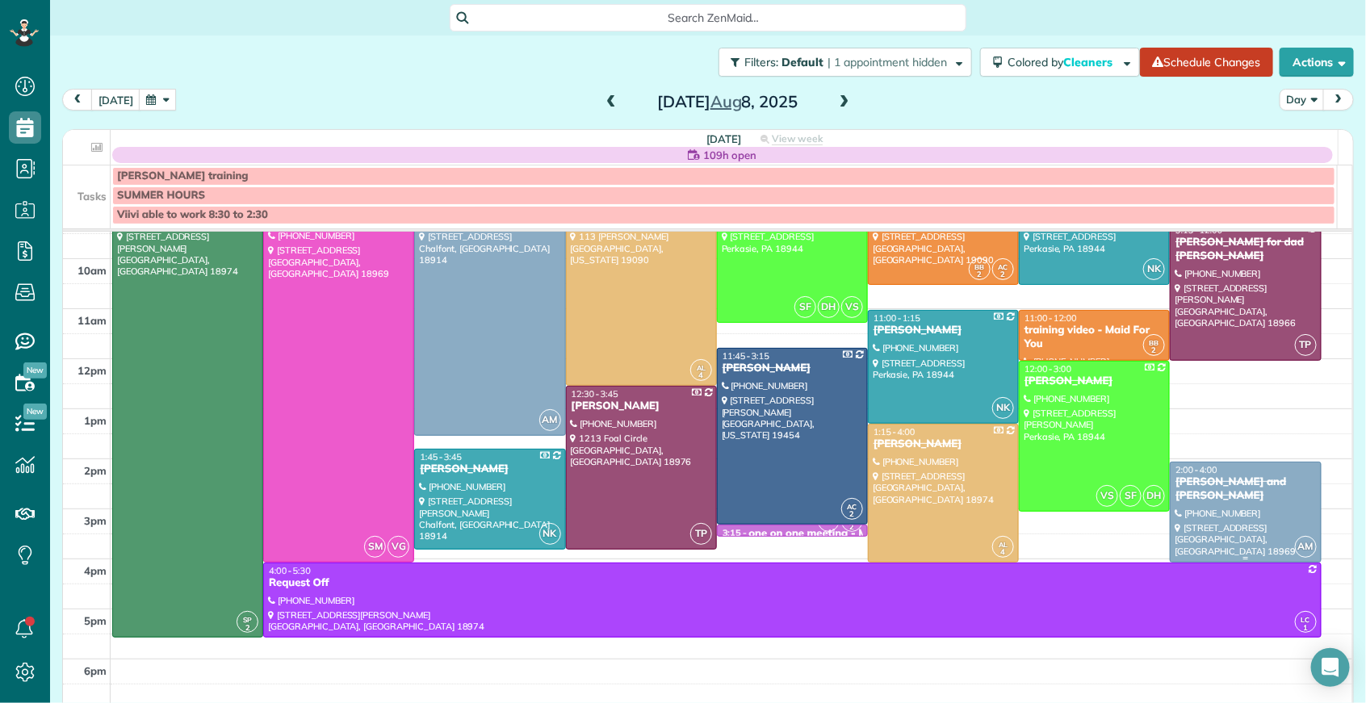
click at [1181, 484] on div "Paul and Sarah Rauch" at bounding box center [1244, 488] width 141 height 27
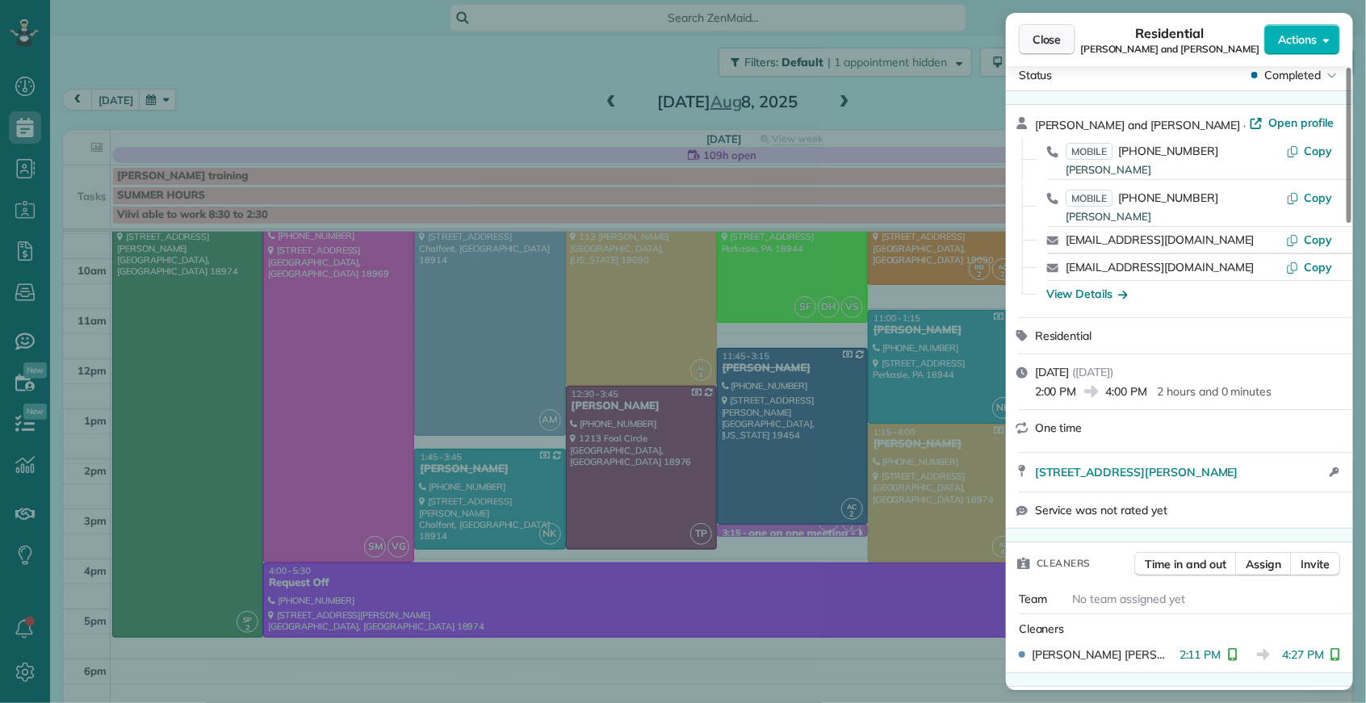
click at [1053, 38] on span "Close" at bounding box center [1046, 39] width 29 height 16
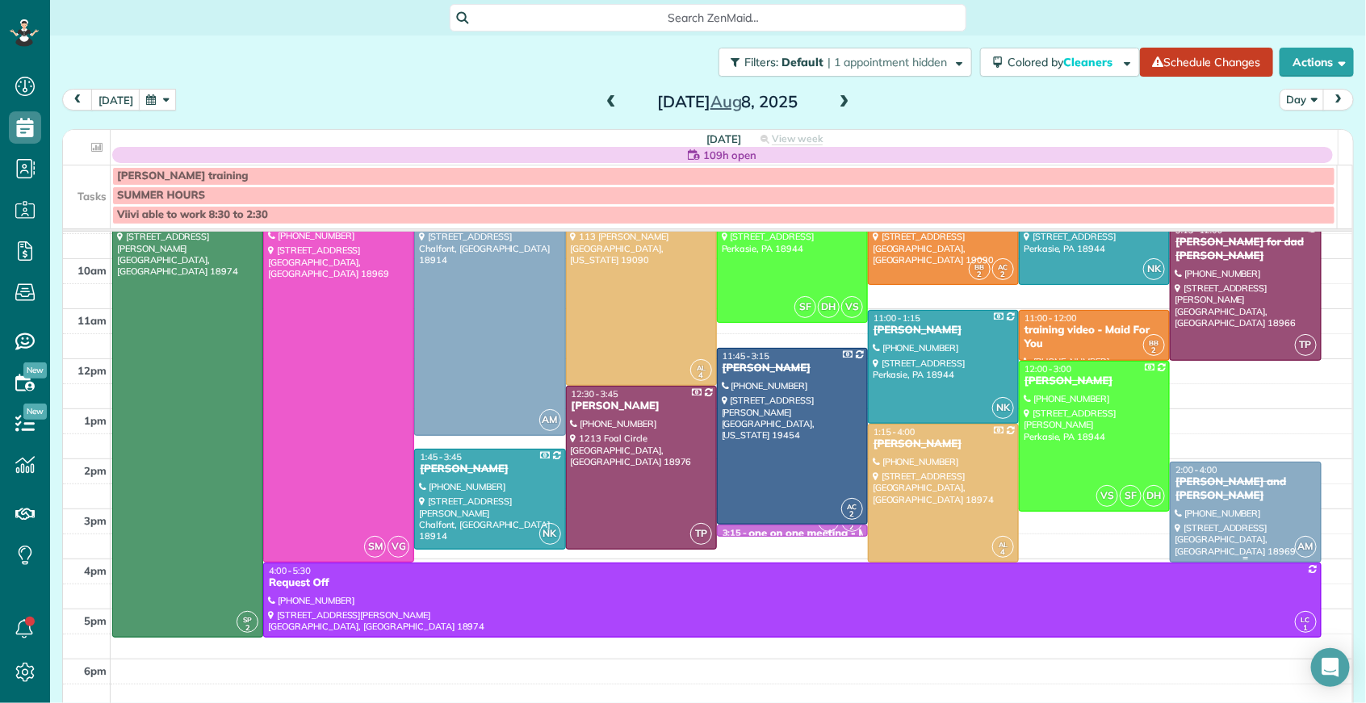
click at [1198, 482] on div "Paul and Sarah Rauch" at bounding box center [1244, 488] width 141 height 27
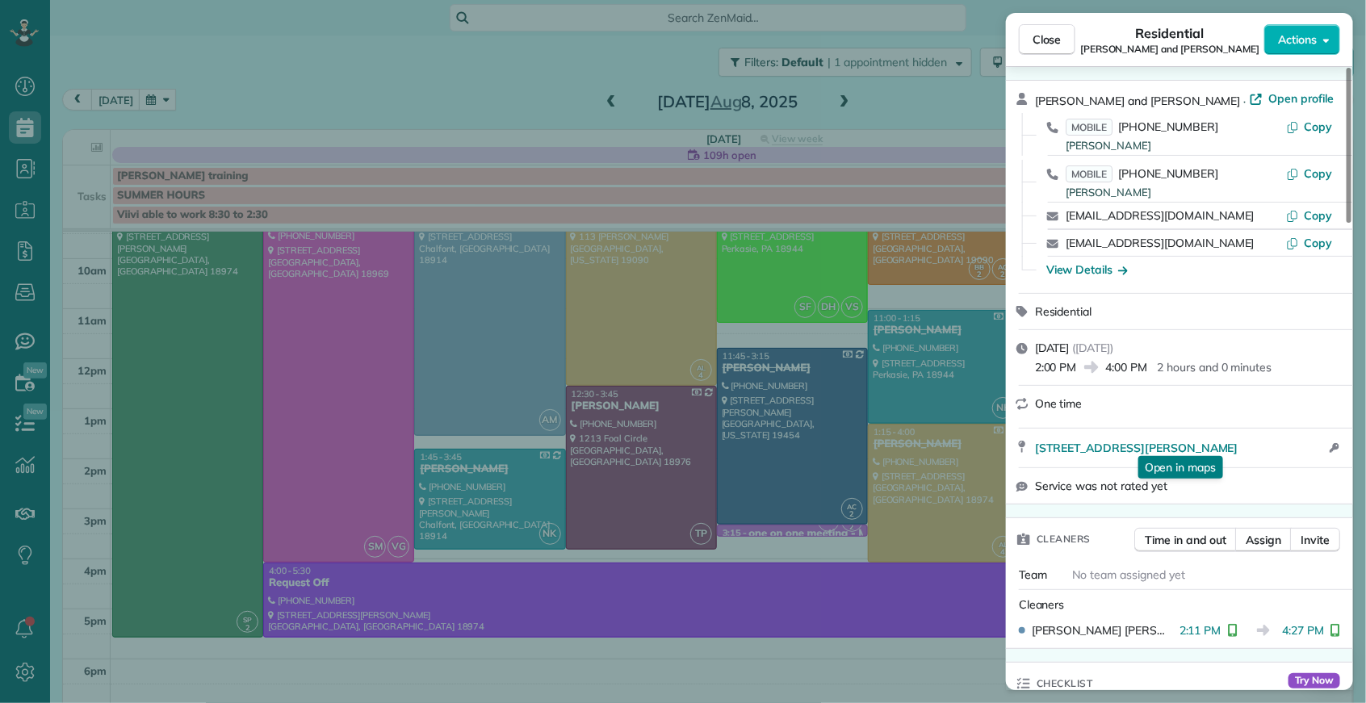
scroll to position [58, 0]
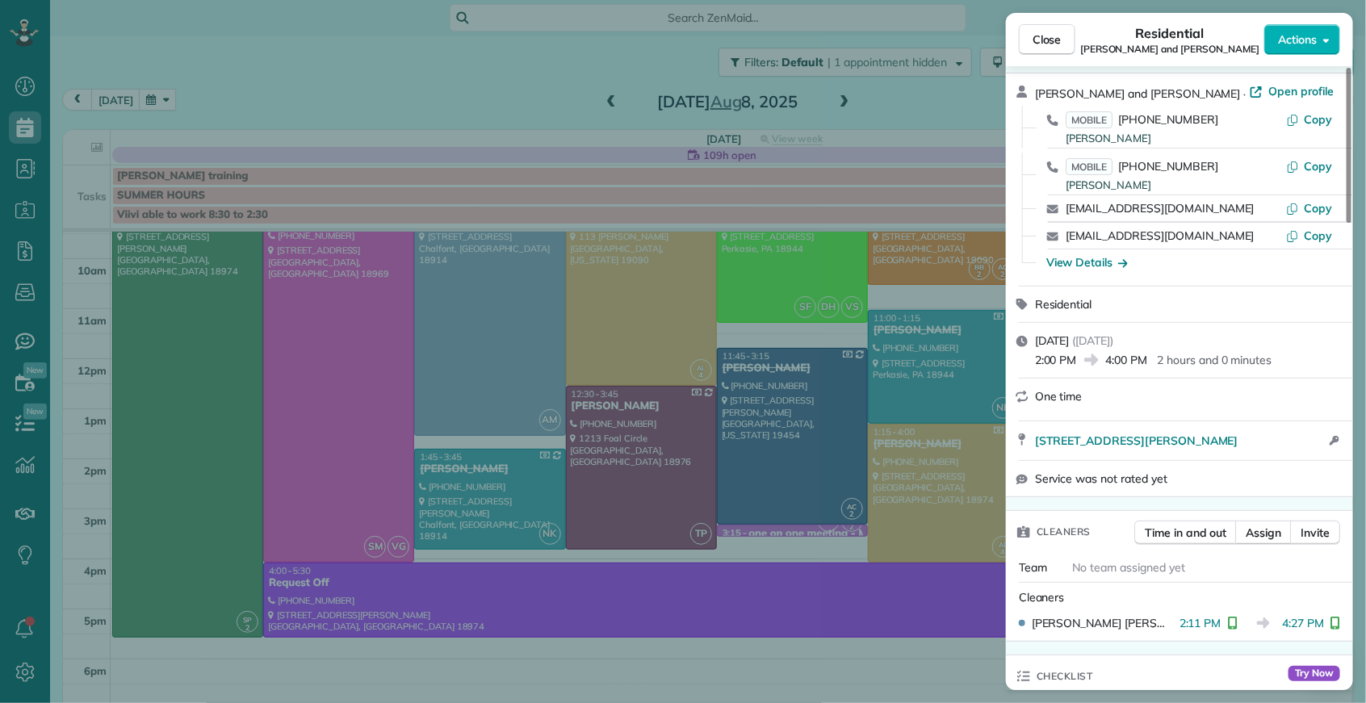
drag, startPoint x: 1042, startPoint y: 36, endPoint x: 1041, endPoint y: 60, distance: 24.2
click at [1042, 36] on span "Close" at bounding box center [1046, 39] width 29 height 16
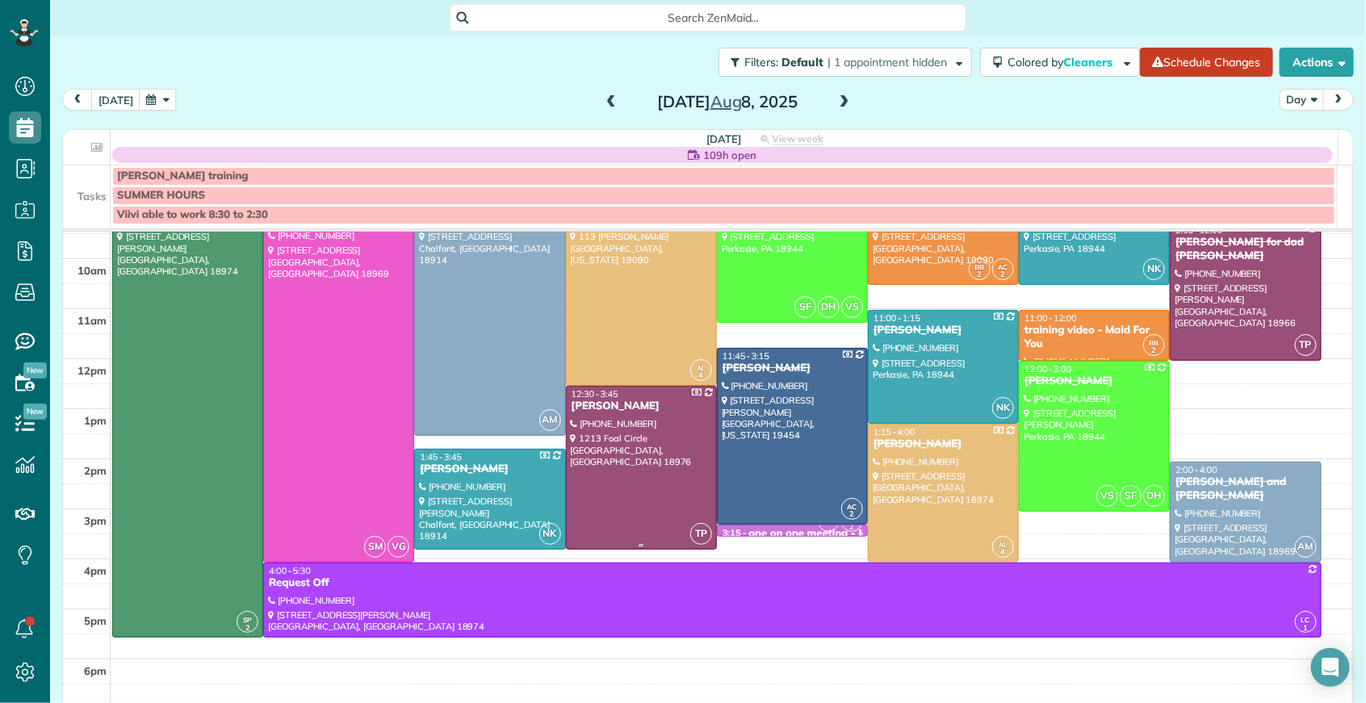
click at [602, 408] on div "Dawn Meyer" at bounding box center [641, 407] width 141 height 14
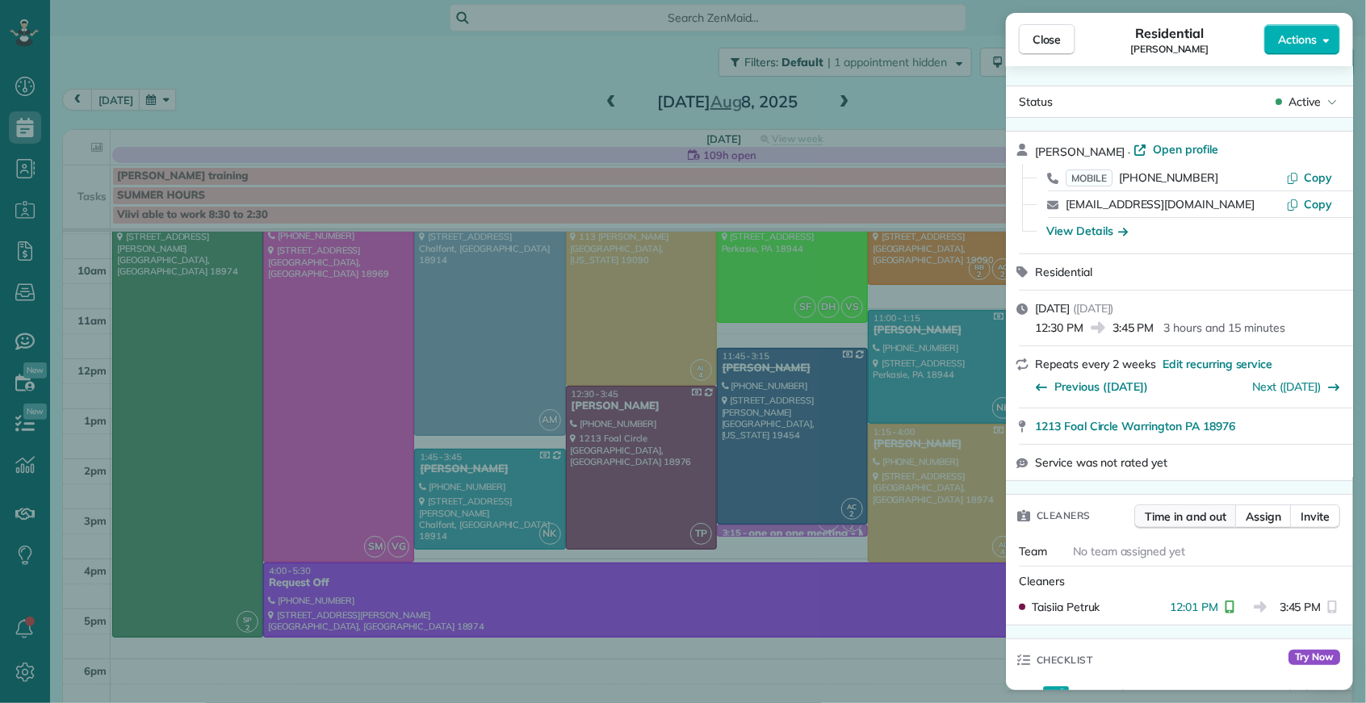
click at [1208, 523] on span "Time in and out" at bounding box center [1186, 517] width 82 height 16
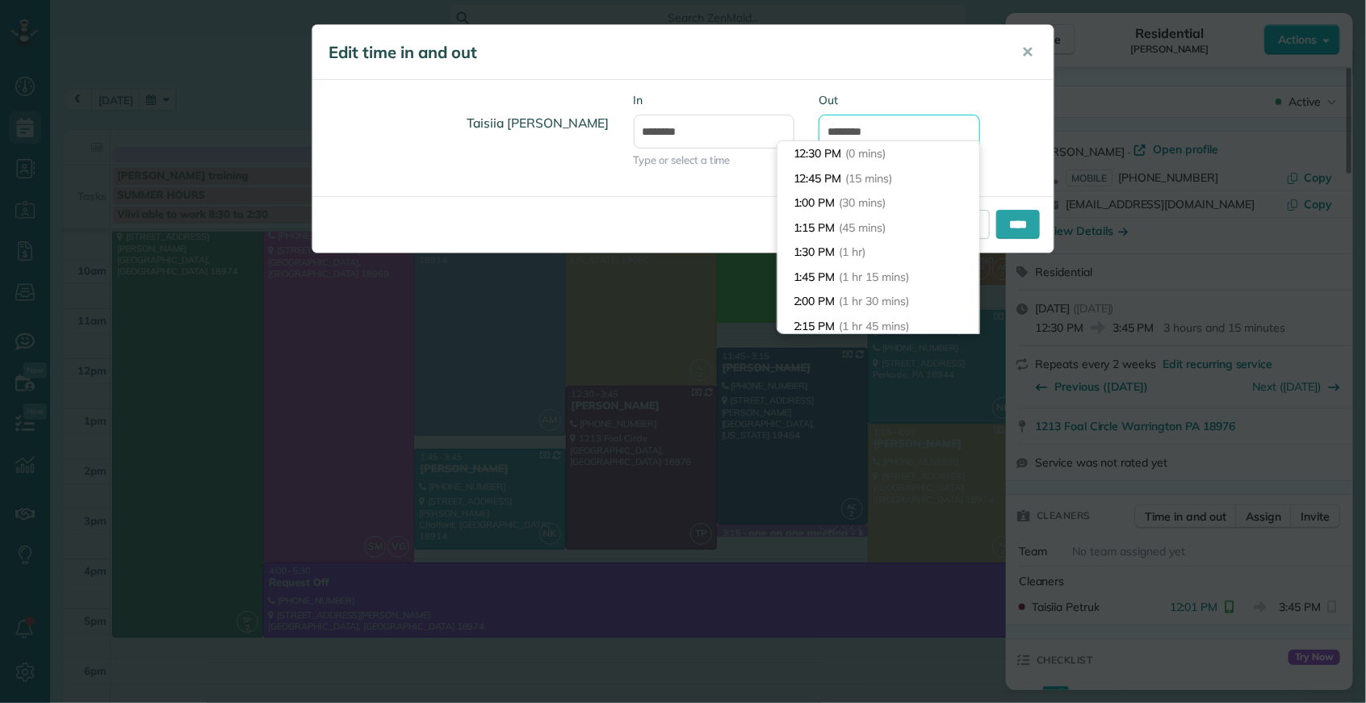
click at [851, 136] on input "*******" at bounding box center [899, 132] width 161 height 34
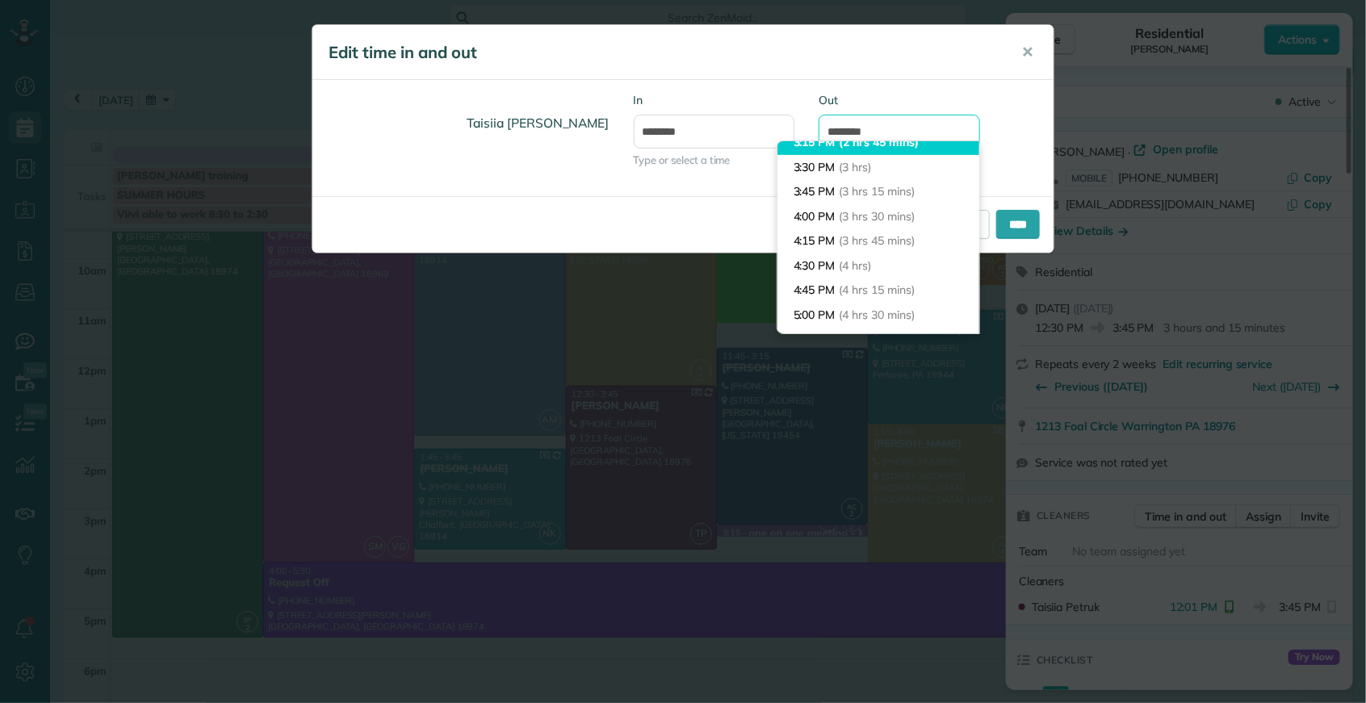
scroll to position [258, 0]
type input "*******"
click at [838, 171] on body "Dashboard Scheduling Calendar View List View Dispatch View - Weekly scheduling …" at bounding box center [683, 351] width 1366 height 703
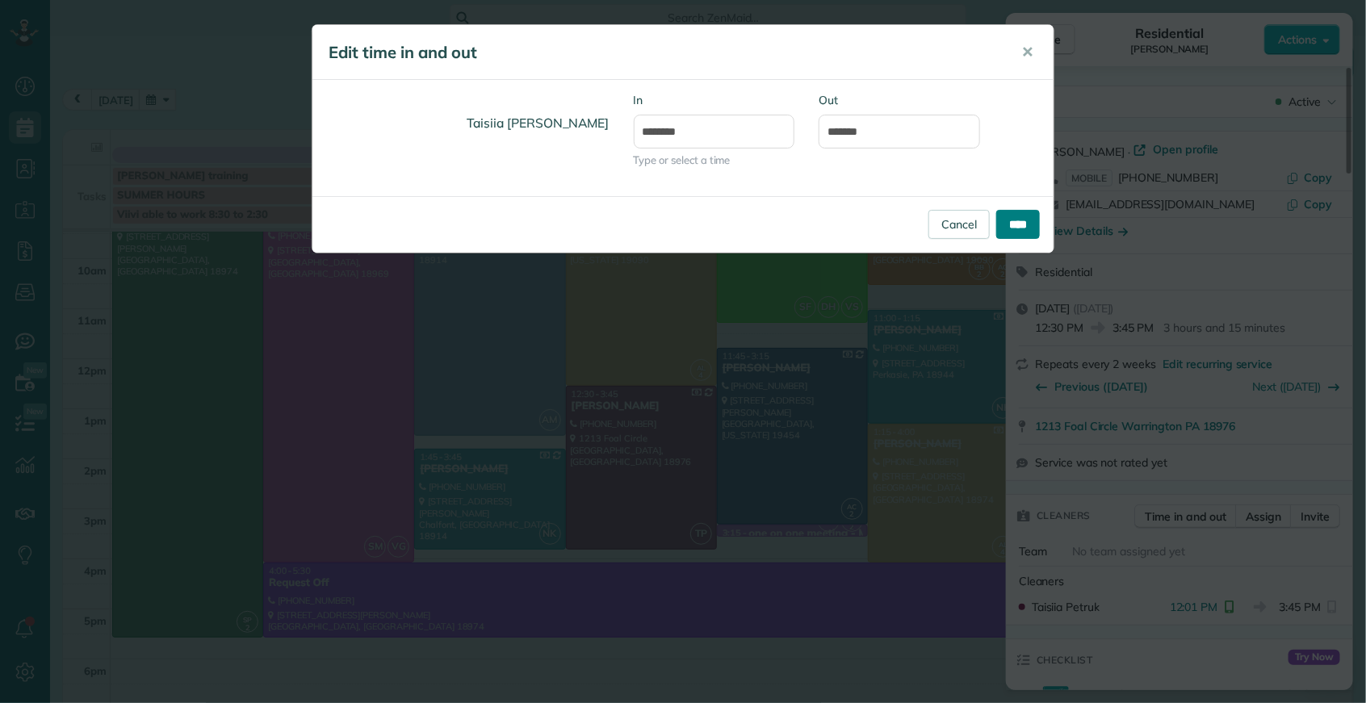
click at [1018, 224] on input "****" at bounding box center [1018, 224] width 44 height 29
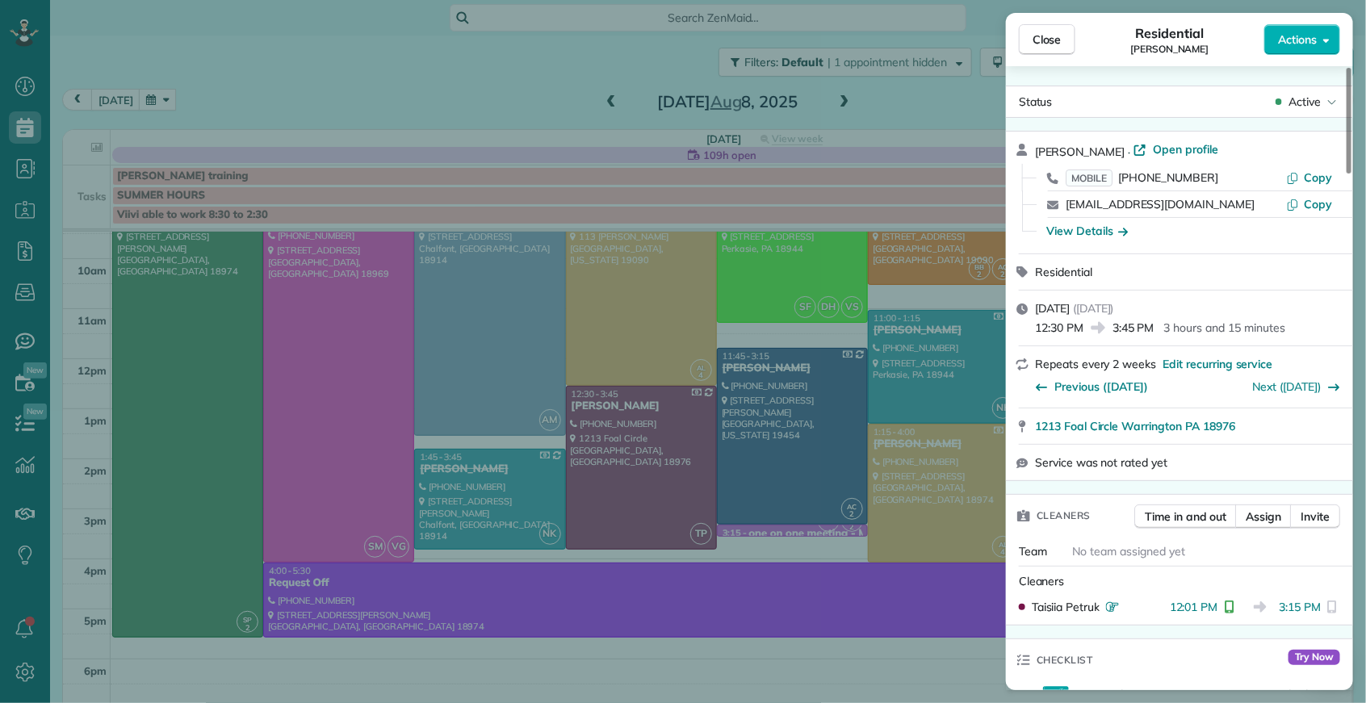
drag, startPoint x: 1050, startPoint y: 36, endPoint x: 511, endPoint y: 11, distance: 539.8
click at [1050, 36] on span "Close" at bounding box center [1046, 39] width 29 height 16
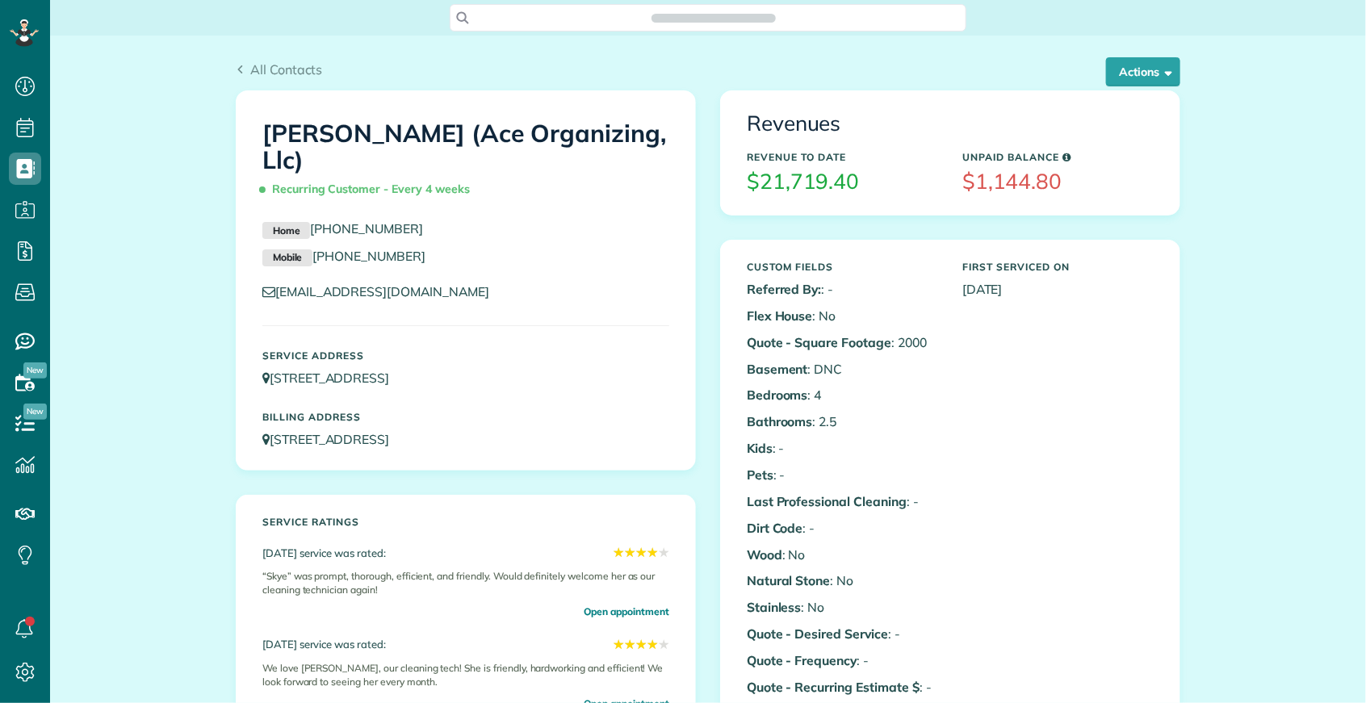
scroll to position [6, 6]
drag, startPoint x: 1136, startPoint y: 73, endPoint x: 1129, endPoint y: 89, distance: 16.6
click at [1136, 73] on button "Actions" at bounding box center [1143, 71] width 74 height 29
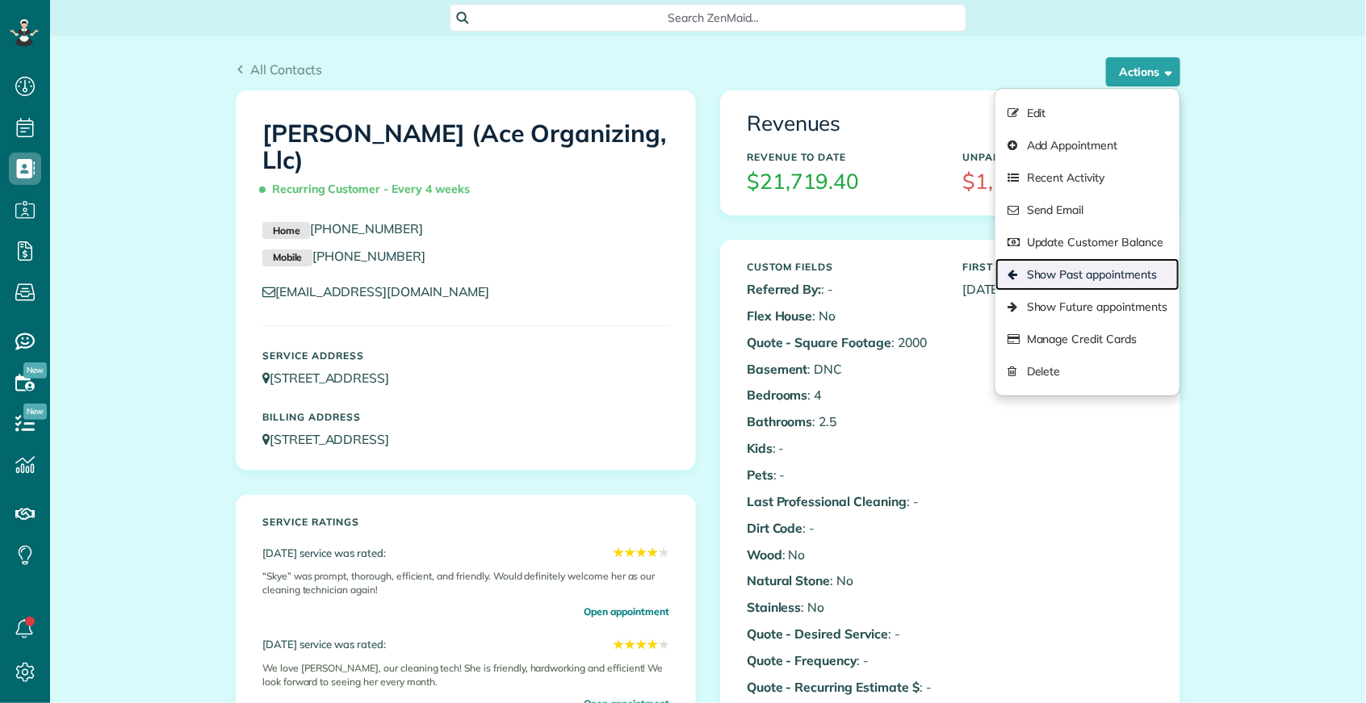
click at [1058, 279] on link "Show Past appointments" at bounding box center [1087, 274] width 184 height 32
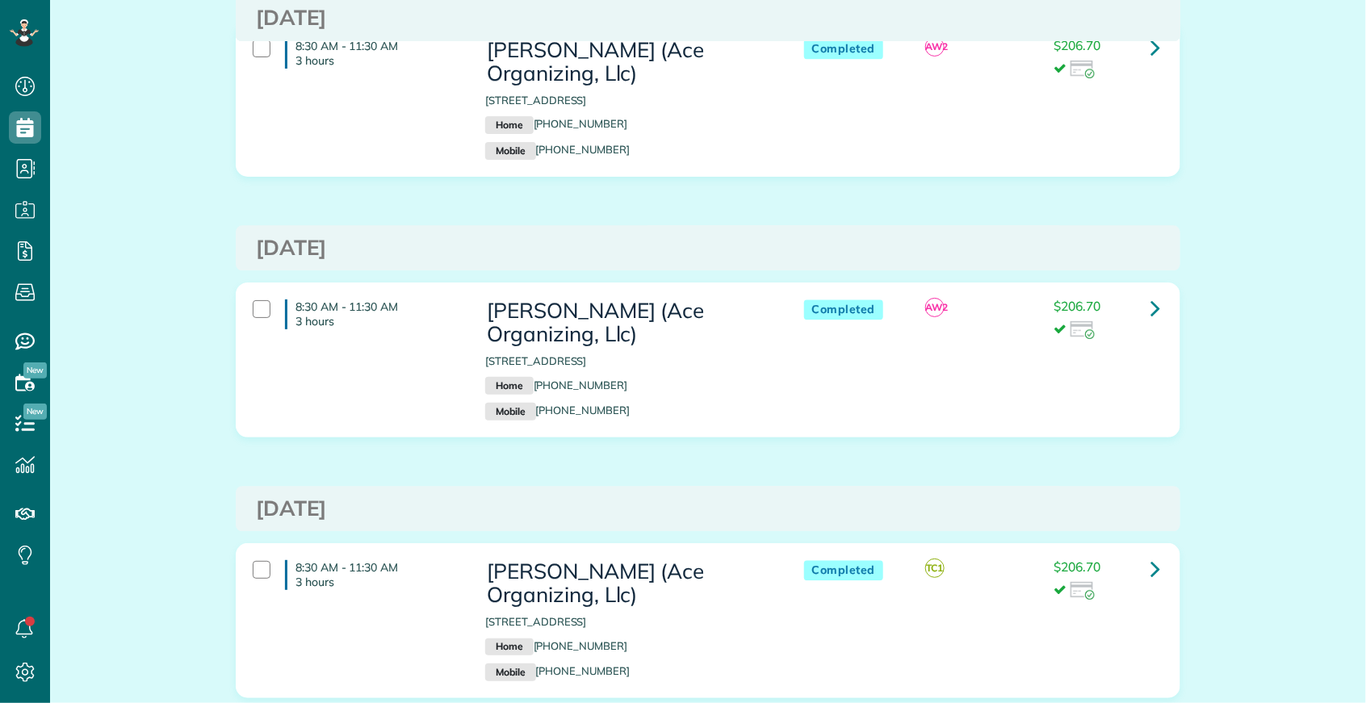
scroll to position [12599, 0]
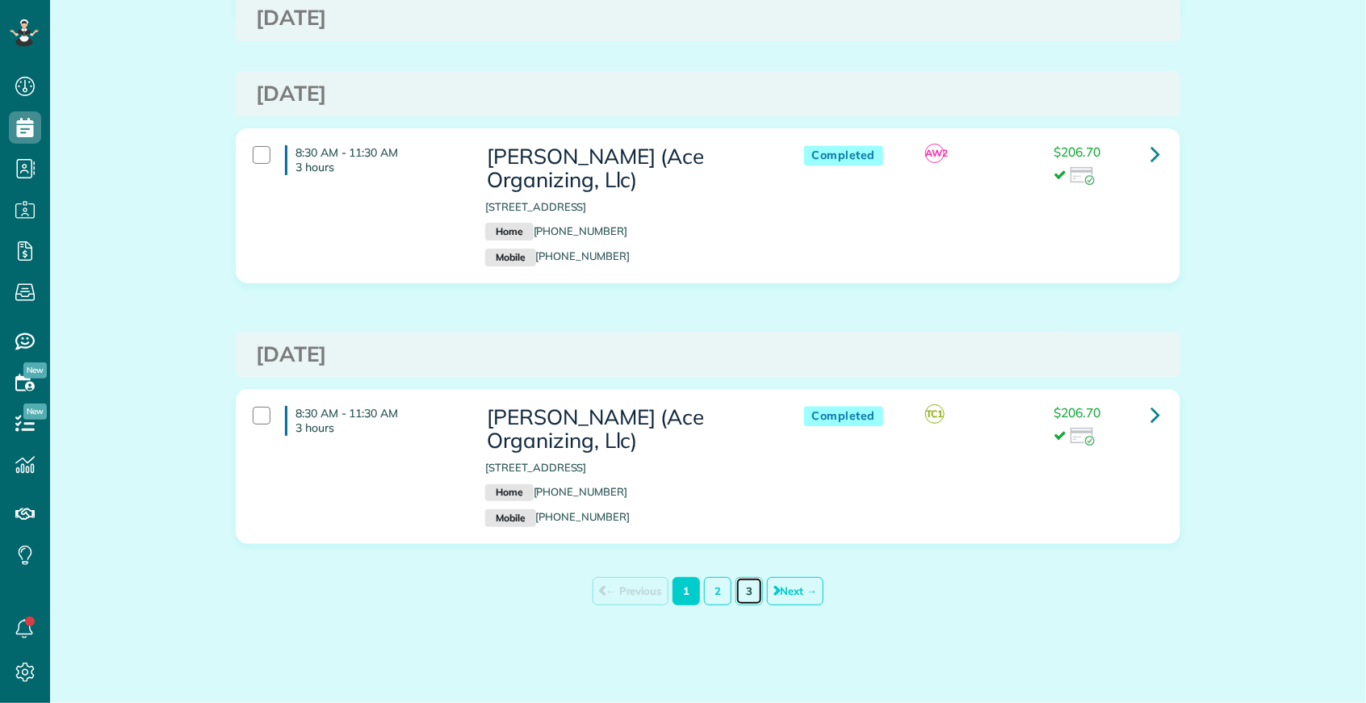
click at [746, 592] on link "3" at bounding box center [748, 591] width 27 height 28
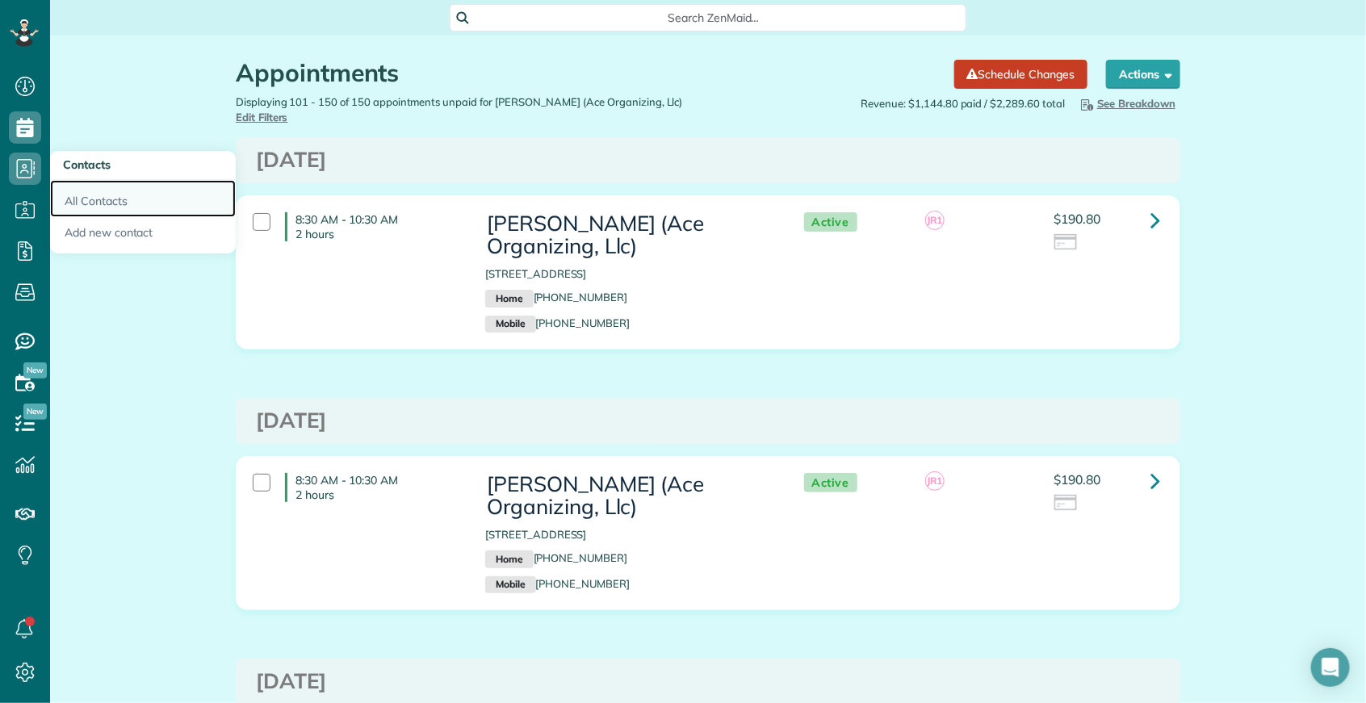
click at [77, 204] on link "All Contacts" at bounding box center [143, 198] width 186 height 37
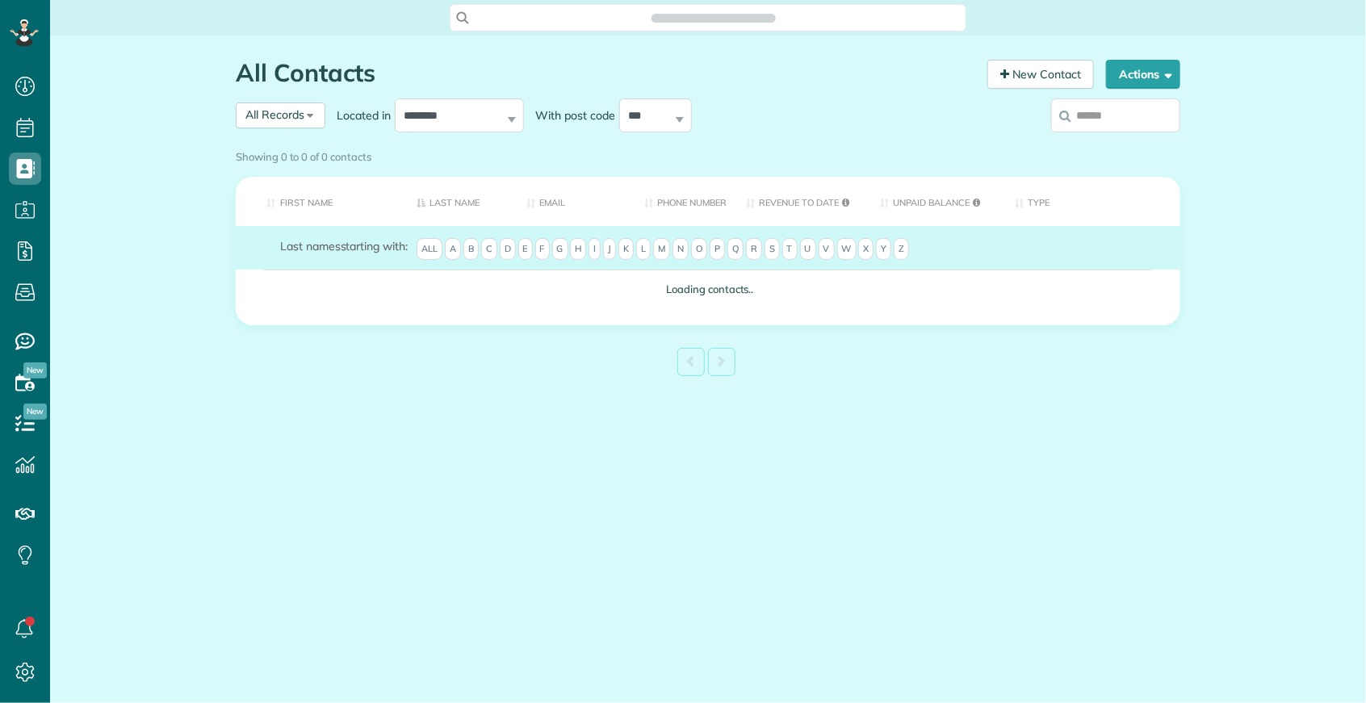
scroll to position [6, 6]
click at [1103, 143] on div "Showing 0 to 0 of 0 contacts" at bounding box center [708, 157] width 969 height 28
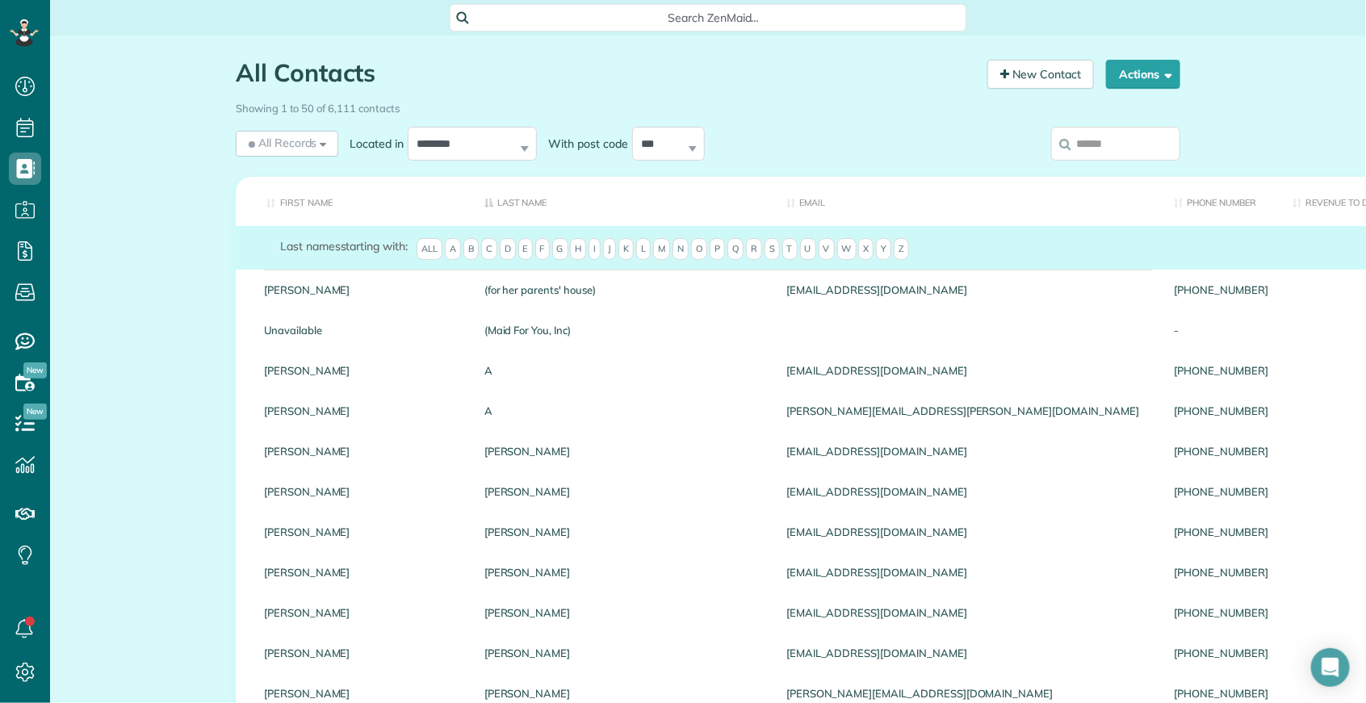
click at [1107, 147] on input "search" at bounding box center [1115, 144] width 129 height 34
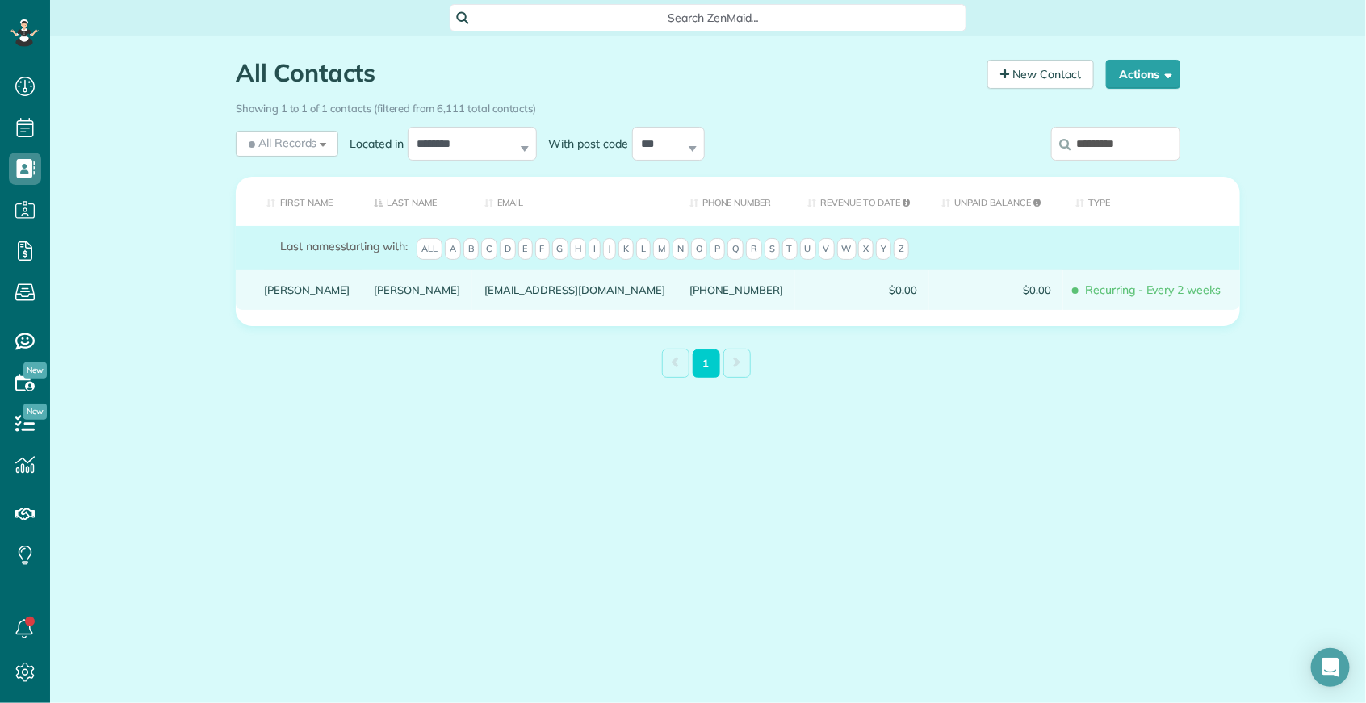
type input "*********"
click at [375, 295] on link "Coppinger" at bounding box center [418, 289] width 86 height 11
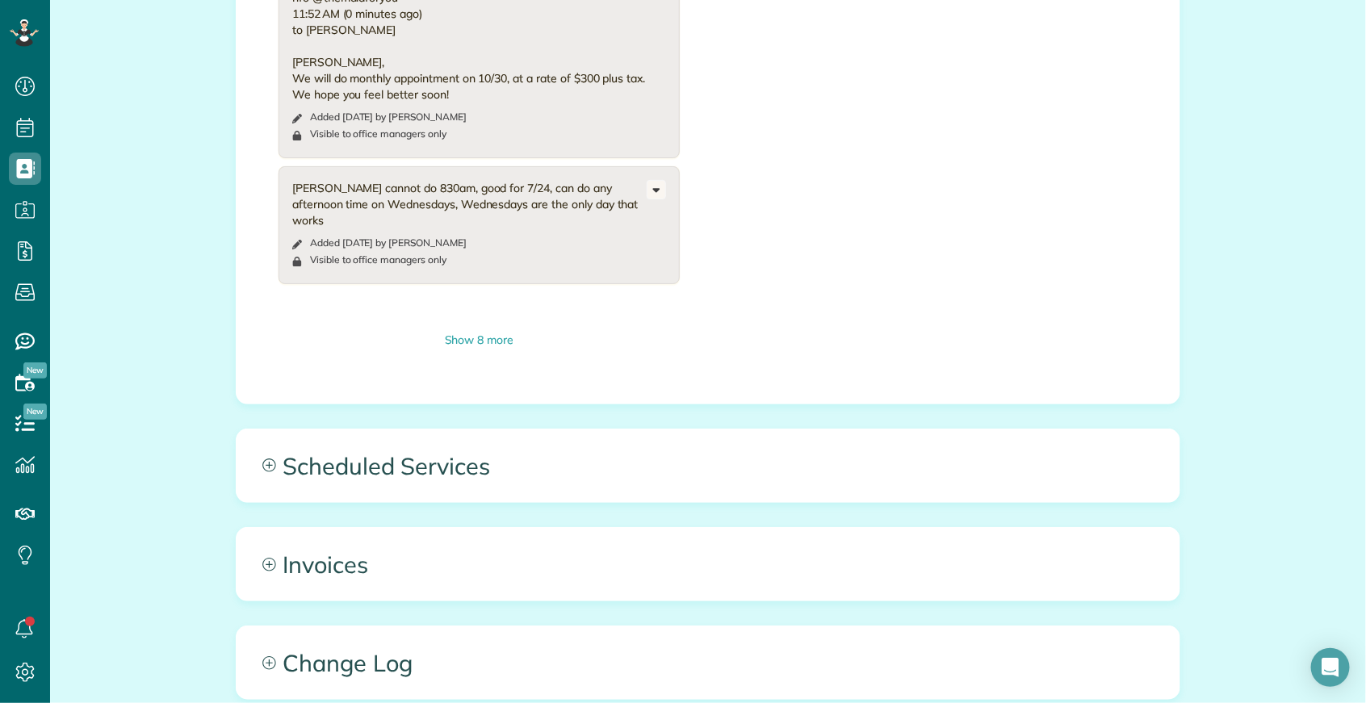
scroll to position [1107, 0]
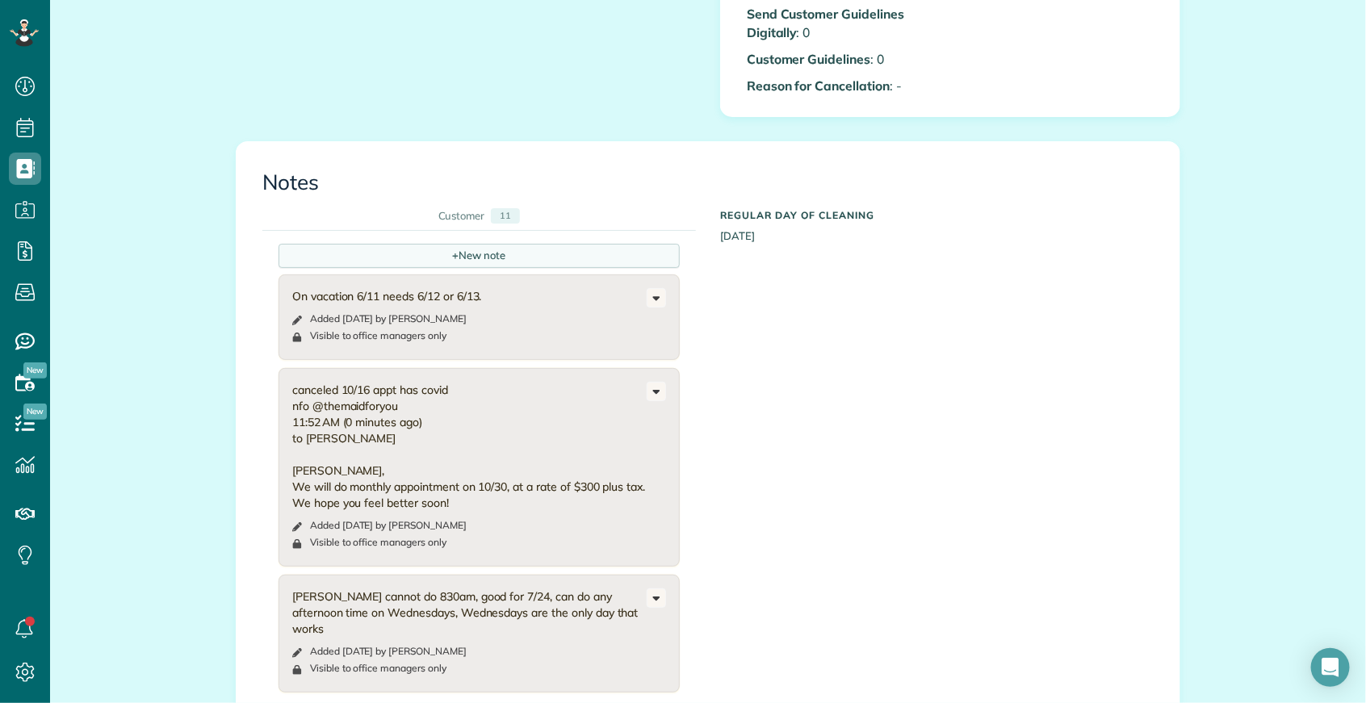
click at [431, 253] on div "+ New note" at bounding box center [478, 256] width 401 height 24
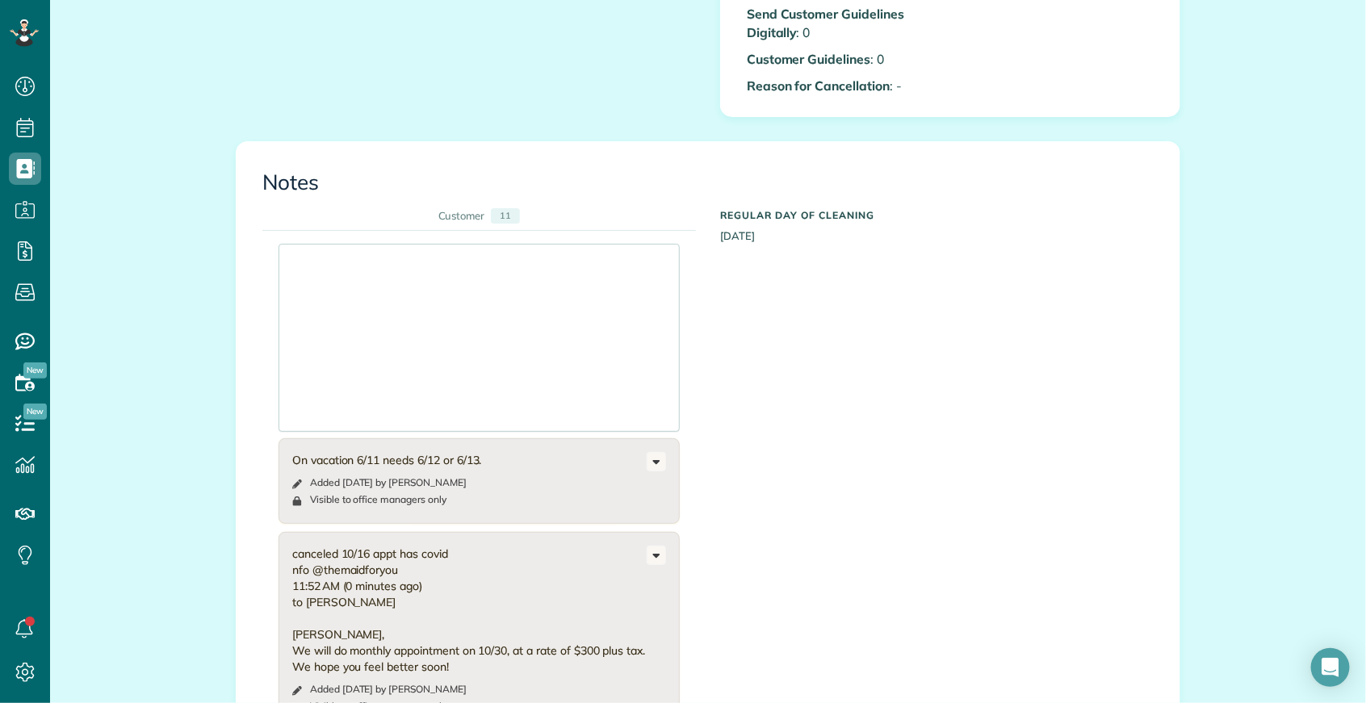
click at [396, 273] on div at bounding box center [479, 338] width 400 height 186
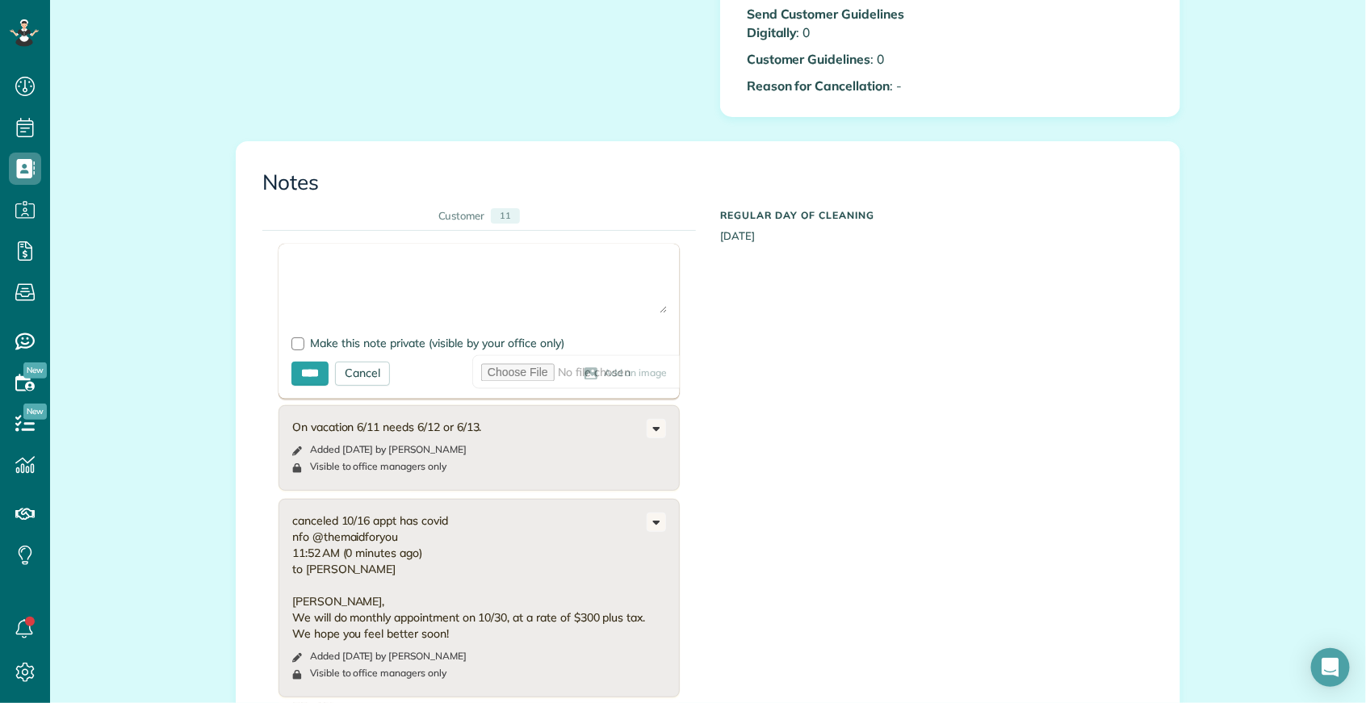
click at [391, 275] on textarea at bounding box center [478, 285] width 375 height 57
type textarea "**********"
click at [318, 369] on input "****" at bounding box center [309, 374] width 37 height 24
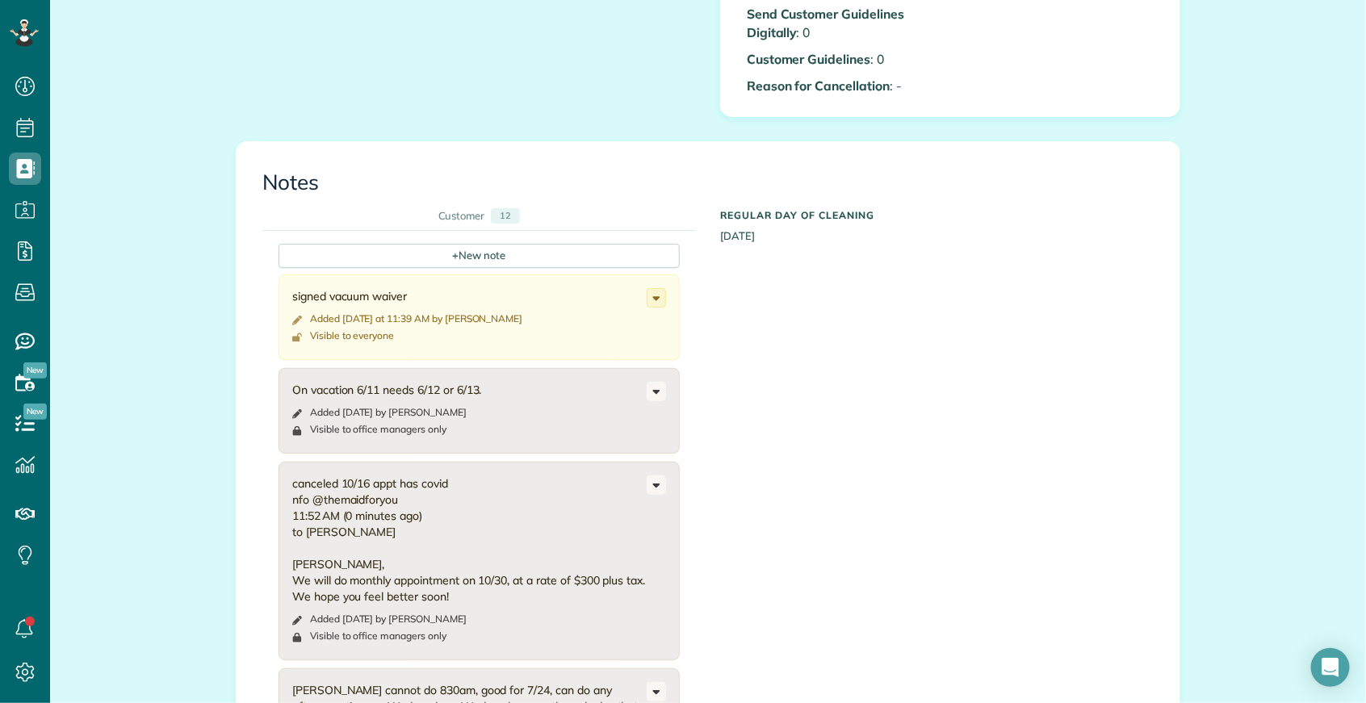
scroll to position [0, 0]
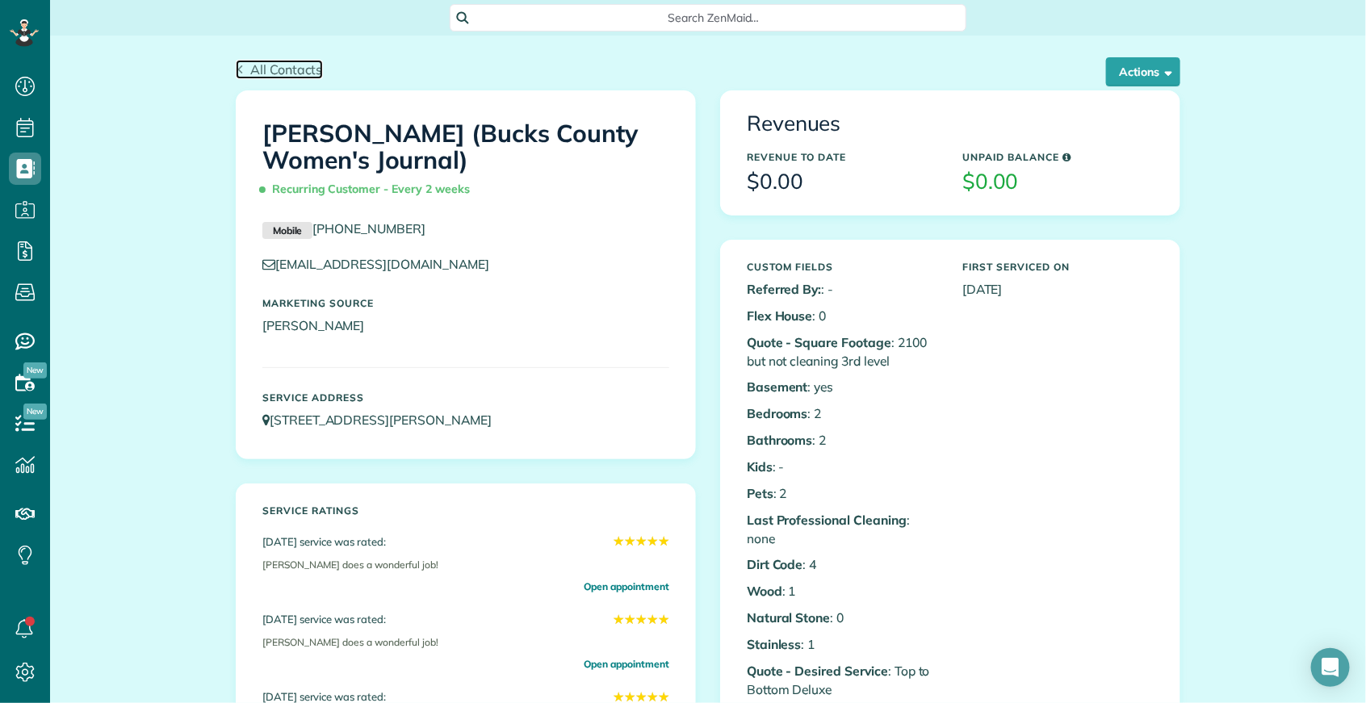
click at [252, 67] on span "All Contacts" at bounding box center [286, 69] width 73 height 16
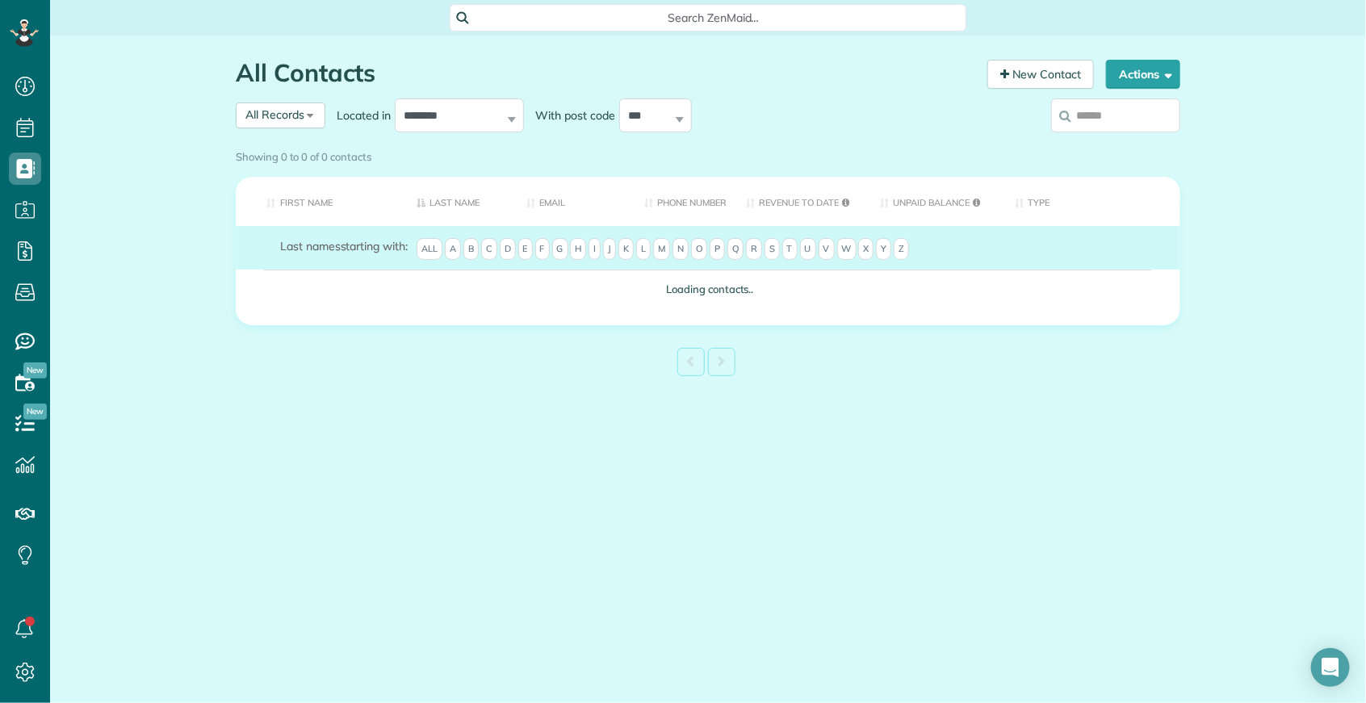
scroll to position [6, 6]
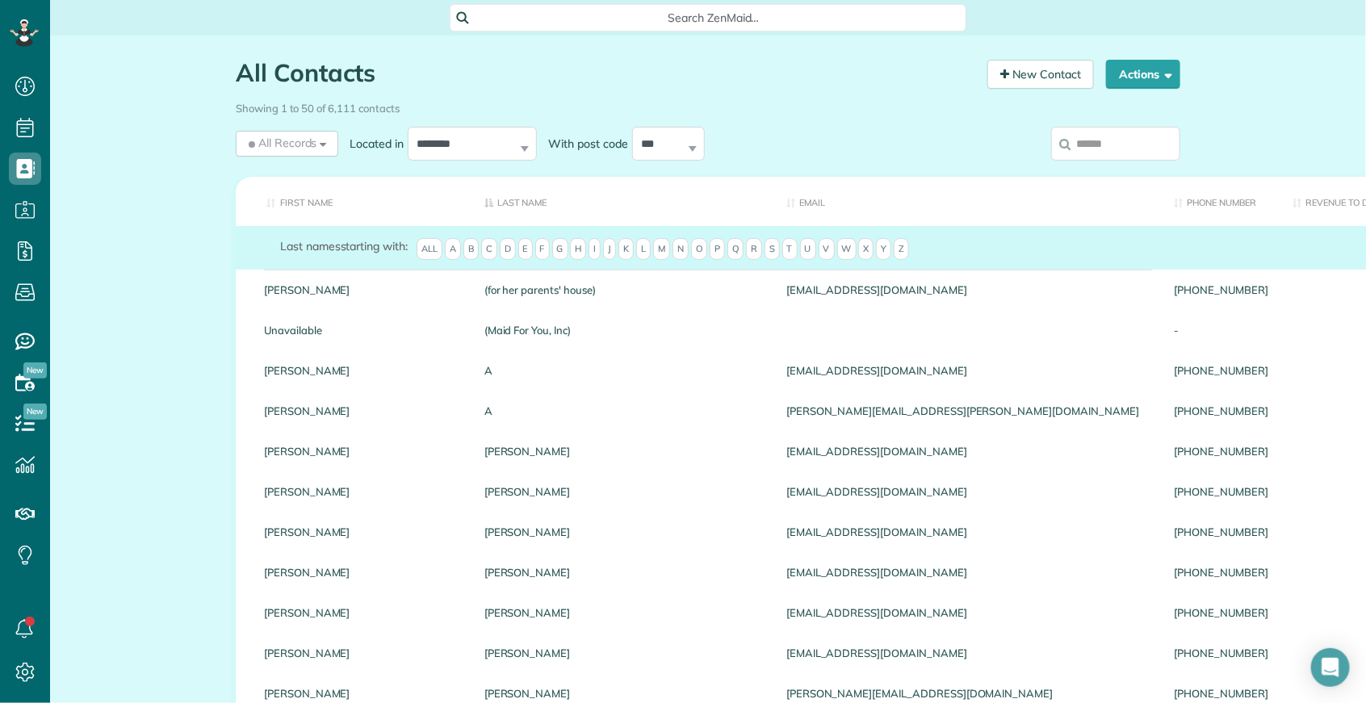
click at [1109, 118] on div "Showing 1 to 50 of 6,111 contacts" at bounding box center [708, 108] width 969 height 28
click at [1112, 151] on input "search" at bounding box center [1115, 144] width 129 height 34
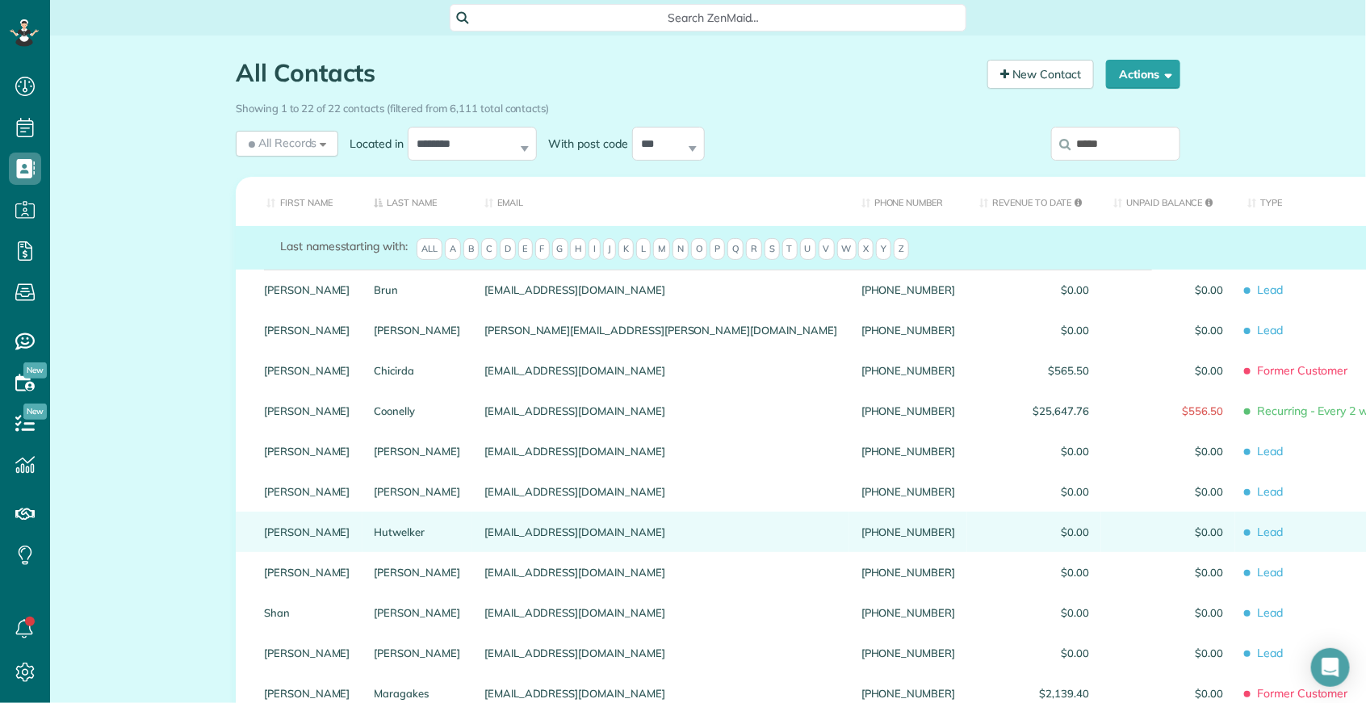
scroll to position [638, 0]
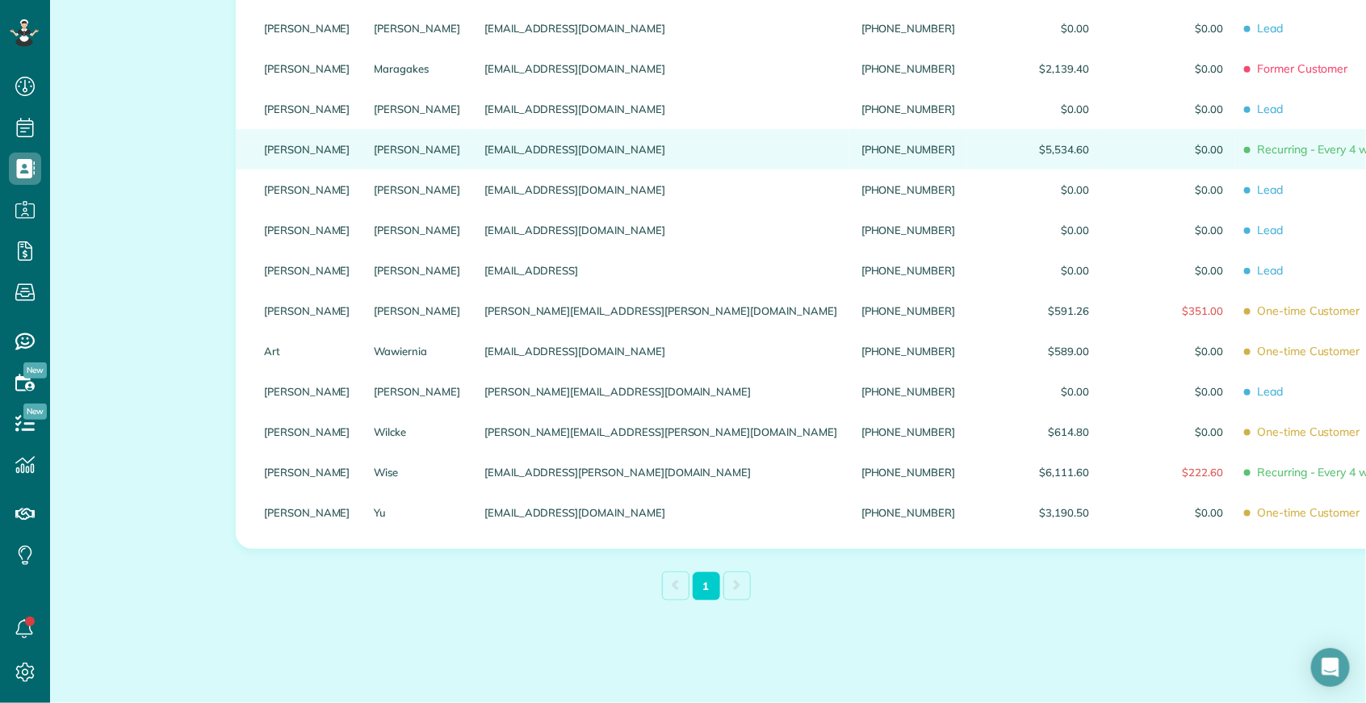
type input "*****"
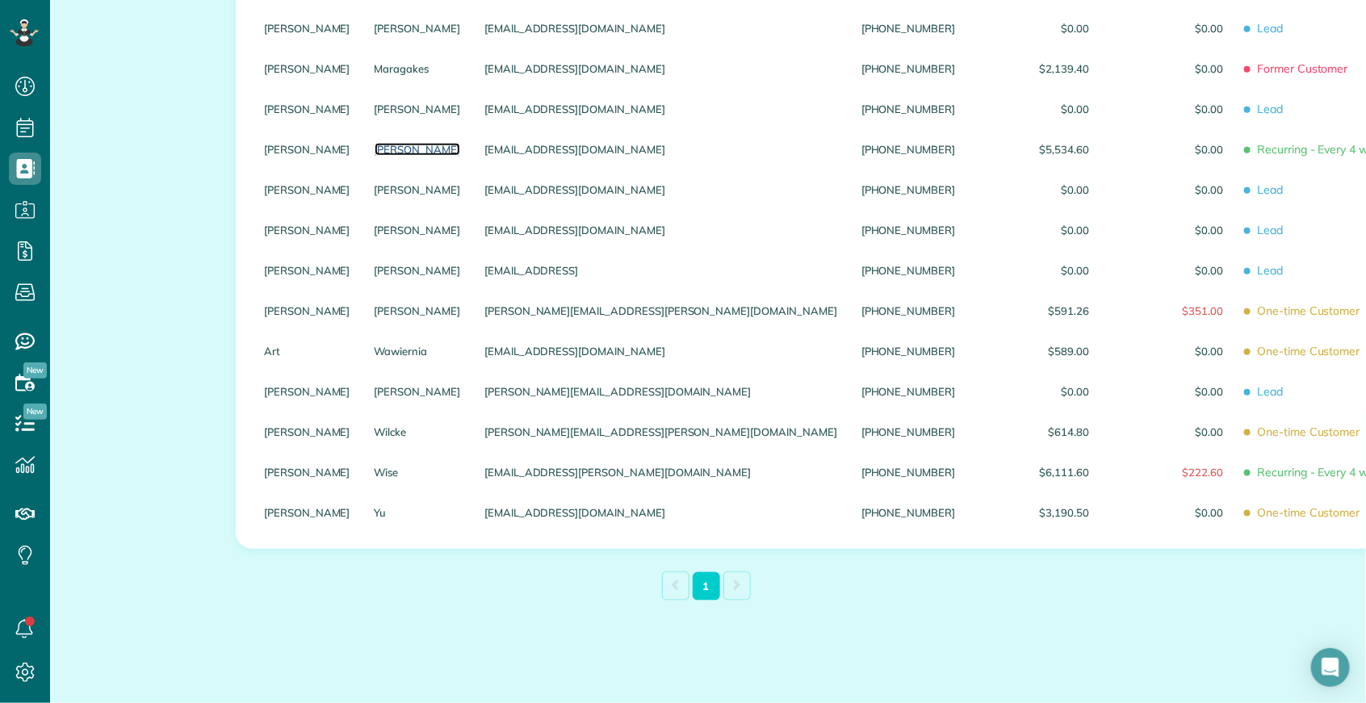
click at [375, 146] on link "Mitchell" at bounding box center [418, 149] width 86 height 11
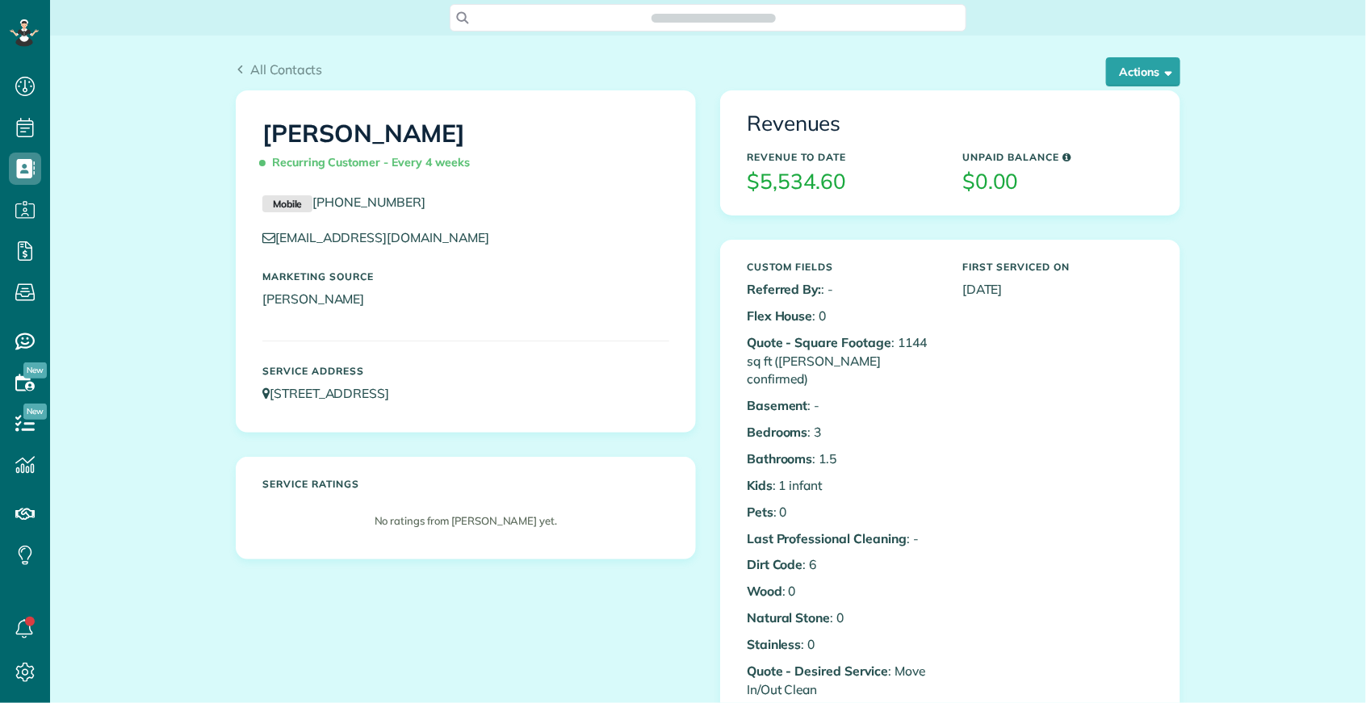
scroll to position [6, 6]
click at [1149, 65] on button "Actions" at bounding box center [1143, 71] width 74 height 29
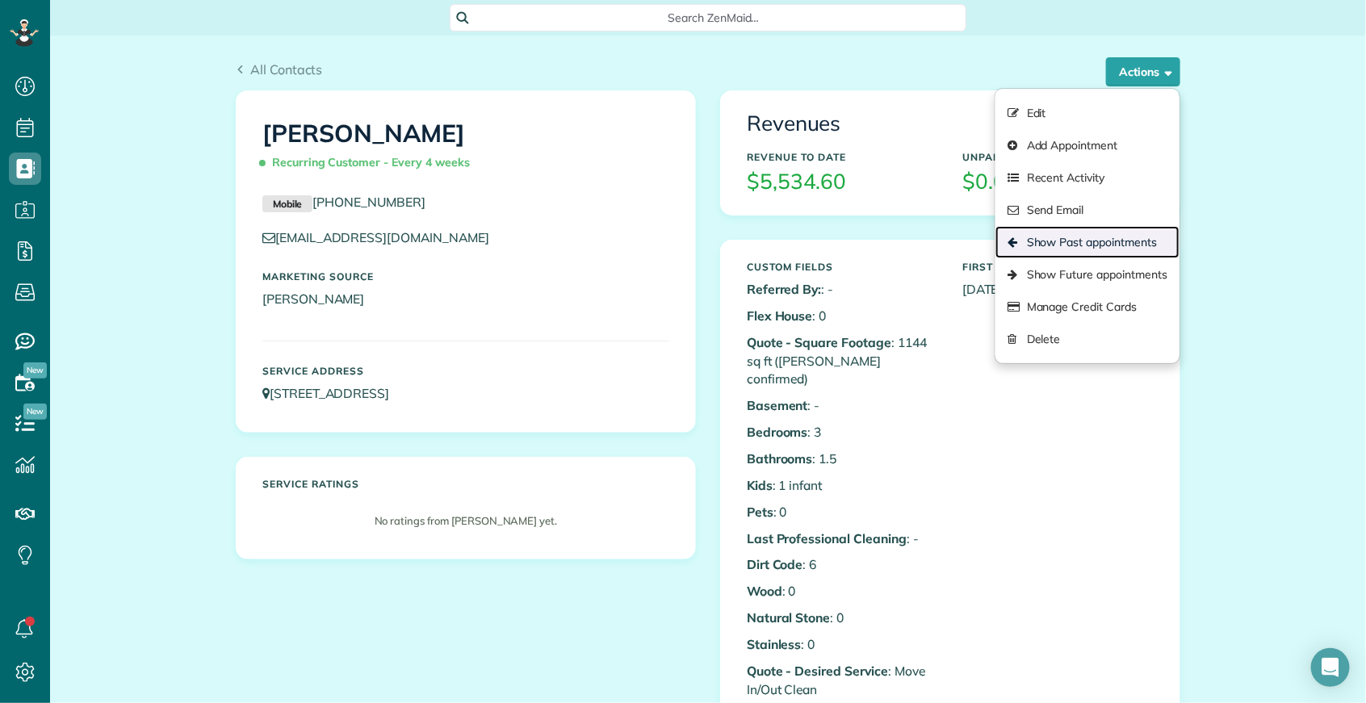
click at [1087, 244] on link "Show Past appointments" at bounding box center [1087, 242] width 184 height 32
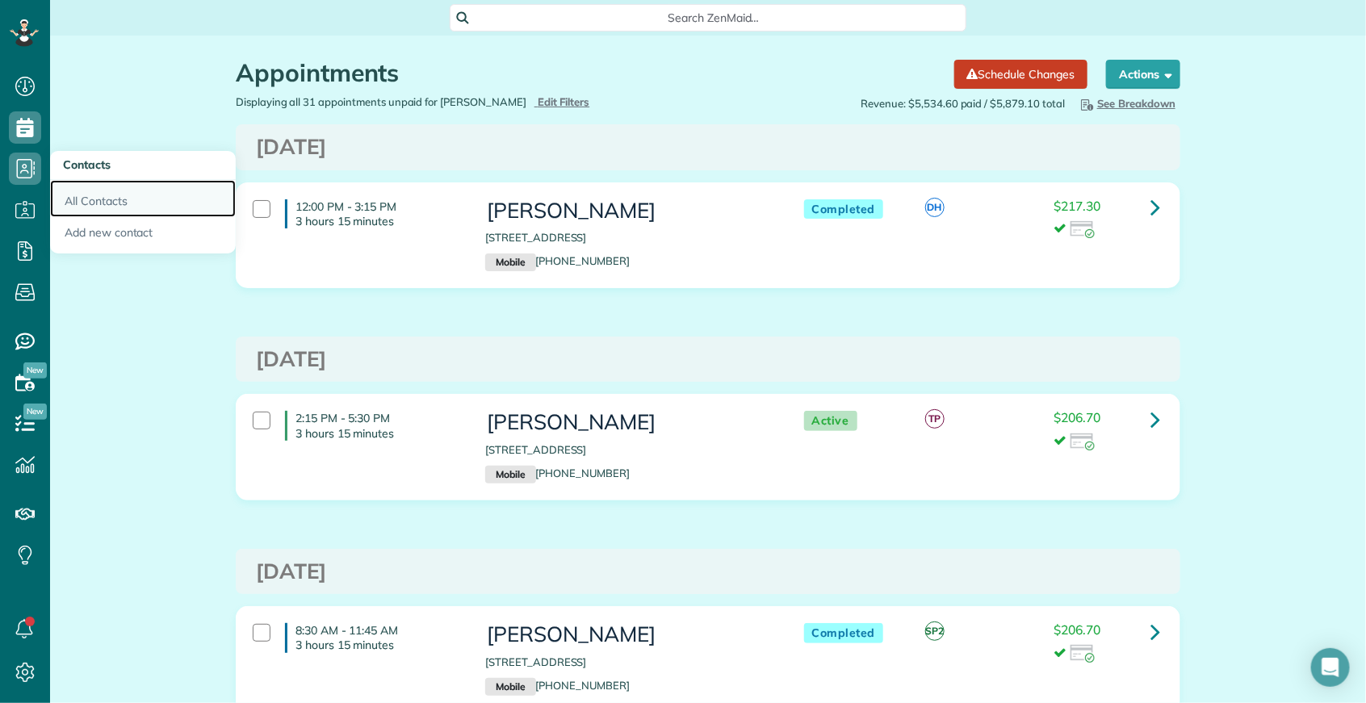
click at [103, 203] on link "All Contacts" at bounding box center [143, 198] width 186 height 37
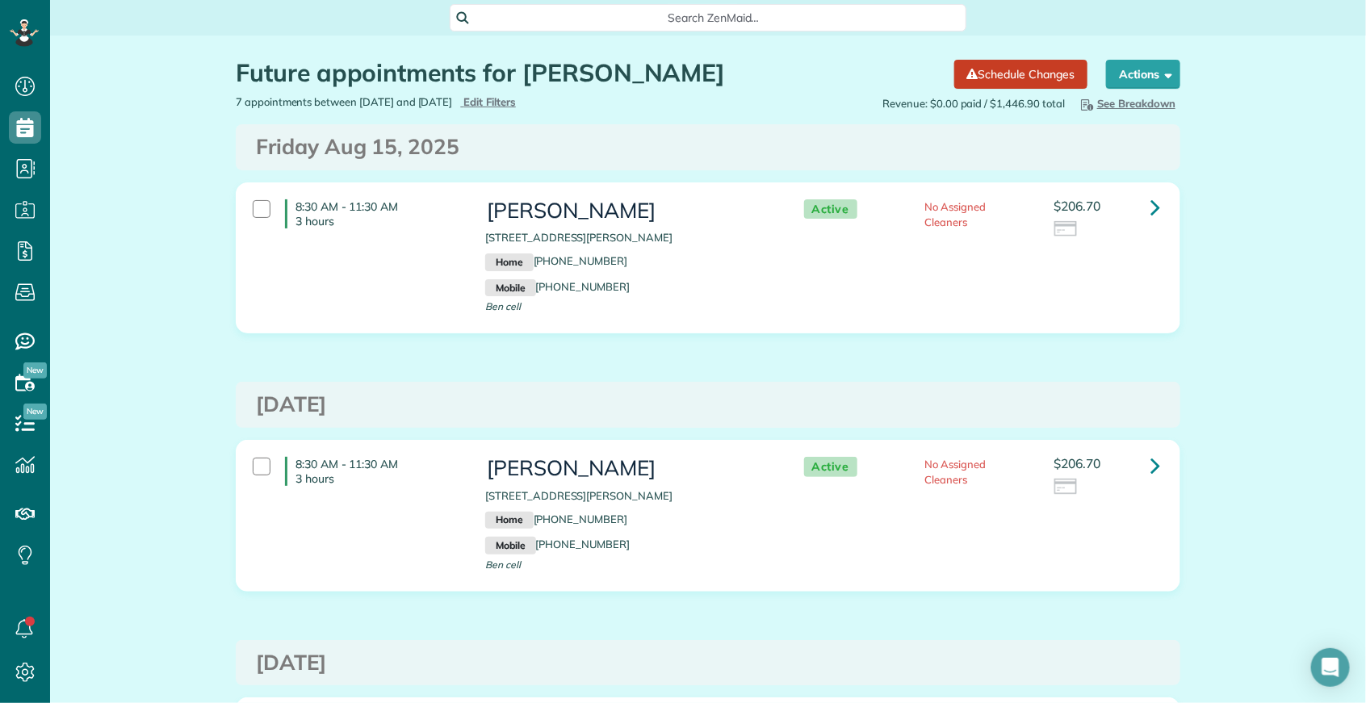
scroll to position [6, 6]
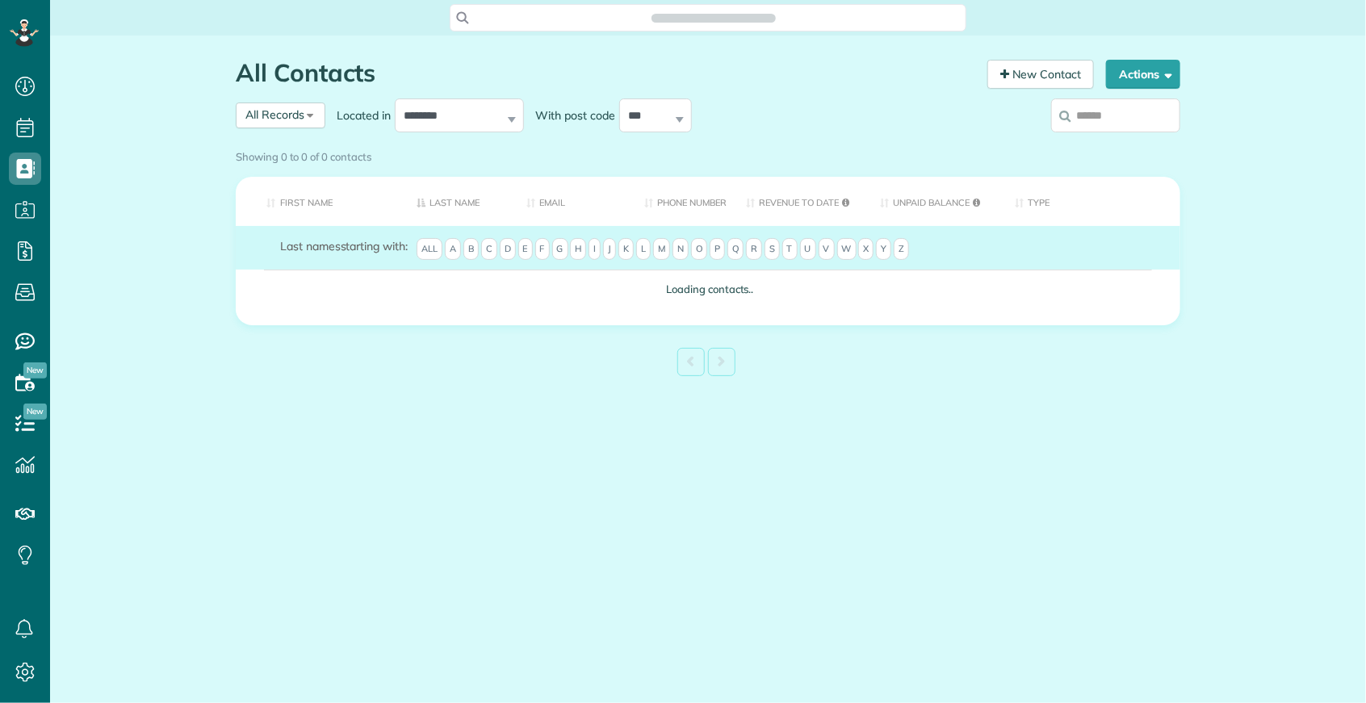
scroll to position [6, 6]
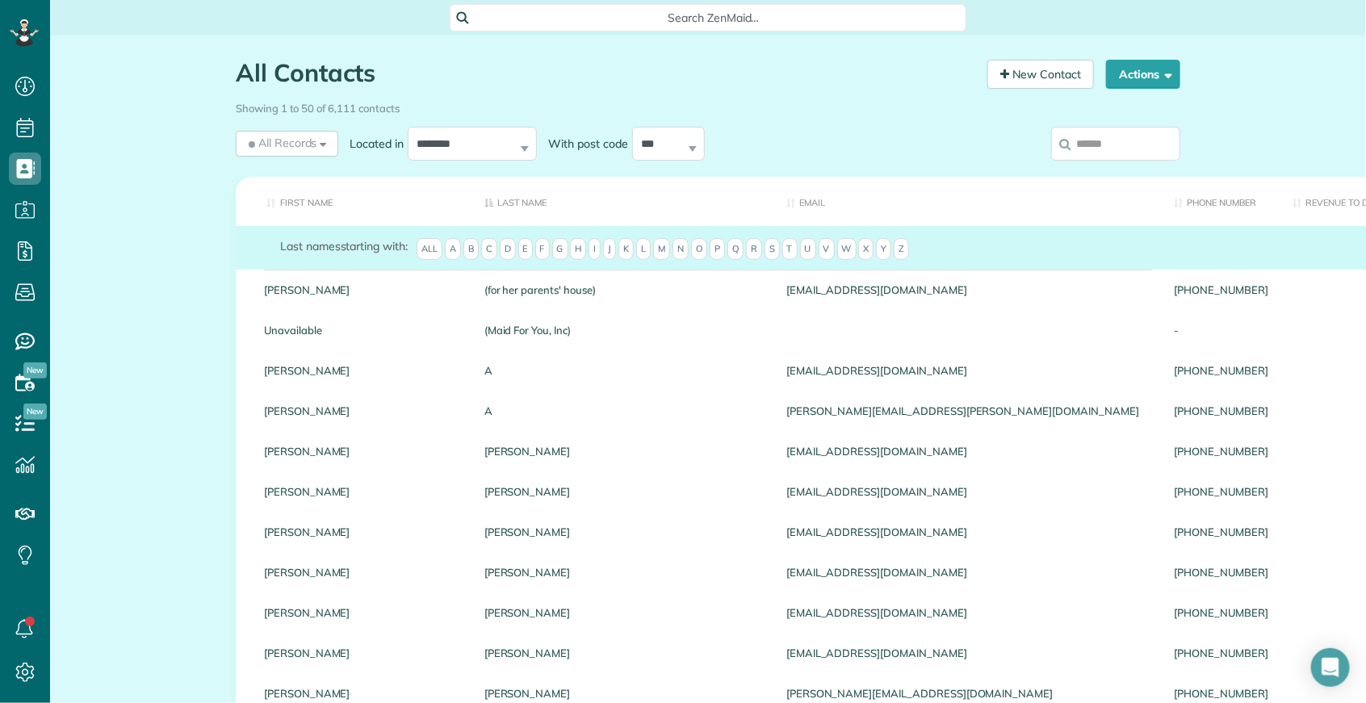
click at [1118, 149] on input "search" at bounding box center [1115, 144] width 129 height 34
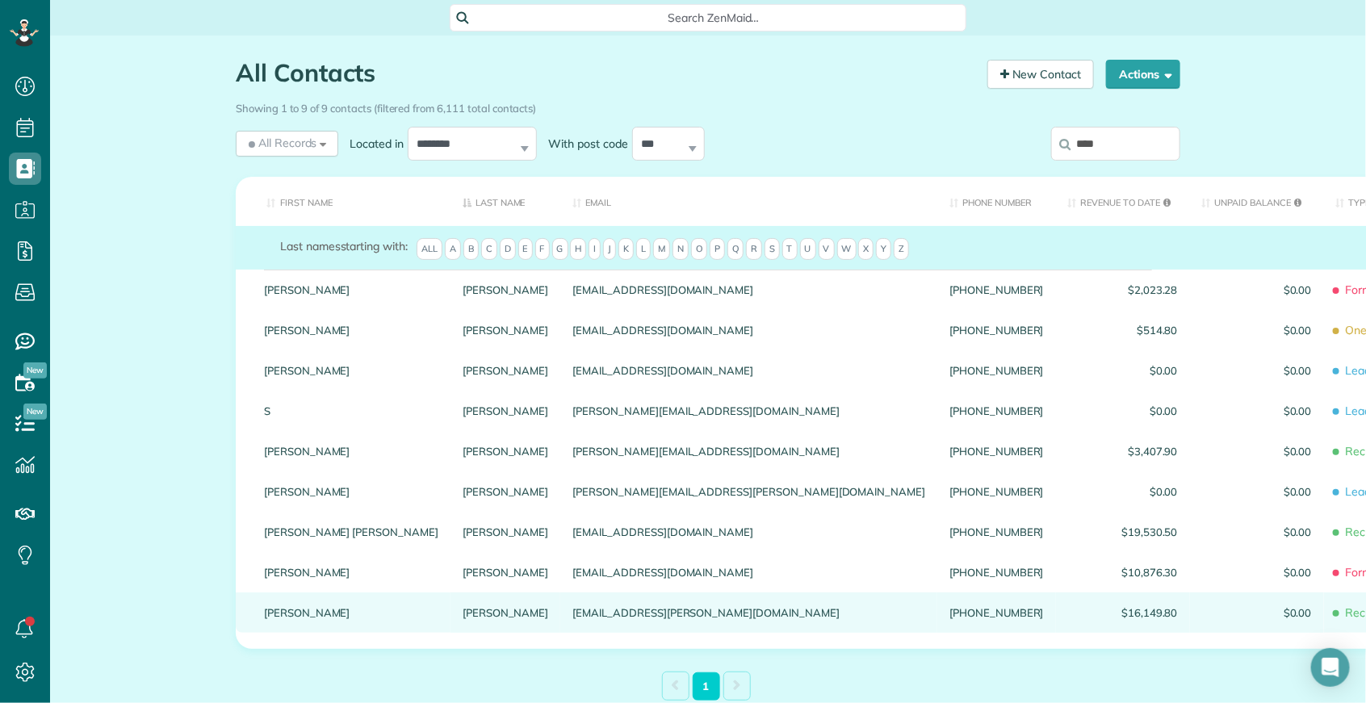
type input "****"
click at [463, 618] on link "Radomski Jr" at bounding box center [506, 612] width 86 height 11
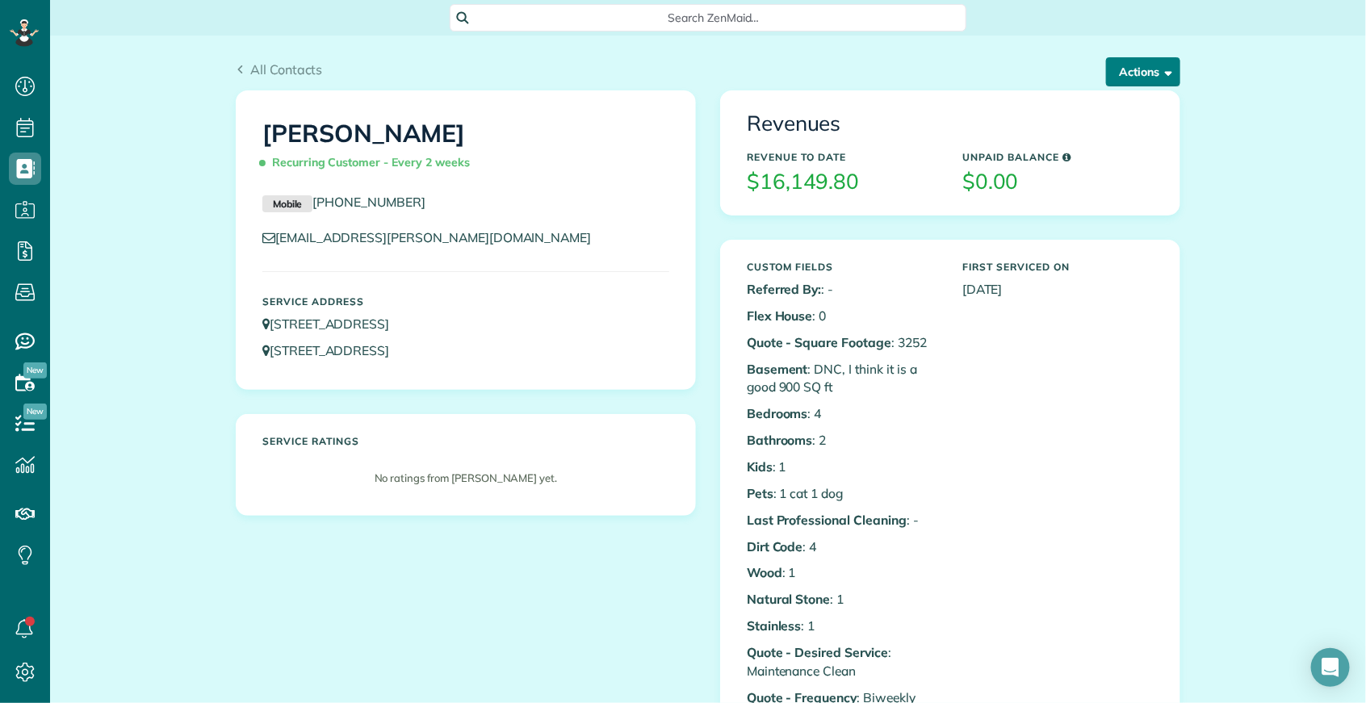
click at [1148, 73] on button "Actions" at bounding box center [1143, 71] width 74 height 29
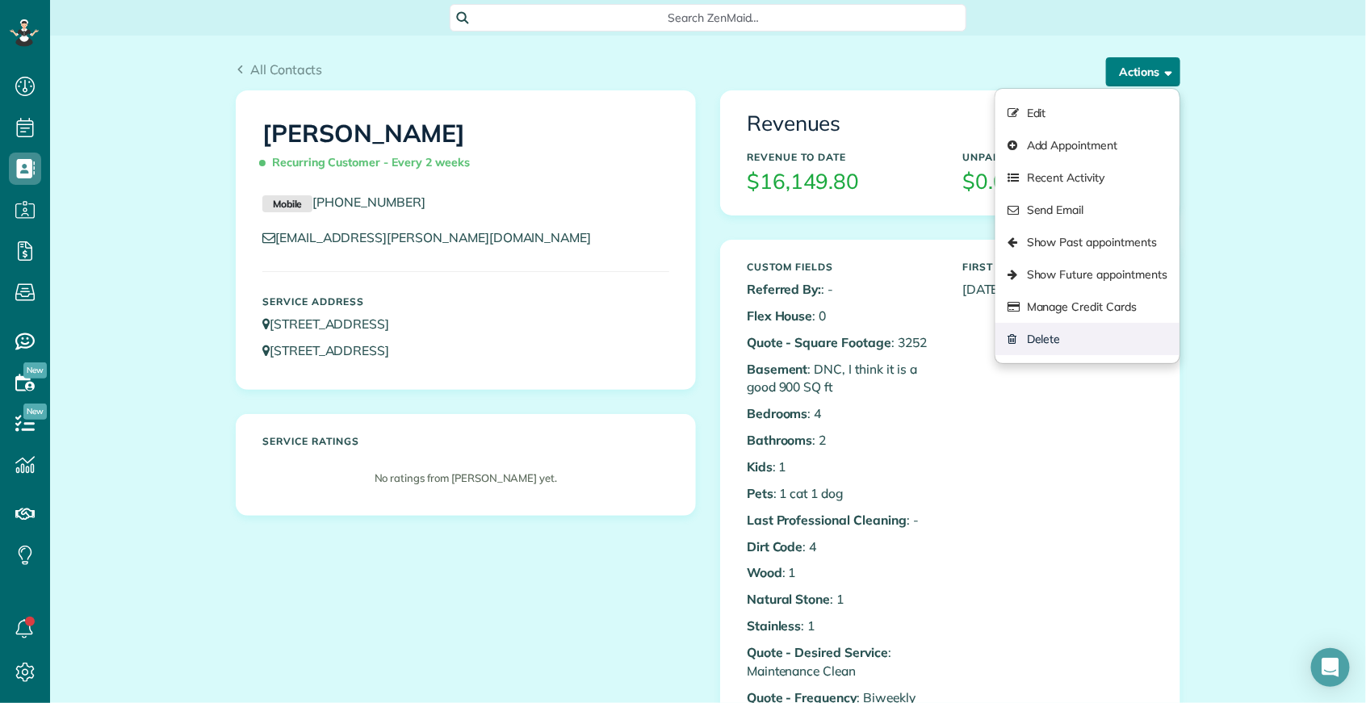
scroll to position [6, 6]
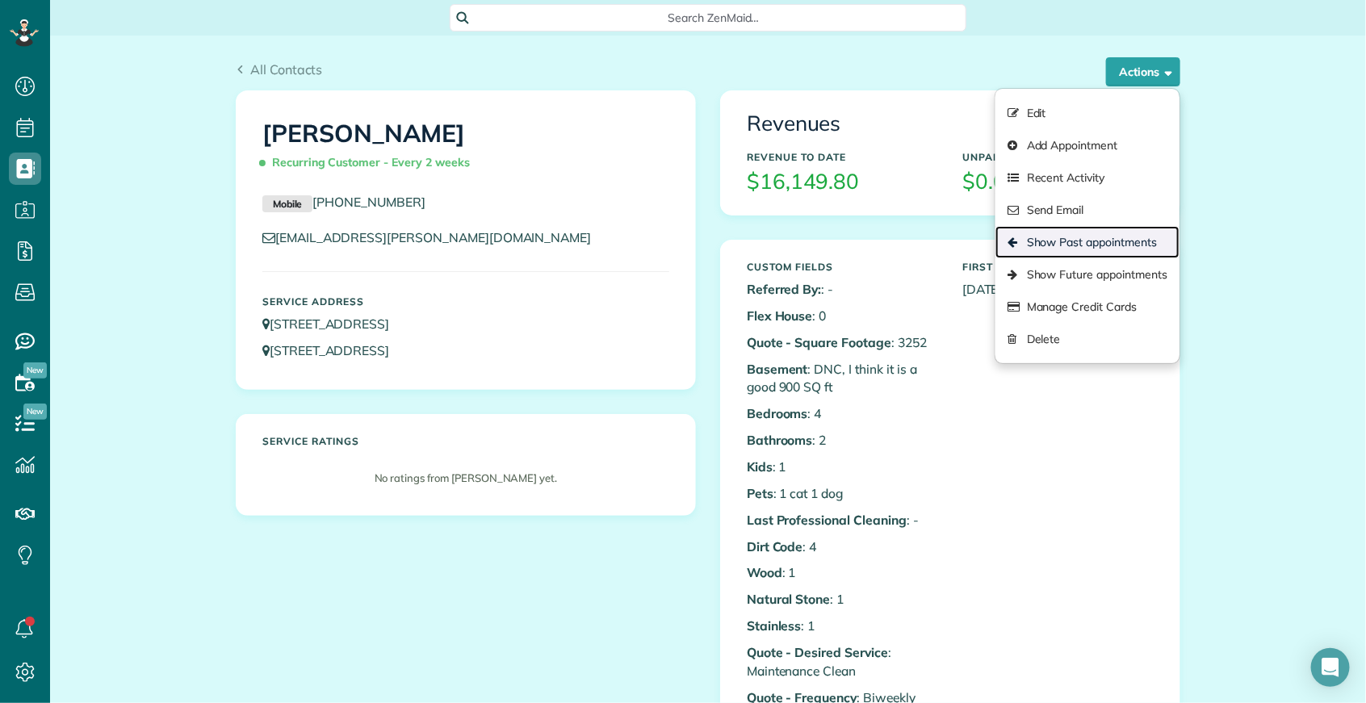
click at [1091, 252] on link "Show Past appointments" at bounding box center [1087, 242] width 184 height 32
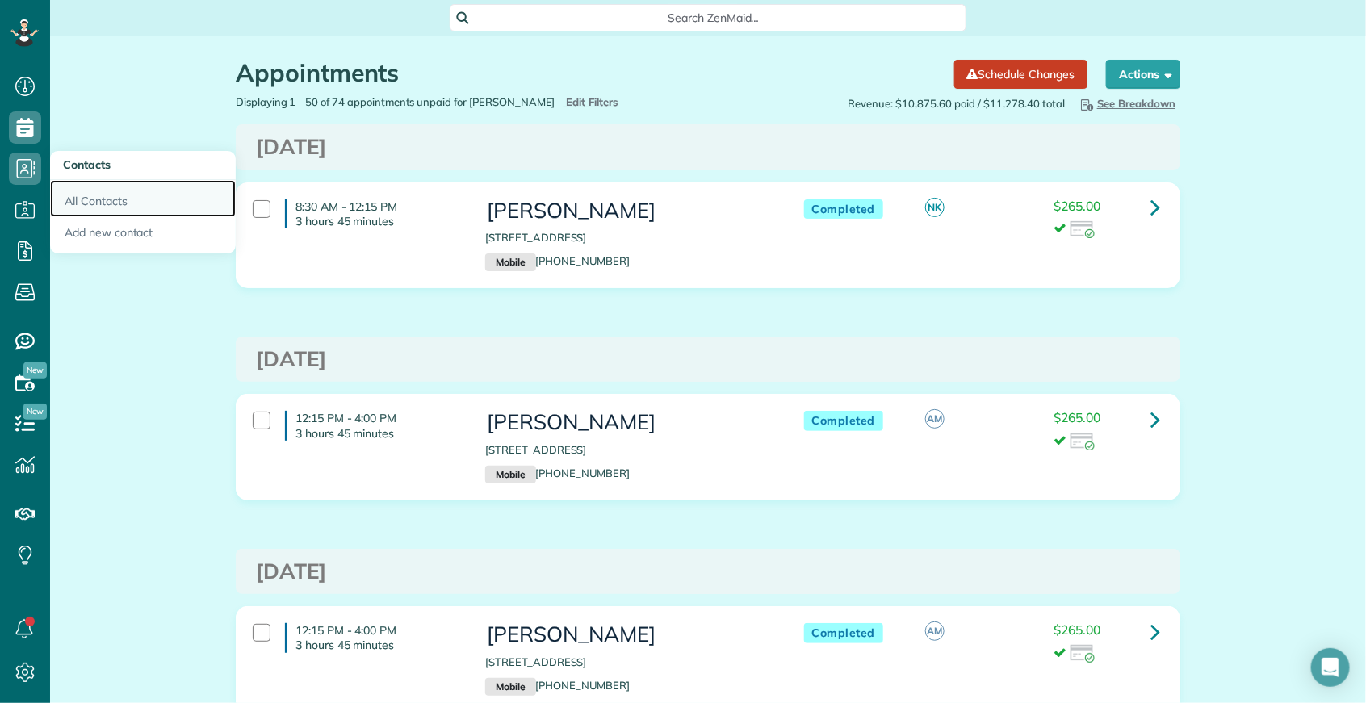
click at [94, 208] on link "All Contacts" at bounding box center [143, 198] width 186 height 37
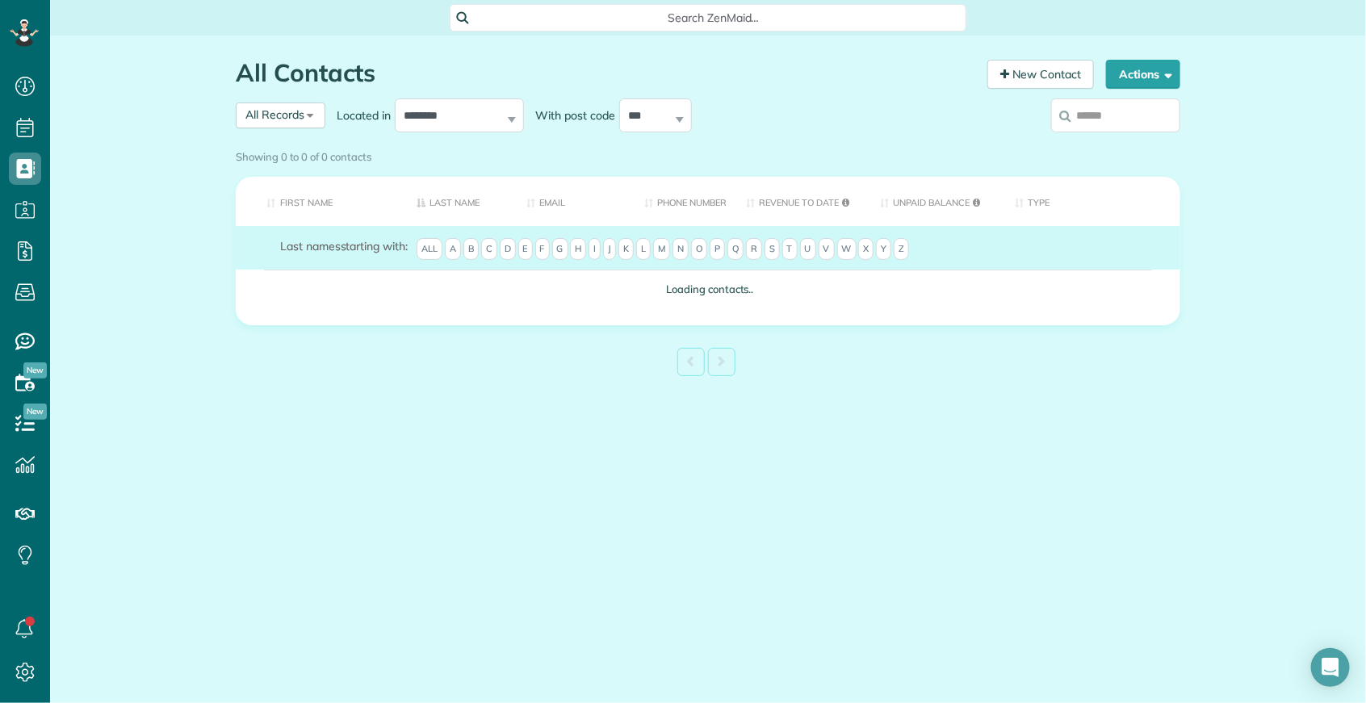
scroll to position [6, 6]
click at [1115, 115] on input "search" at bounding box center [1115, 115] width 129 height 34
type input "**"
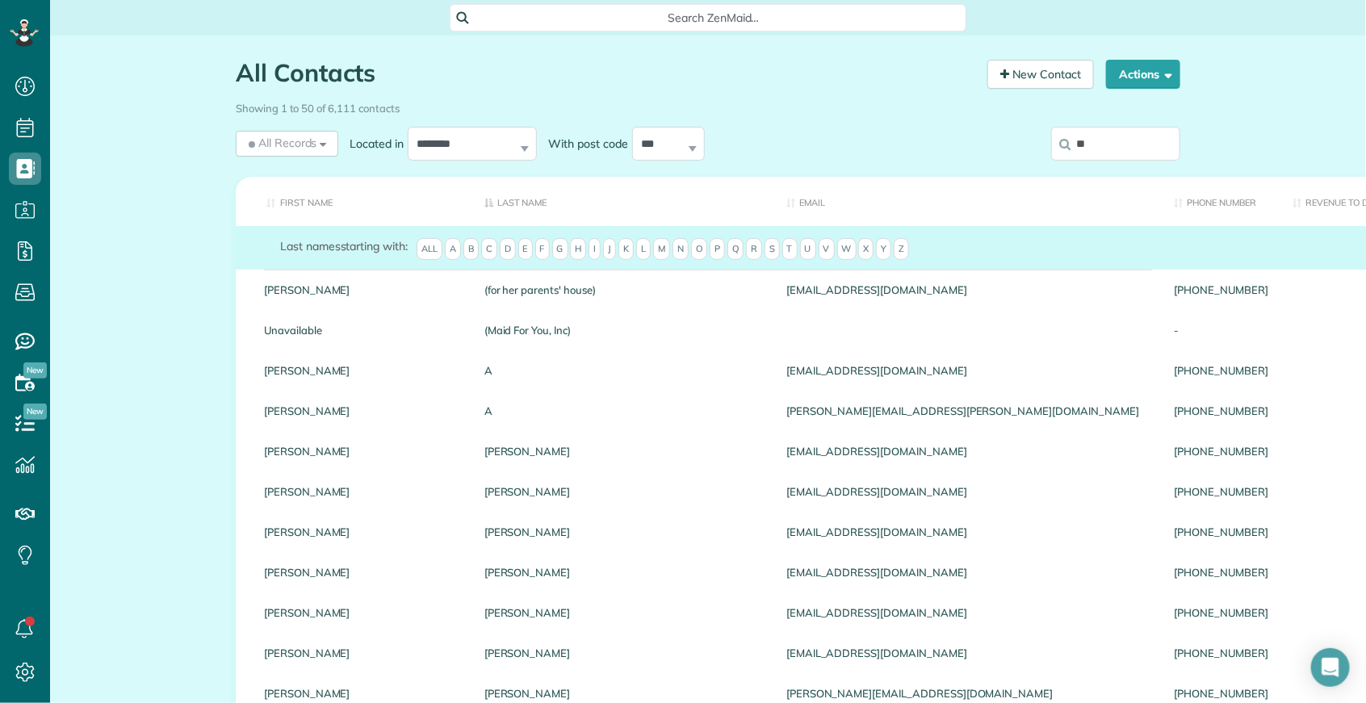
click at [1106, 148] on input "**" at bounding box center [1115, 144] width 129 height 34
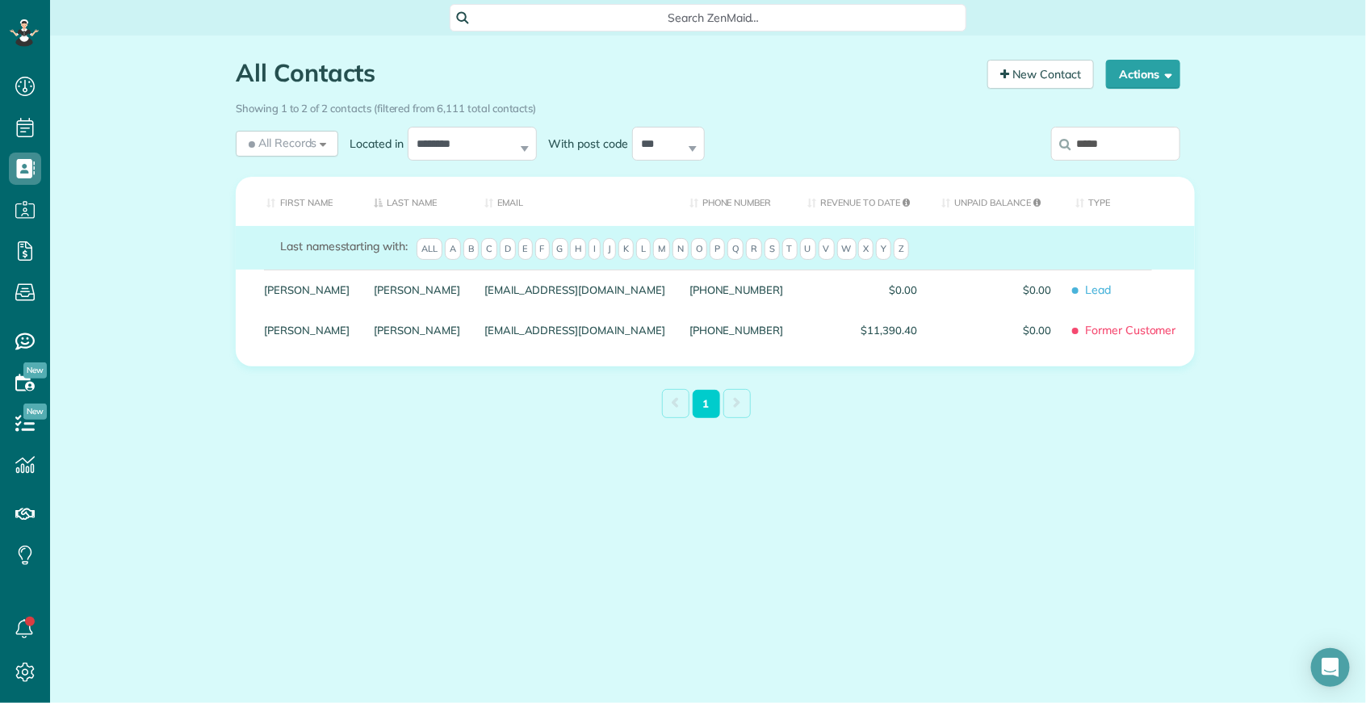
drag, startPoint x: 1116, startPoint y: 142, endPoint x: 1059, endPoint y: 148, distance: 57.6
click at [1059, 148] on label "*****" at bounding box center [1115, 144] width 129 height 42
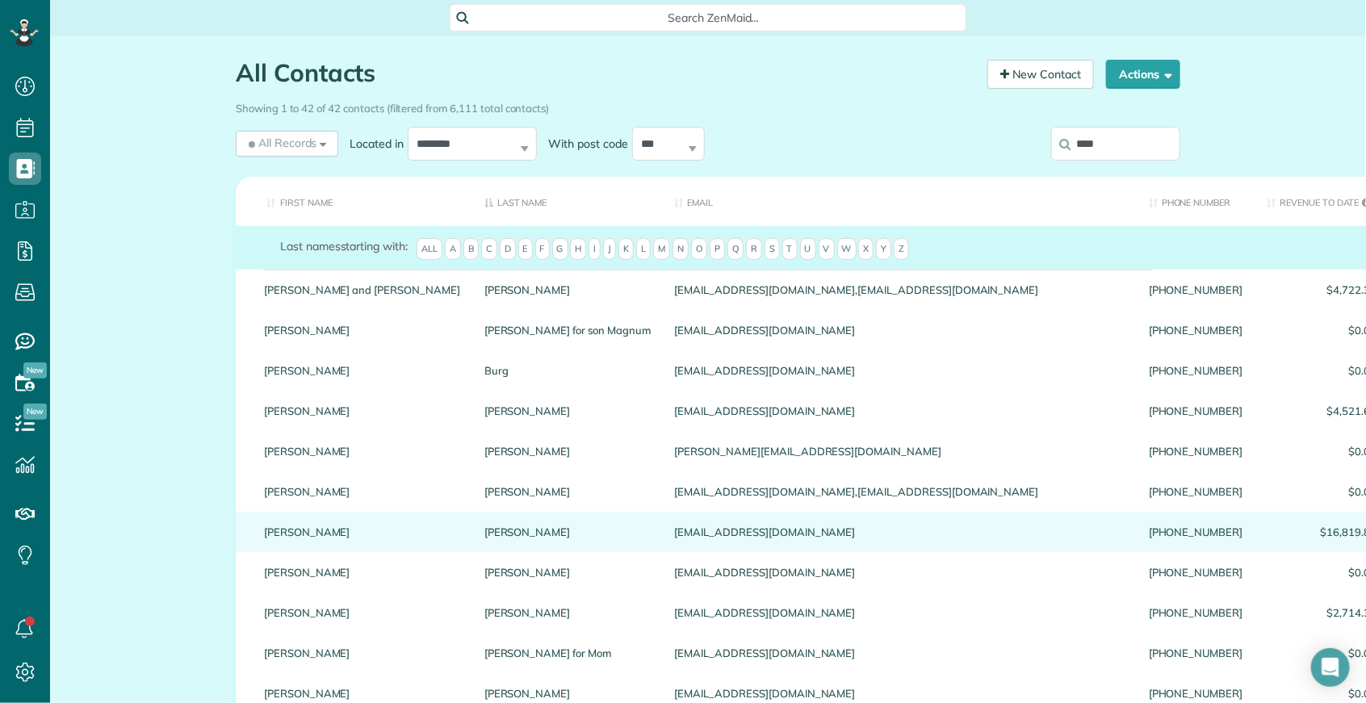
type input "****"
click at [287, 532] on link "Christine" at bounding box center [362, 531] width 196 height 11
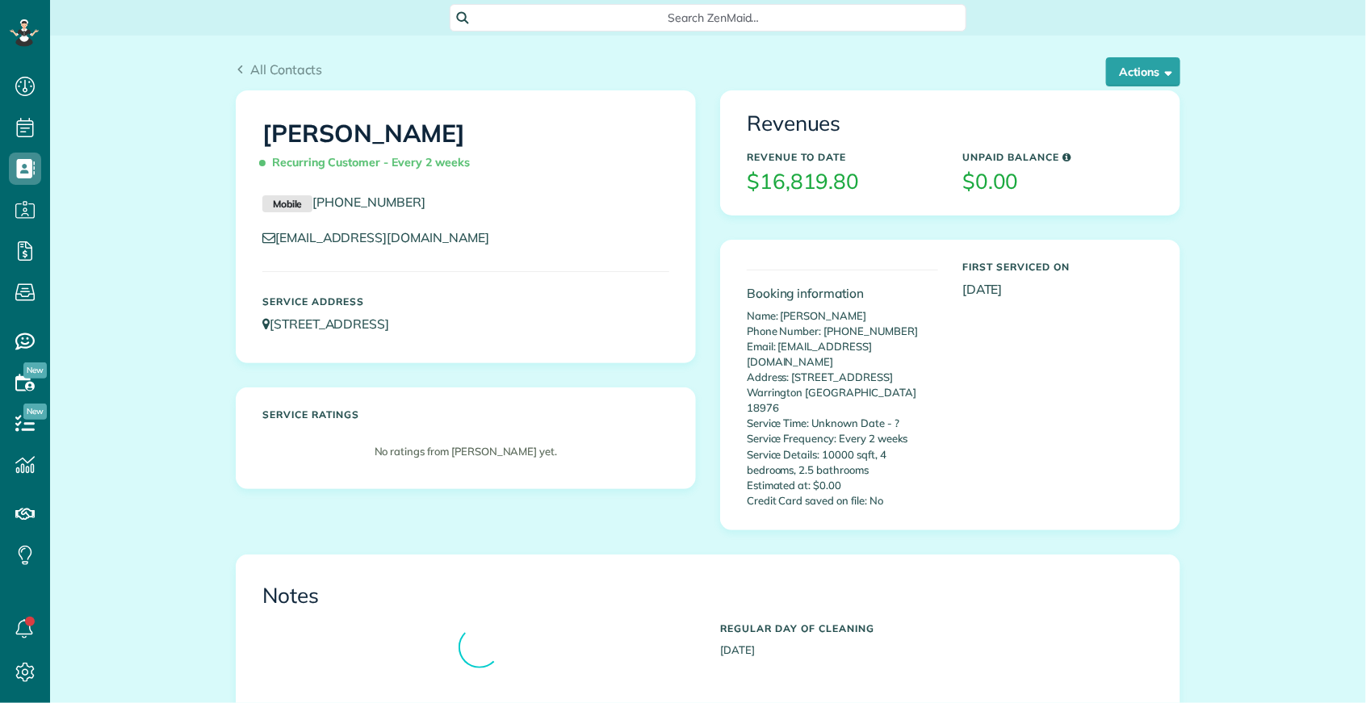
scroll to position [6, 6]
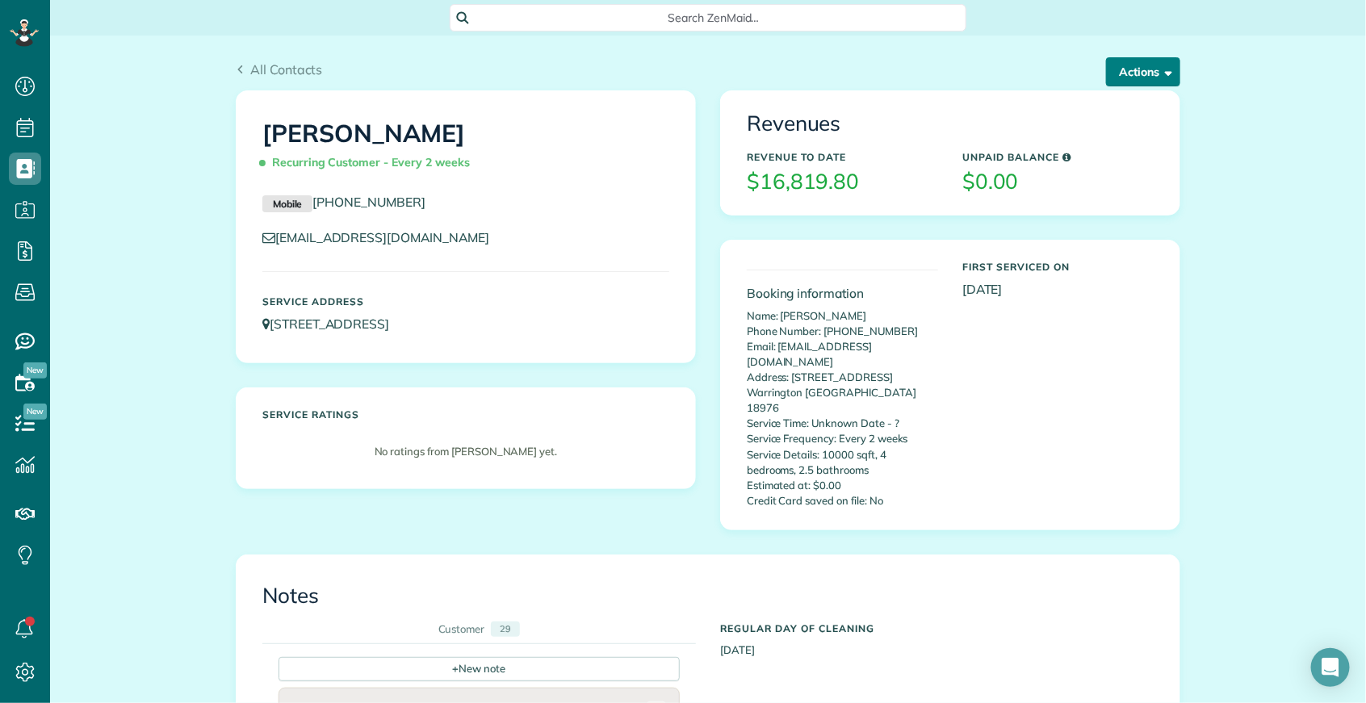
click at [1132, 65] on button "Actions" at bounding box center [1143, 71] width 74 height 29
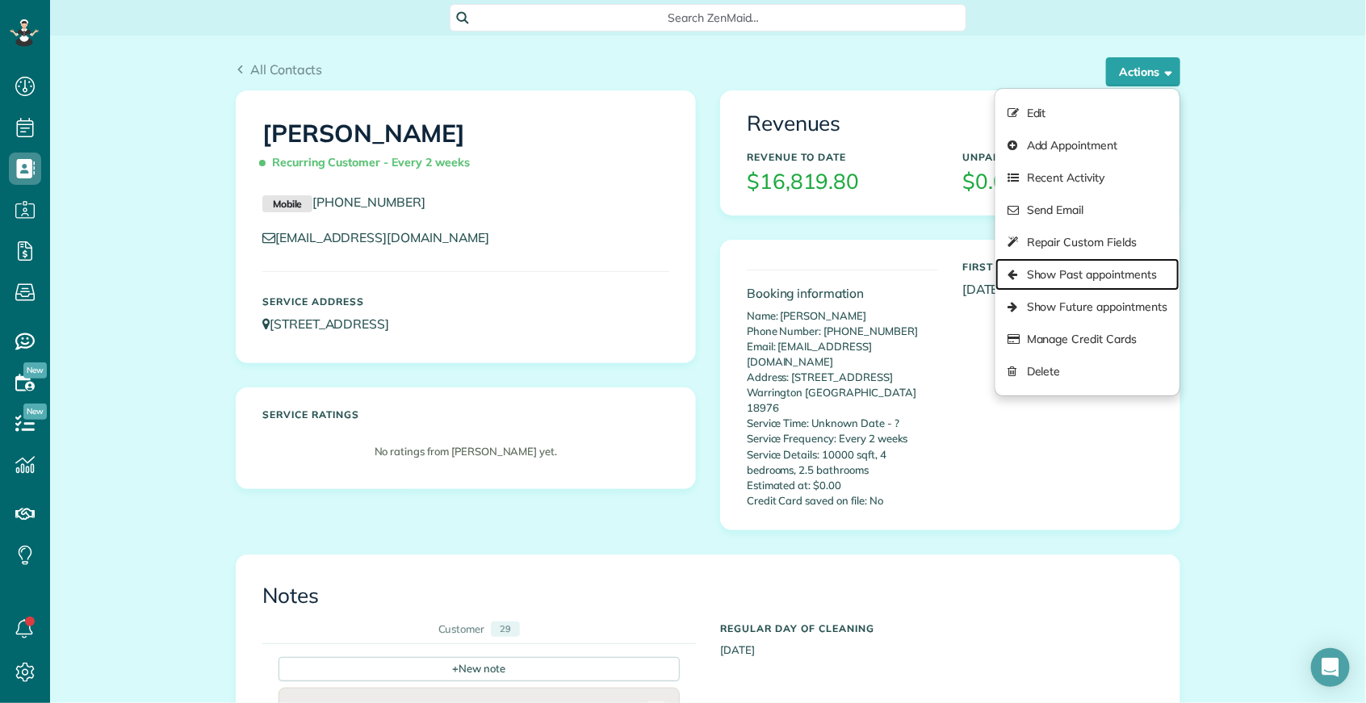
click at [1099, 285] on link "Show Past appointments" at bounding box center [1087, 274] width 184 height 32
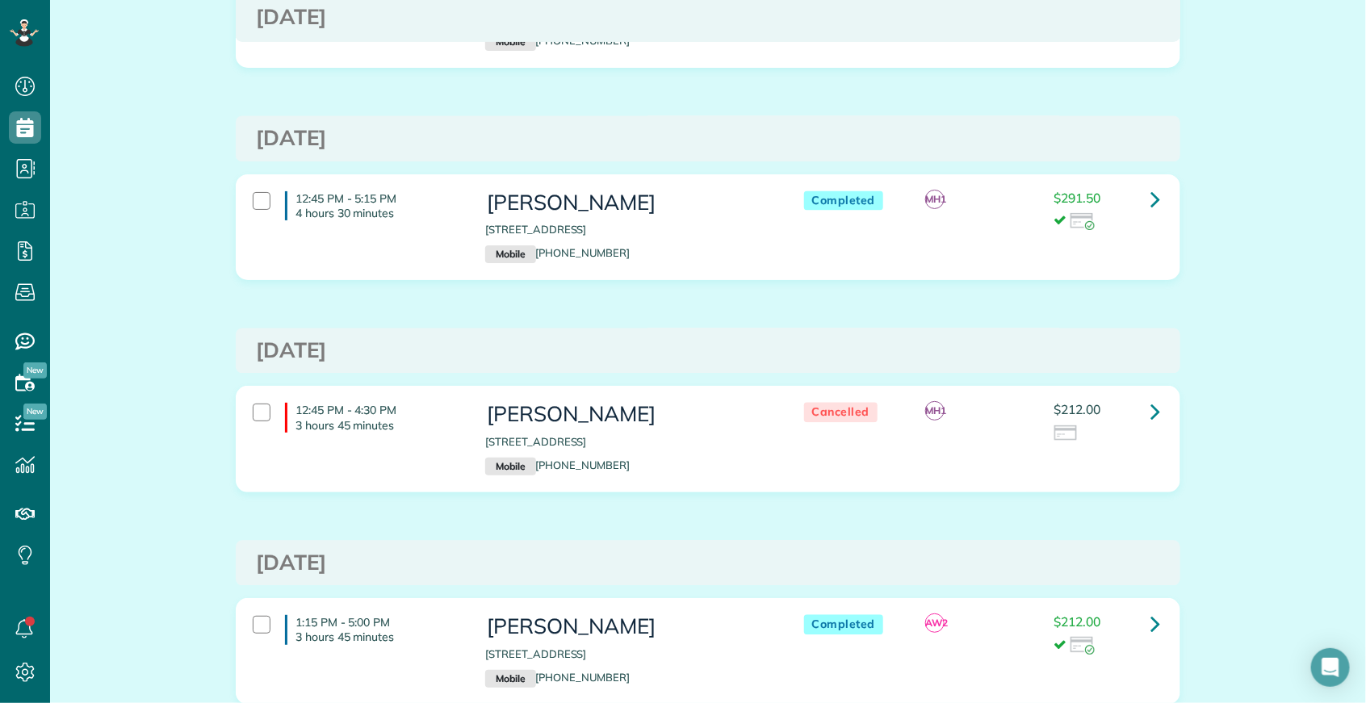
scroll to position [10157, 0]
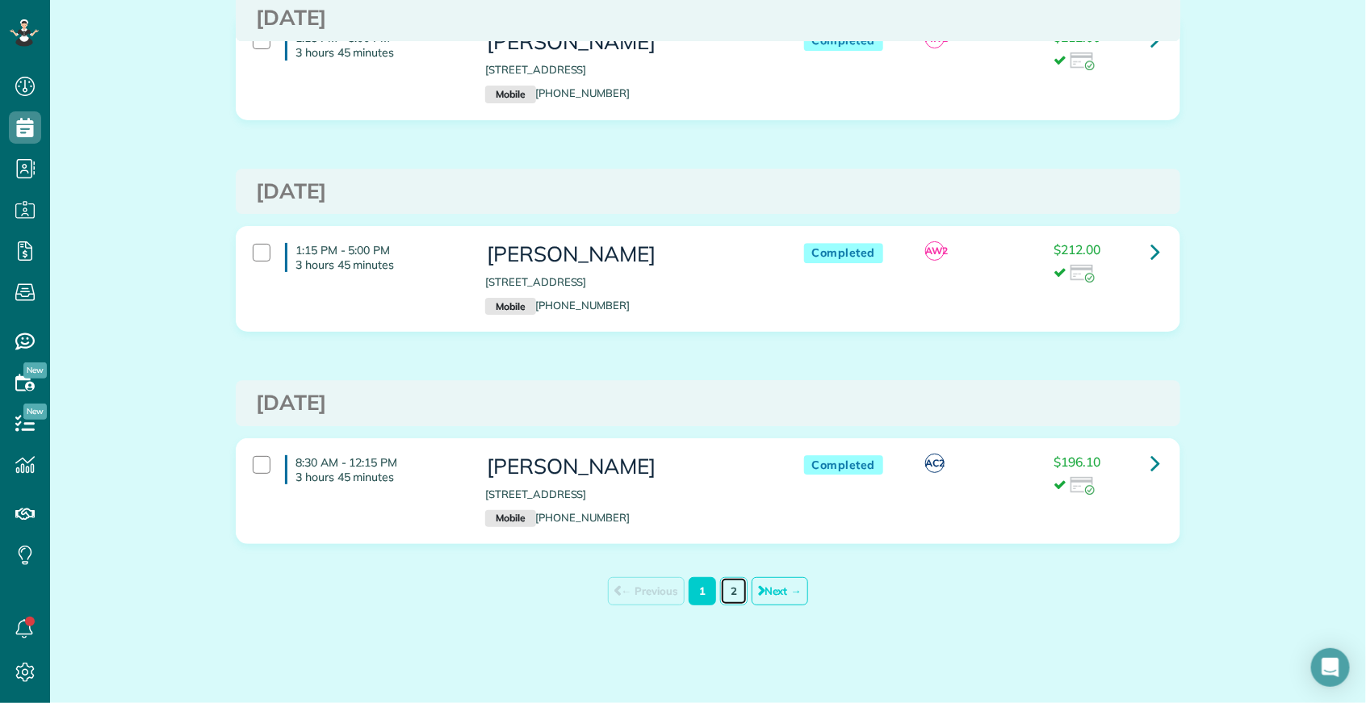
click at [725, 594] on link "2" at bounding box center [733, 591] width 27 height 28
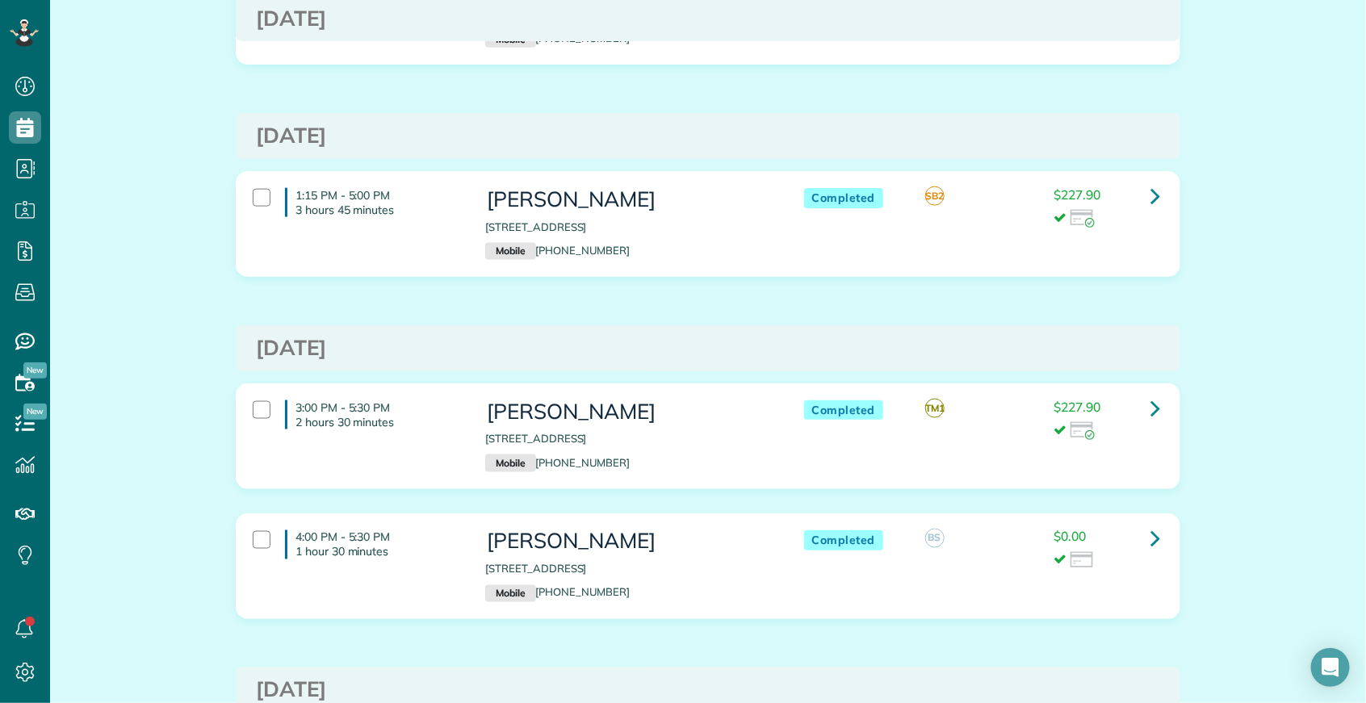
scroll to position [694, 0]
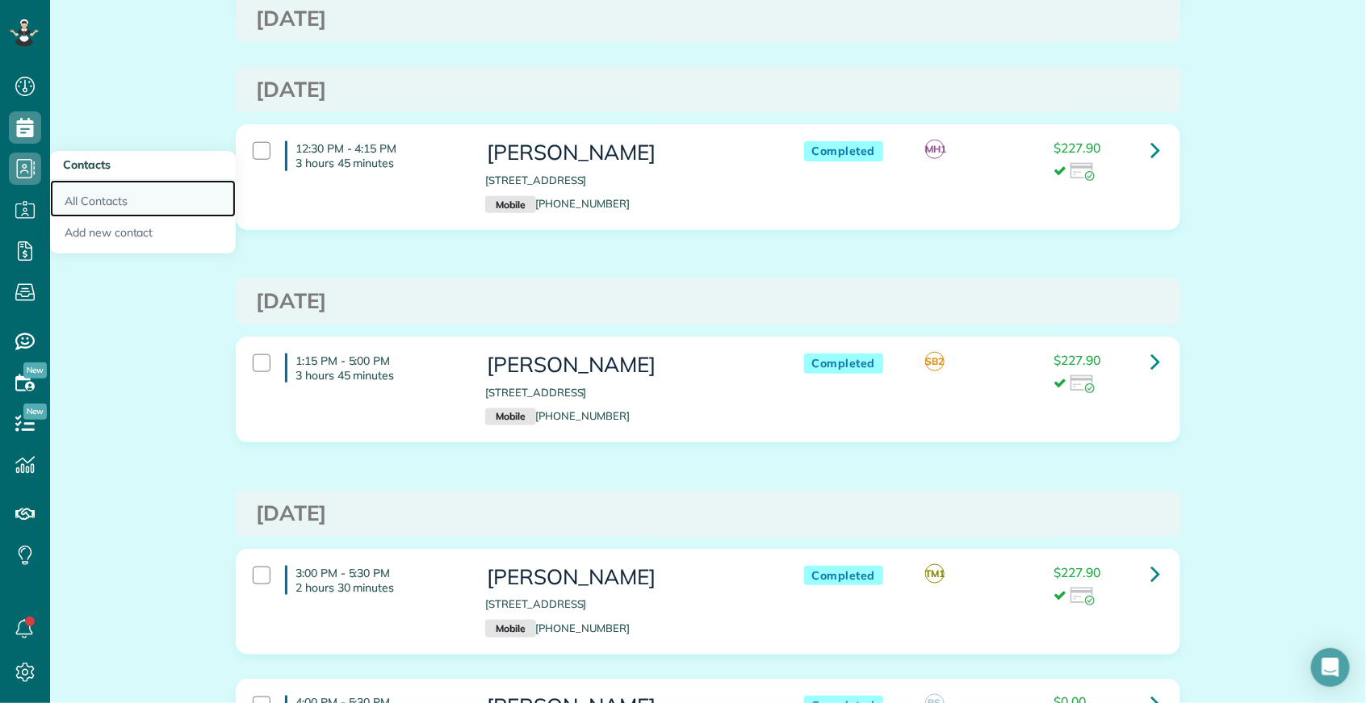
click at [90, 207] on link "All Contacts" at bounding box center [143, 198] width 186 height 37
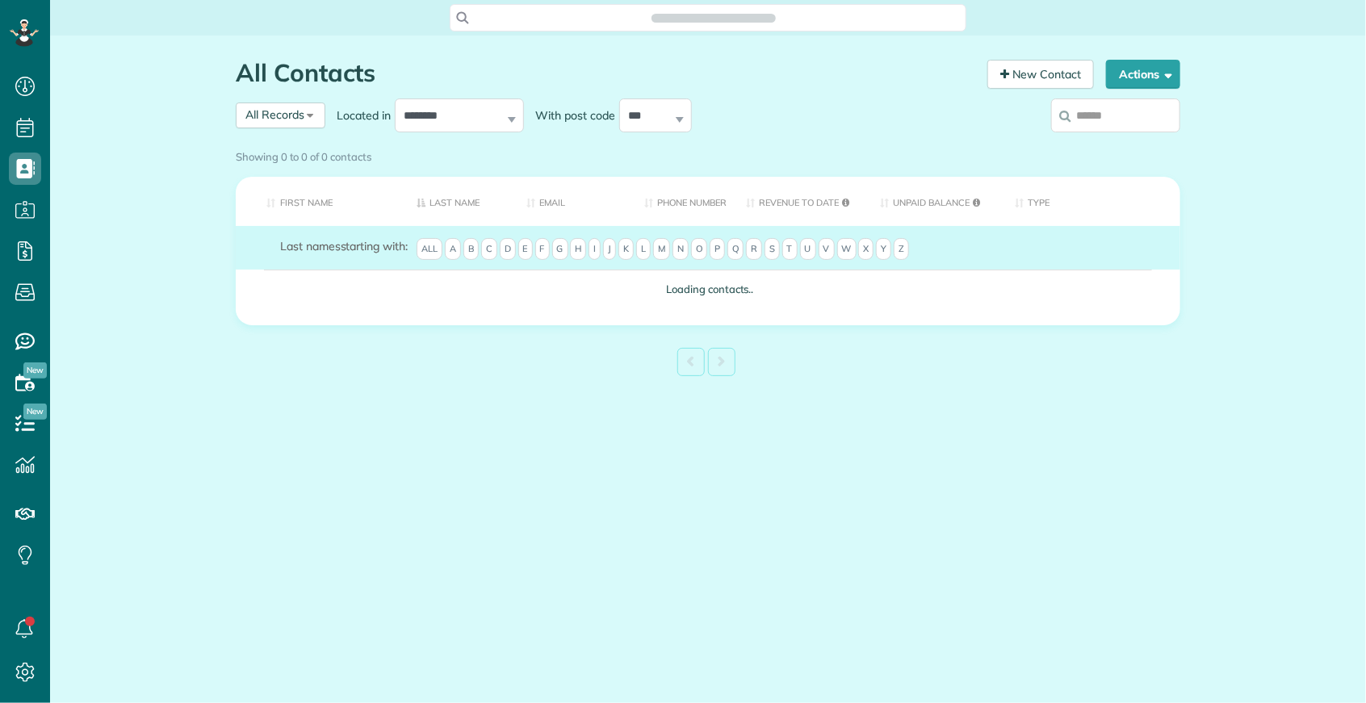
scroll to position [6, 6]
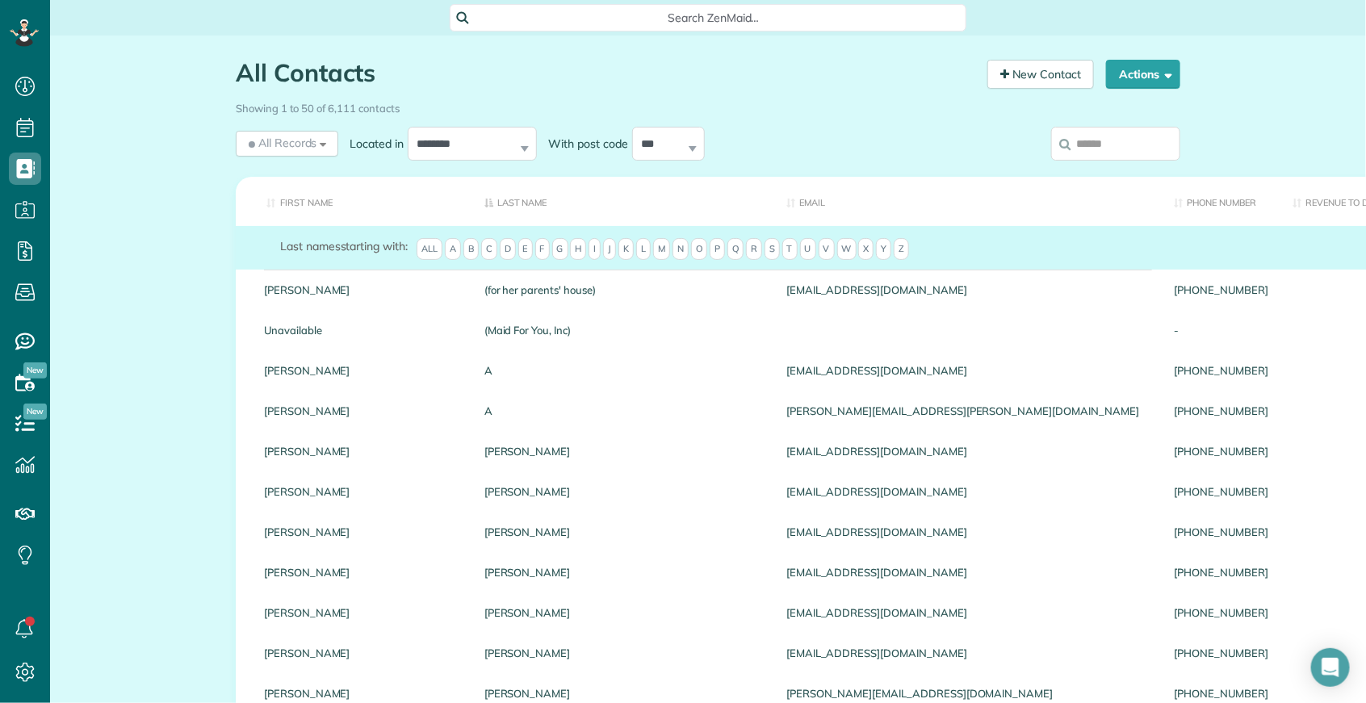
click at [1117, 153] on input "search" at bounding box center [1115, 144] width 129 height 34
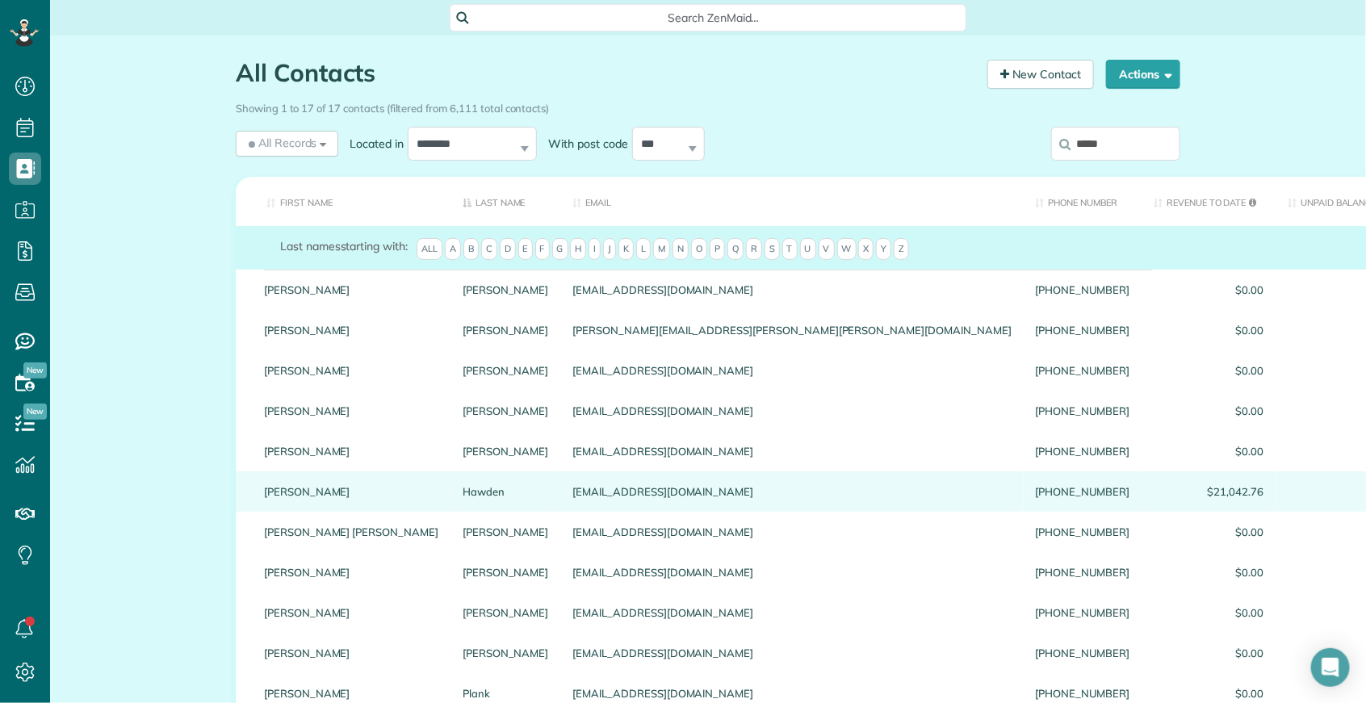
type input "*****"
click at [463, 497] on link "Hawden" at bounding box center [506, 491] width 86 height 11
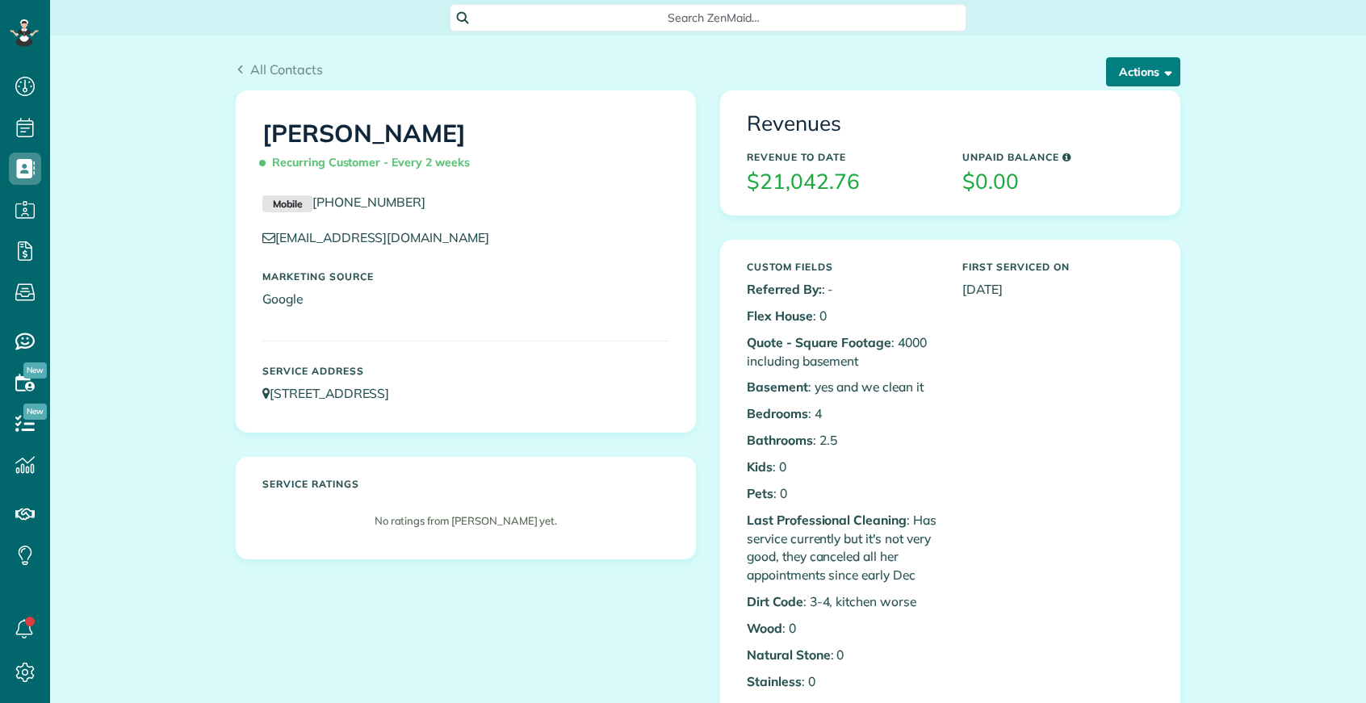
click at [1112, 71] on button "Actions" at bounding box center [1143, 71] width 74 height 29
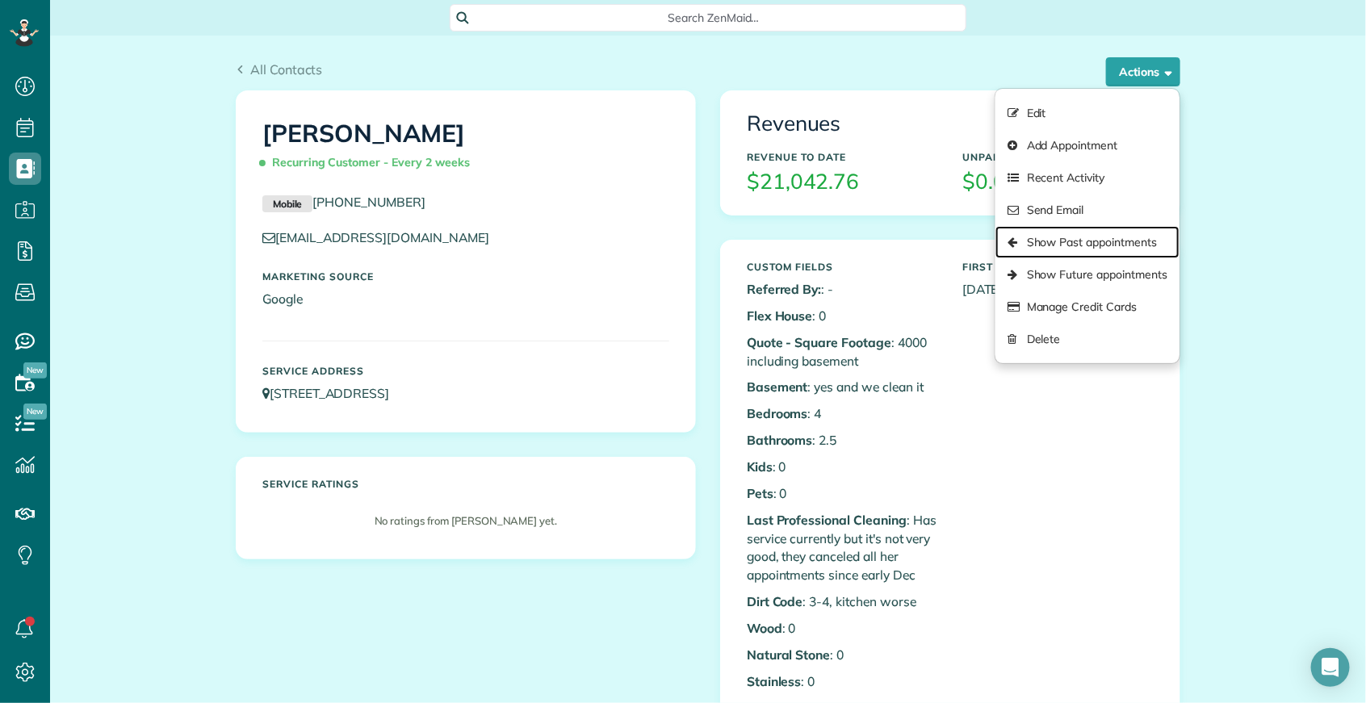
click at [1087, 247] on link "Show Past appointments" at bounding box center [1087, 242] width 184 height 32
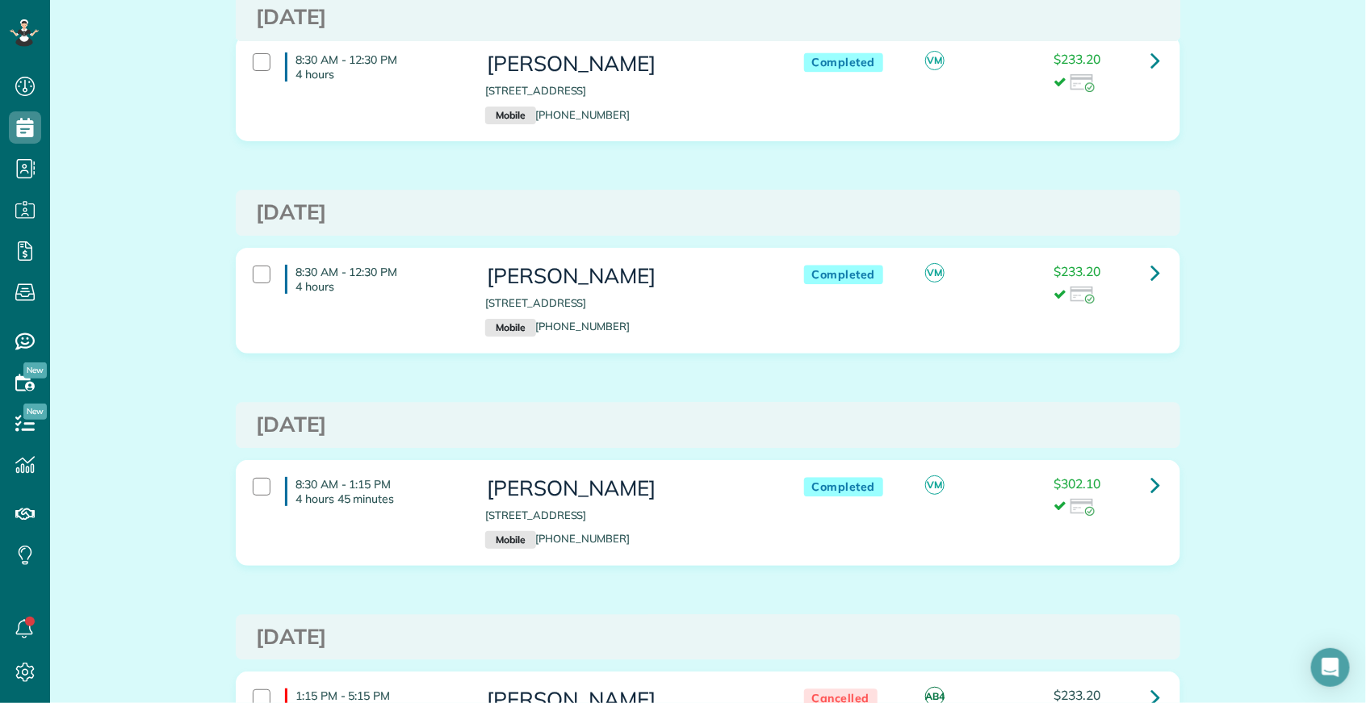
scroll to position [10076, 0]
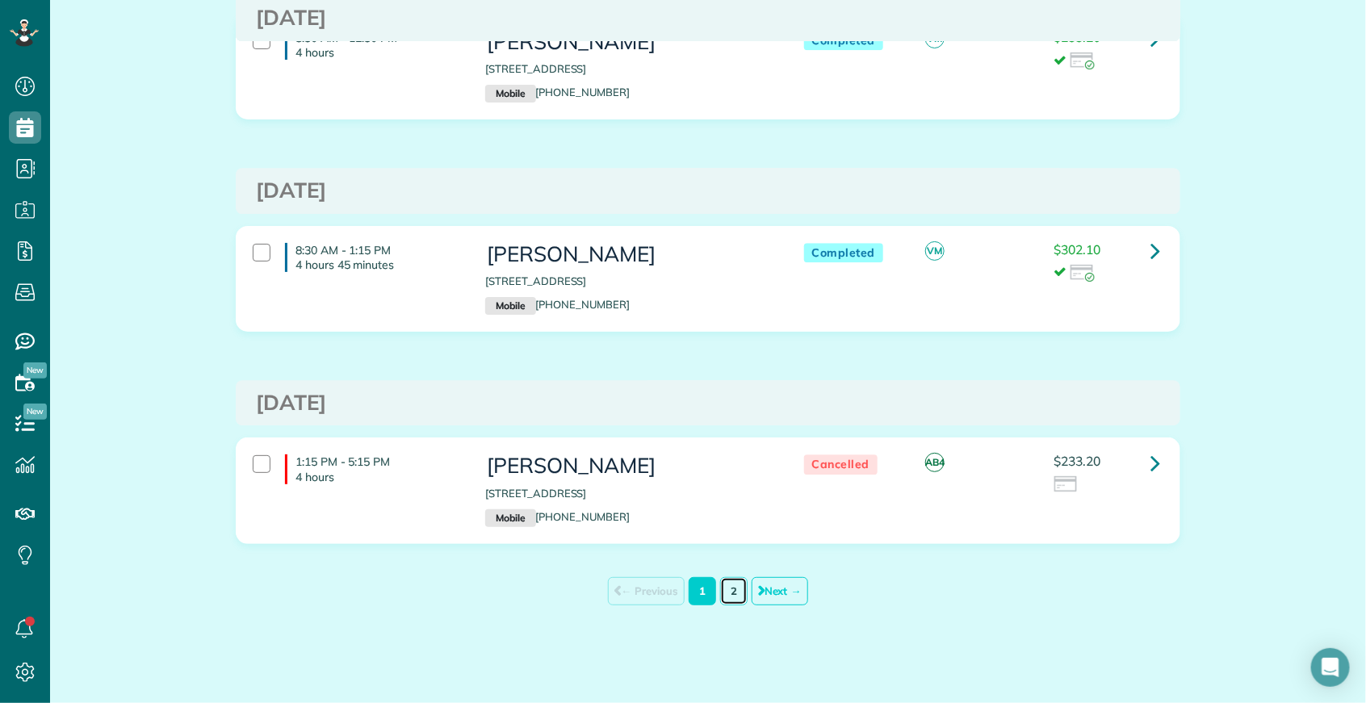
click at [720, 588] on link "2" at bounding box center [733, 591] width 27 height 28
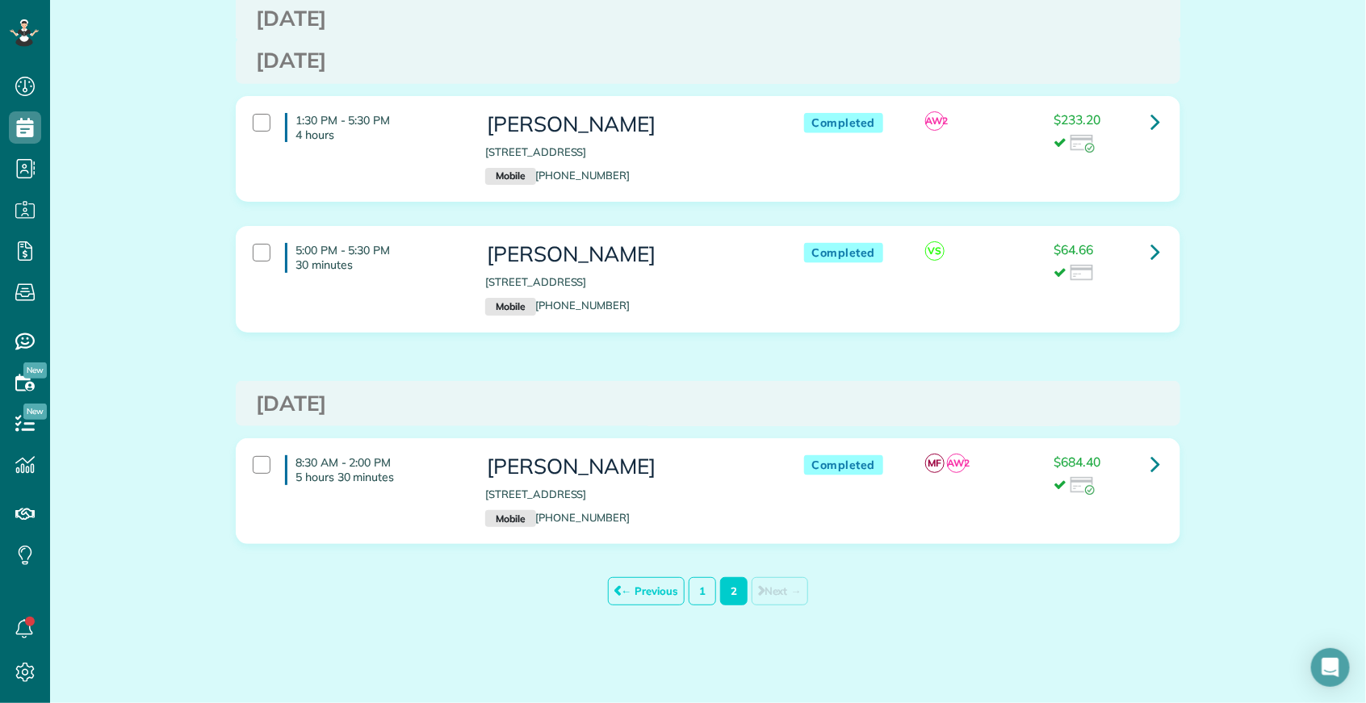
scroll to position [9013, 0]
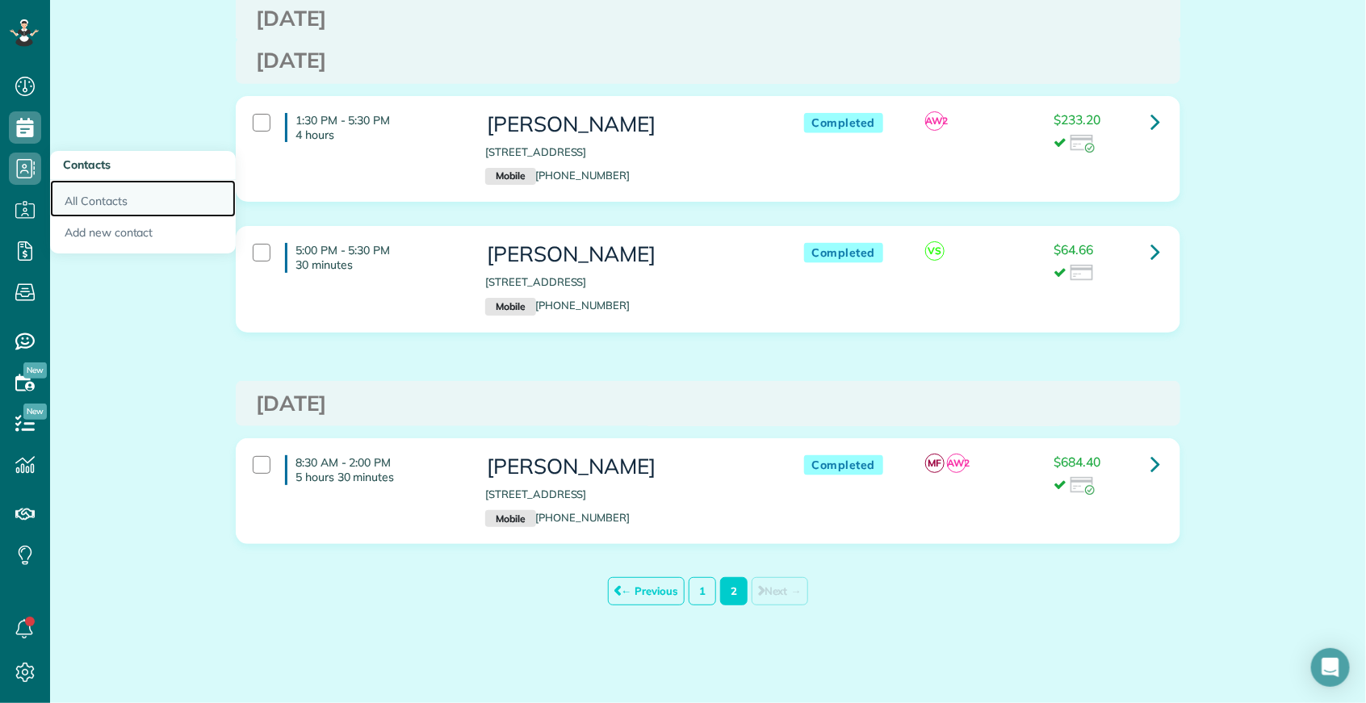
click at [72, 204] on link "All Contacts" at bounding box center [143, 198] width 186 height 37
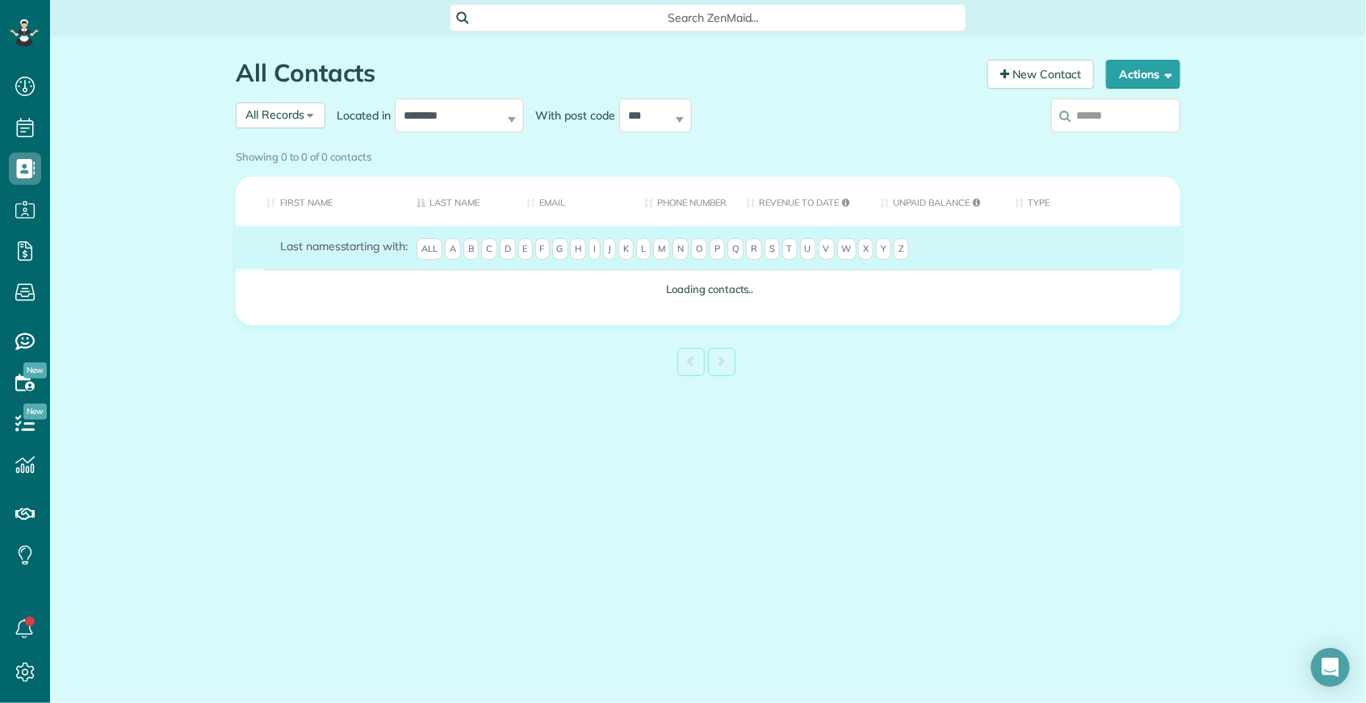
scroll to position [6, 6]
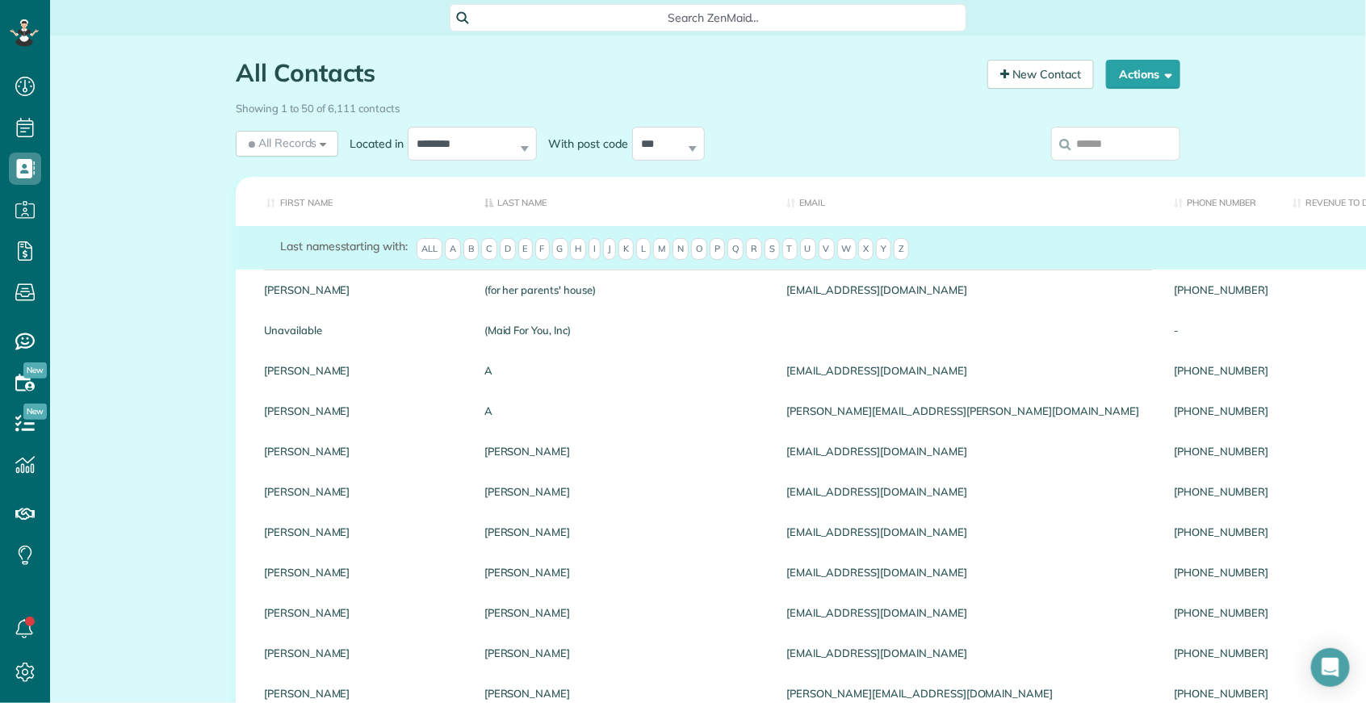
drag, startPoint x: 1095, startPoint y: 144, endPoint x: 1102, endPoint y: 158, distance: 15.2
click at [1095, 144] on input "search" at bounding box center [1115, 144] width 129 height 34
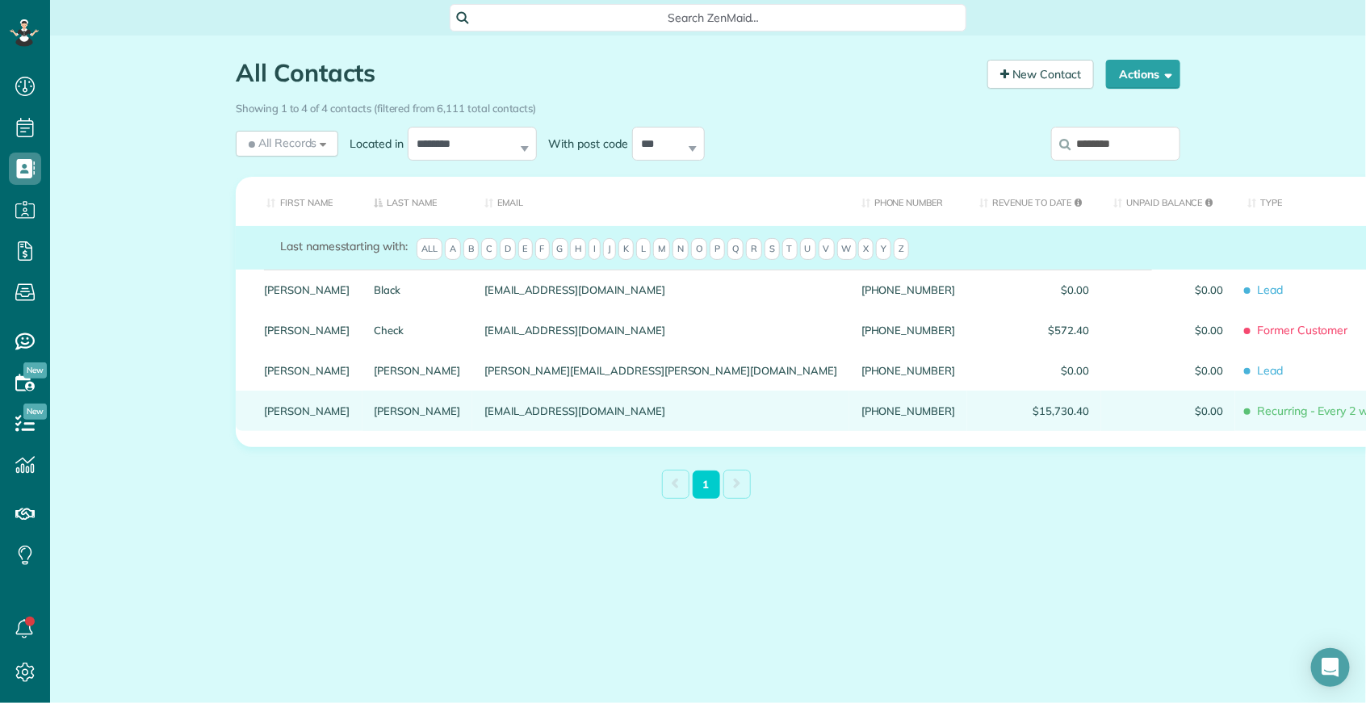
type input "********"
click at [297, 417] on link "Veronica" at bounding box center [307, 410] width 86 height 11
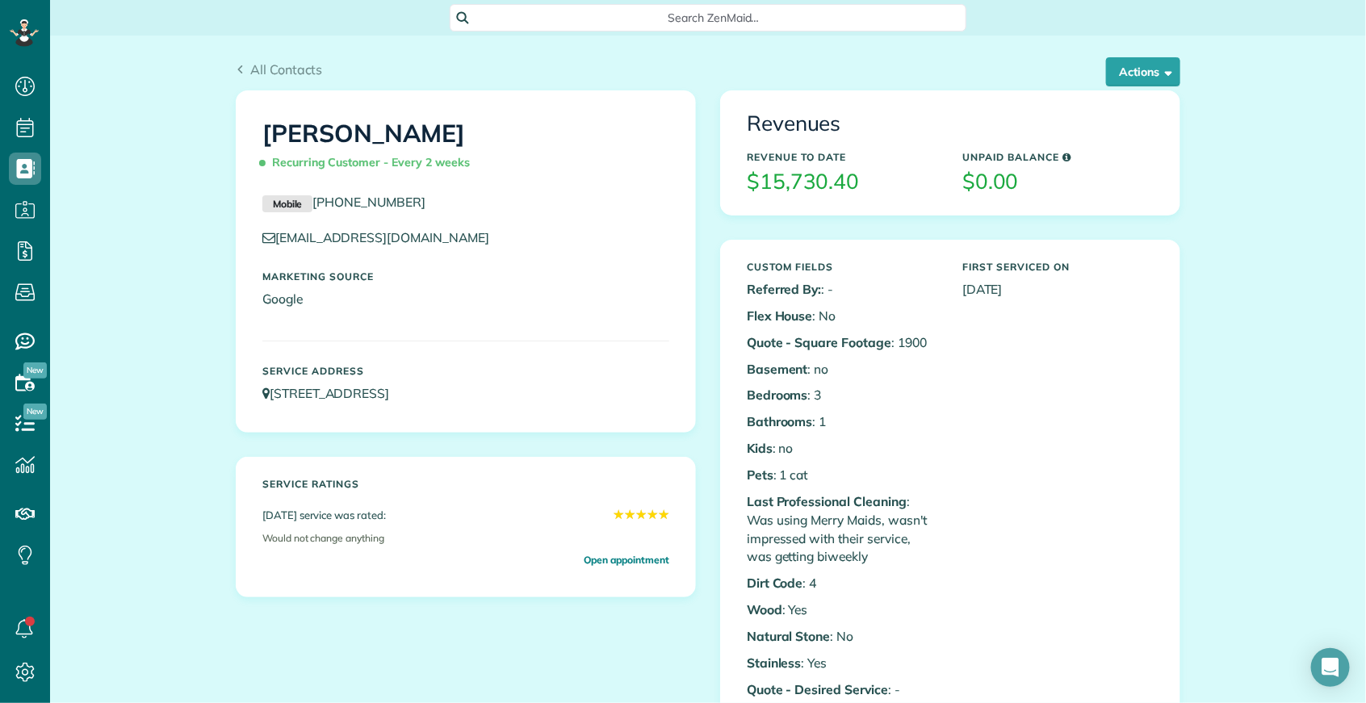
scroll to position [6, 6]
click at [1116, 68] on button "Actions" at bounding box center [1143, 71] width 74 height 29
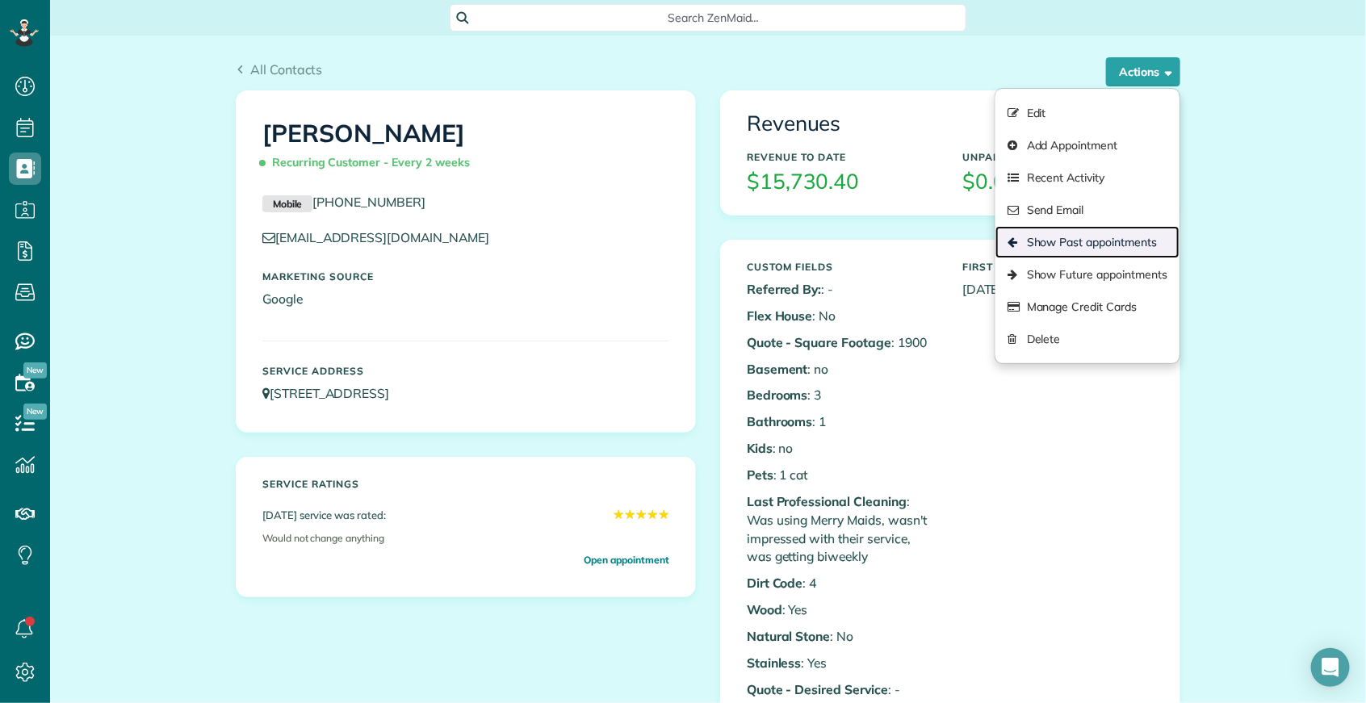
click at [1104, 241] on link "Show Past appointments" at bounding box center [1087, 242] width 184 height 32
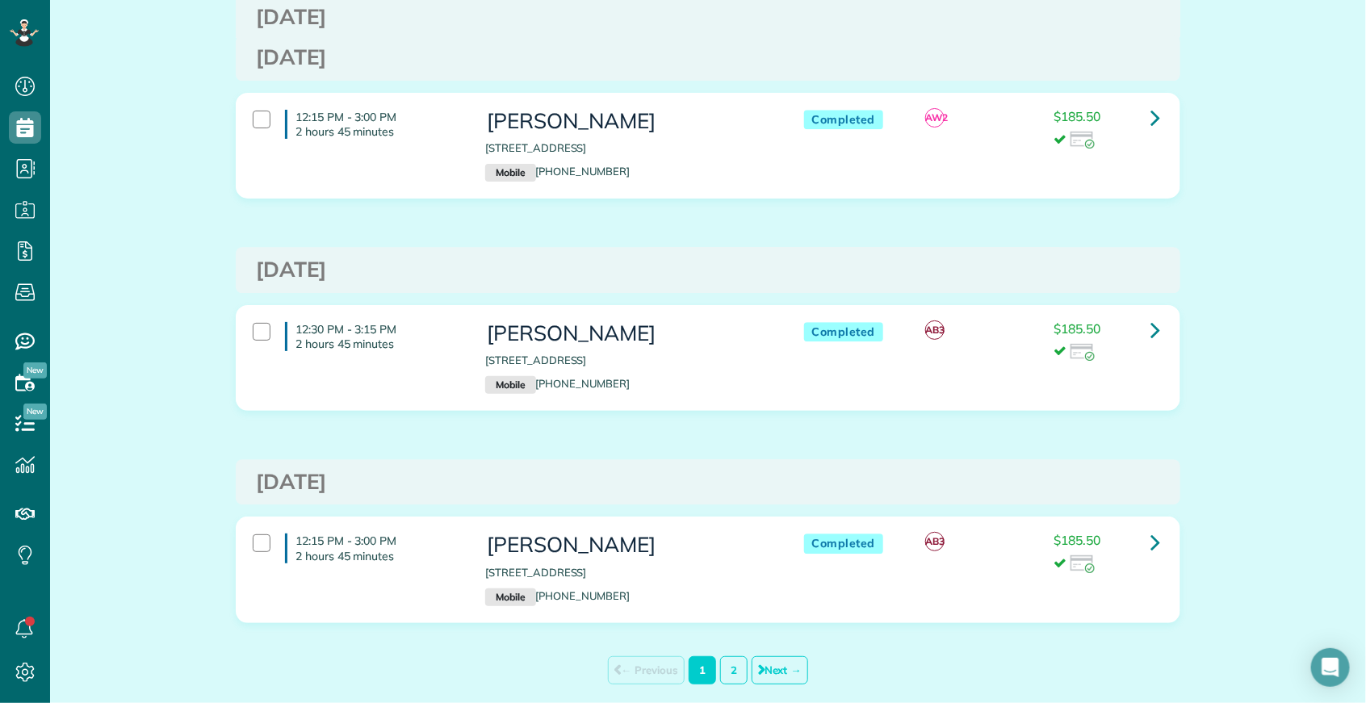
scroll to position [10076, 0]
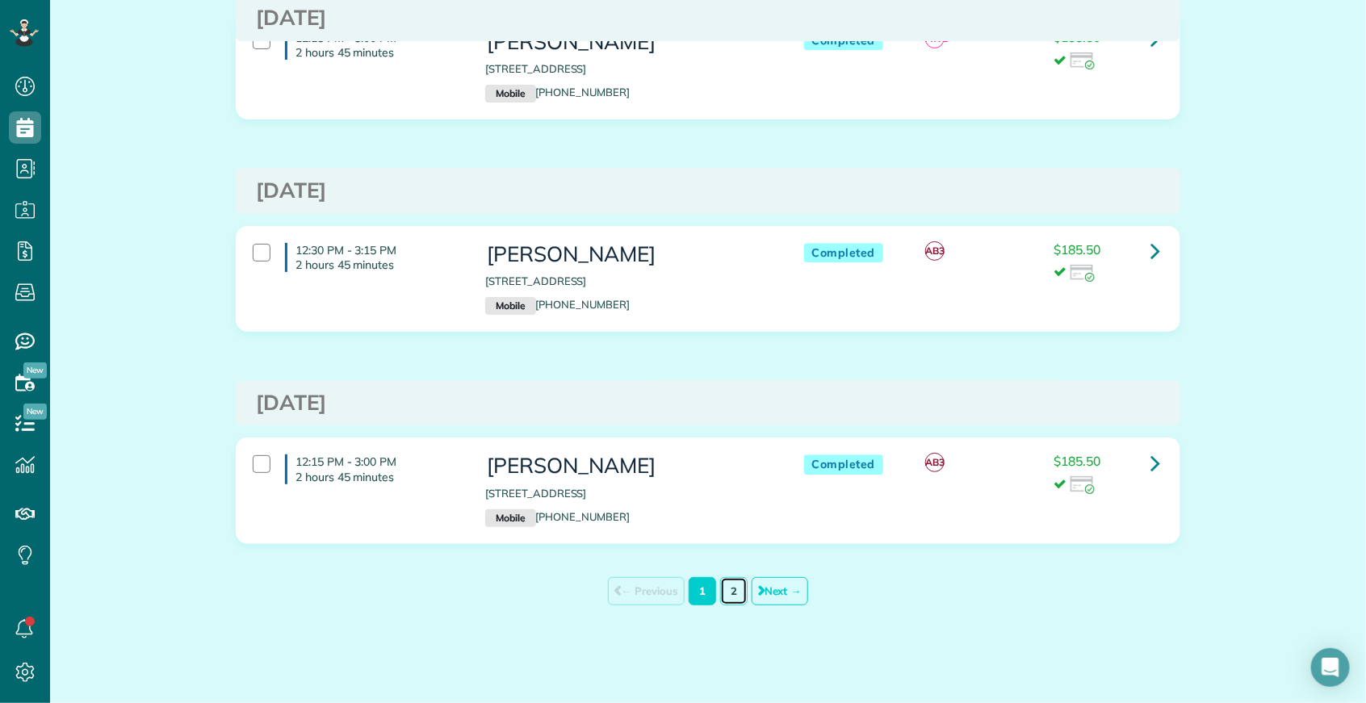
click at [729, 597] on link "2" at bounding box center [733, 591] width 27 height 28
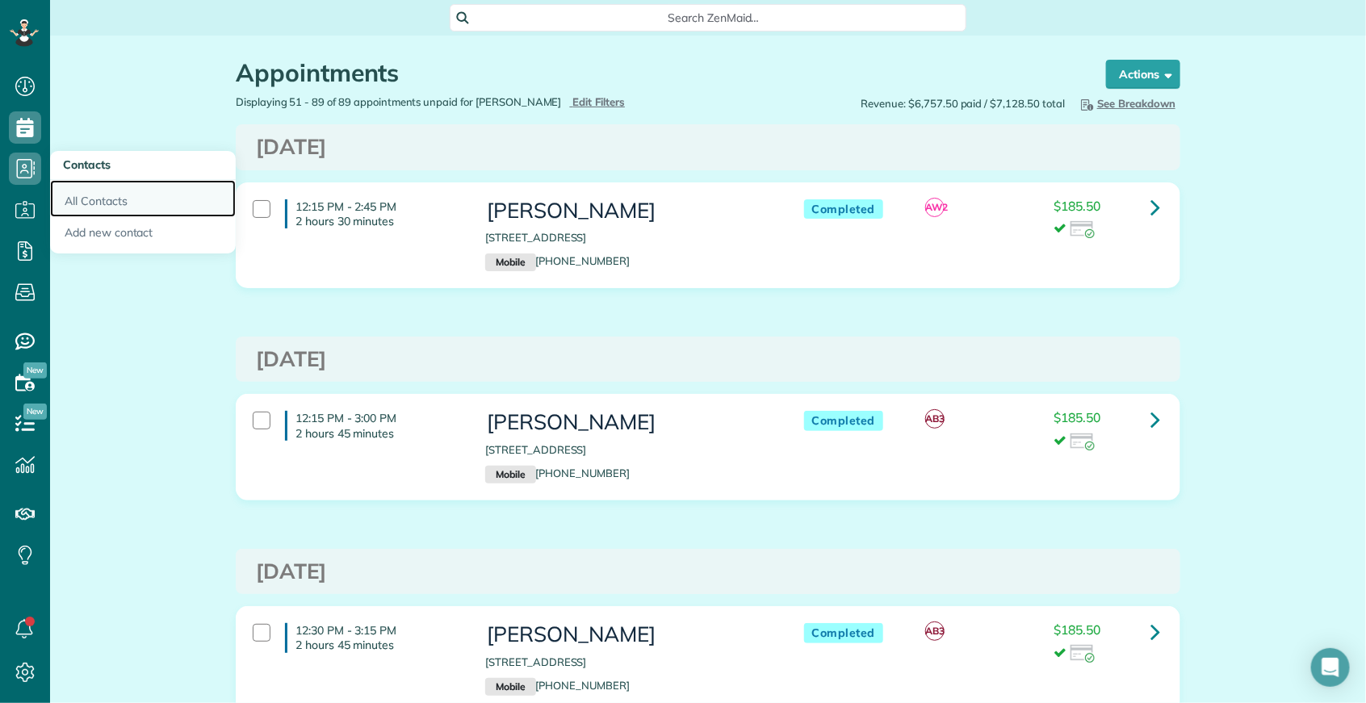
click at [102, 204] on link "All Contacts" at bounding box center [143, 198] width 186 height 37
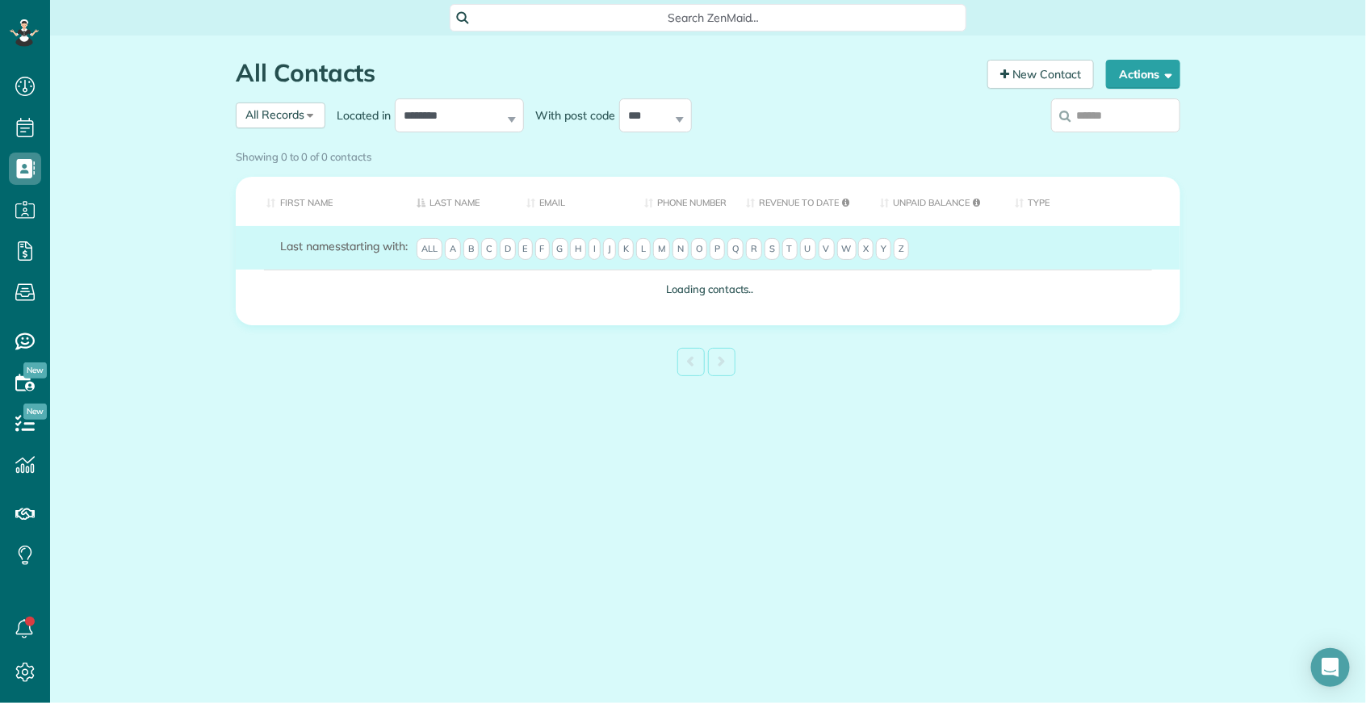
scroll to position [6, 6]
click at [1107, 122] on input "search" at bounding box center [1115, 115] width 129 height 34
type input "*"
